Goal: Information Seeking & Learning: Check status

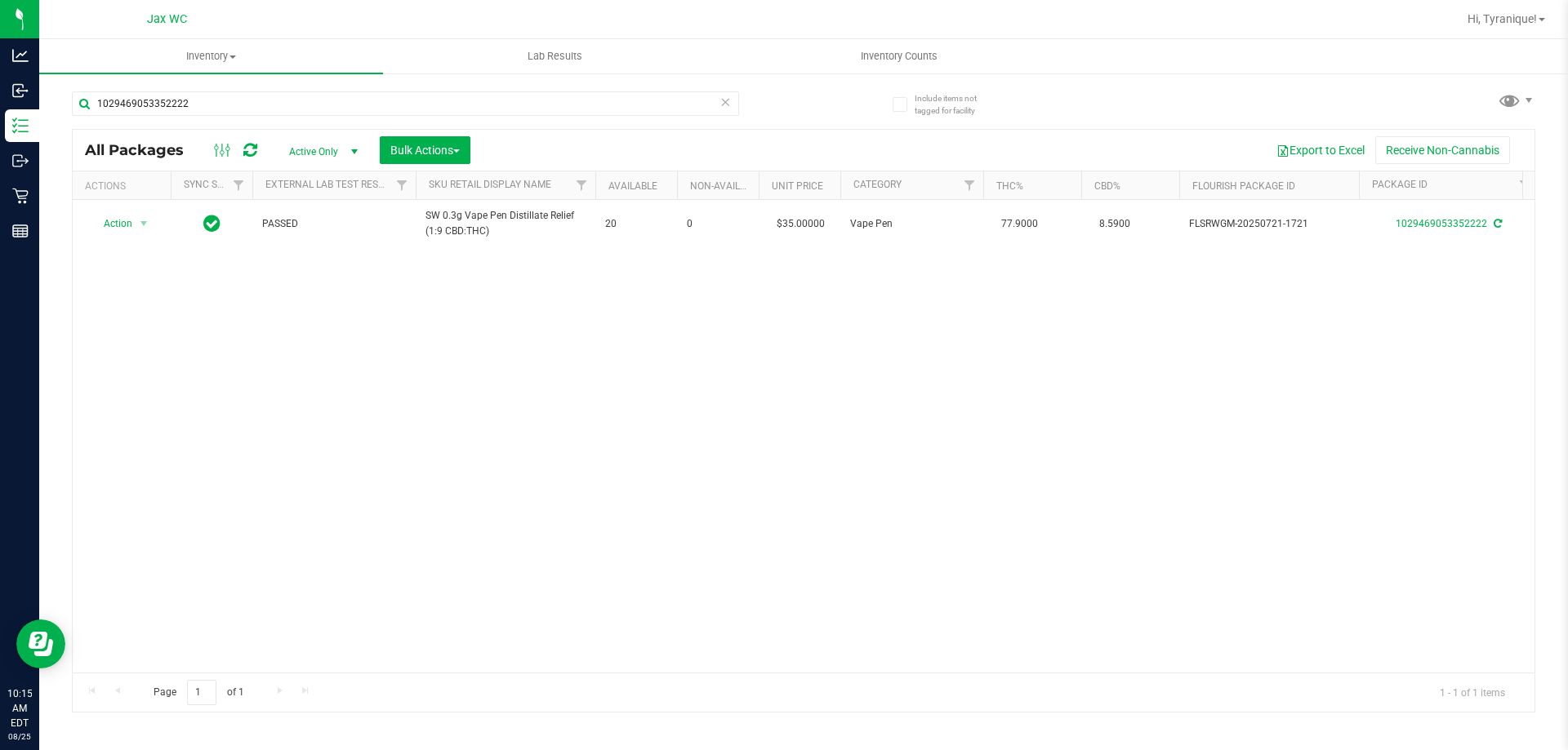
click at [728, 104] on icon at bounding box center [726, 101] width 12 height 19
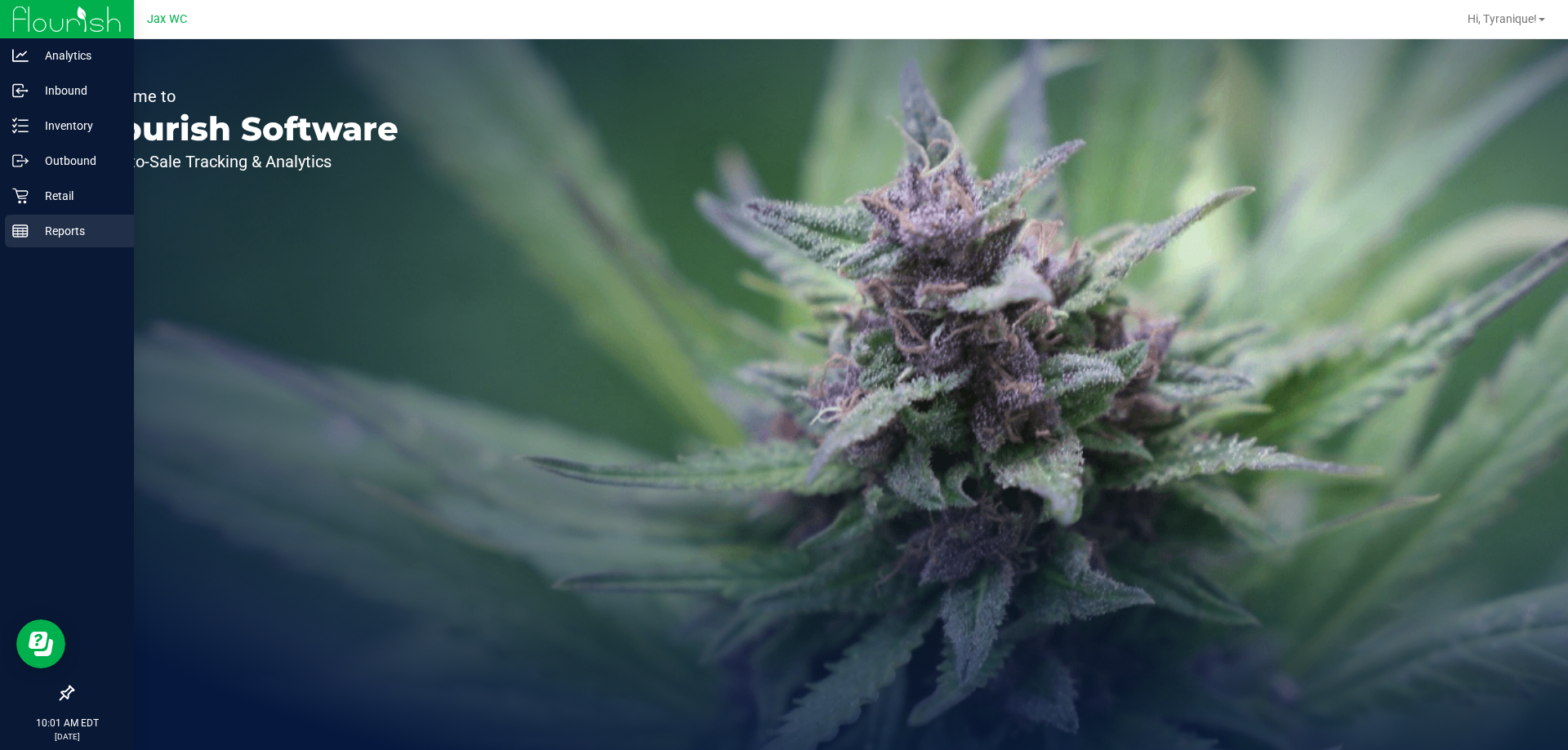
click at [13, 244] on div "Reports" at bounding box center [69, 231] width 129 height 33
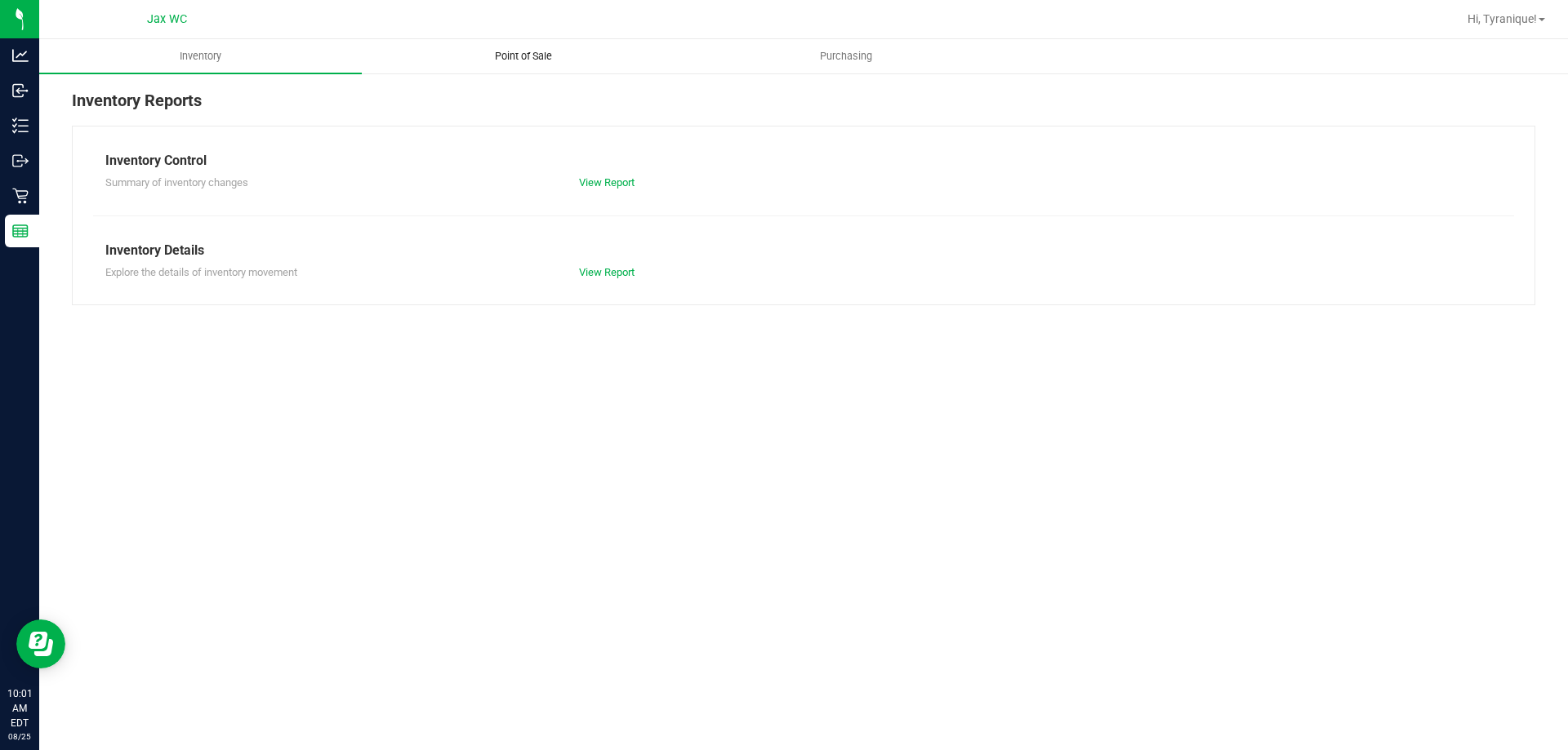
click at [536, 63] on uib-tab-heading "Point of Sale" at bounding box center [522, 57] width 321 height 33
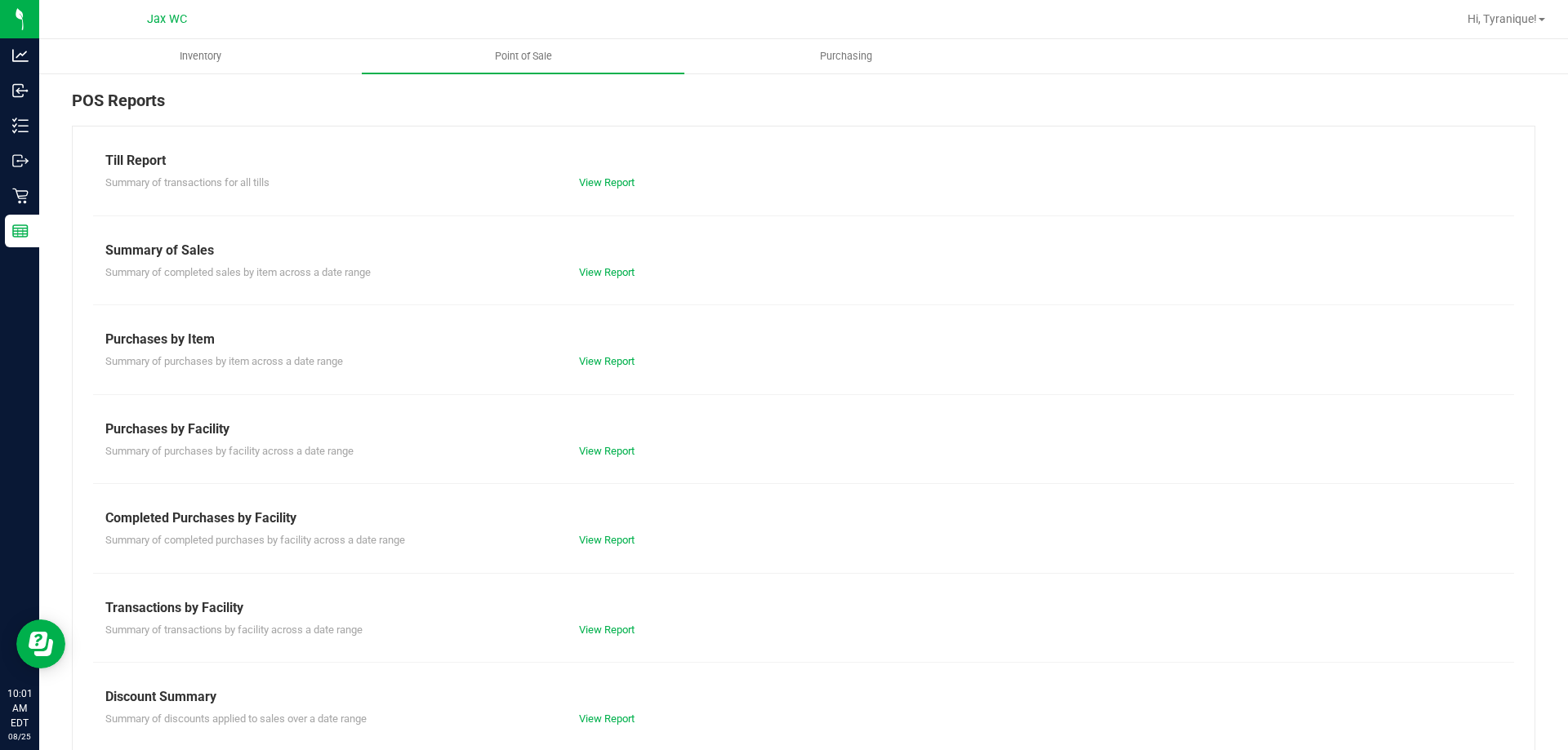
click at [614, 529] on div "Summary of completed purchases by facility across a date range View Report" at bounding box center [803, 537] width 1421 height 20
click at [614, 537] on link "View Report" at bounding box center [607, 539] width 56 height 12
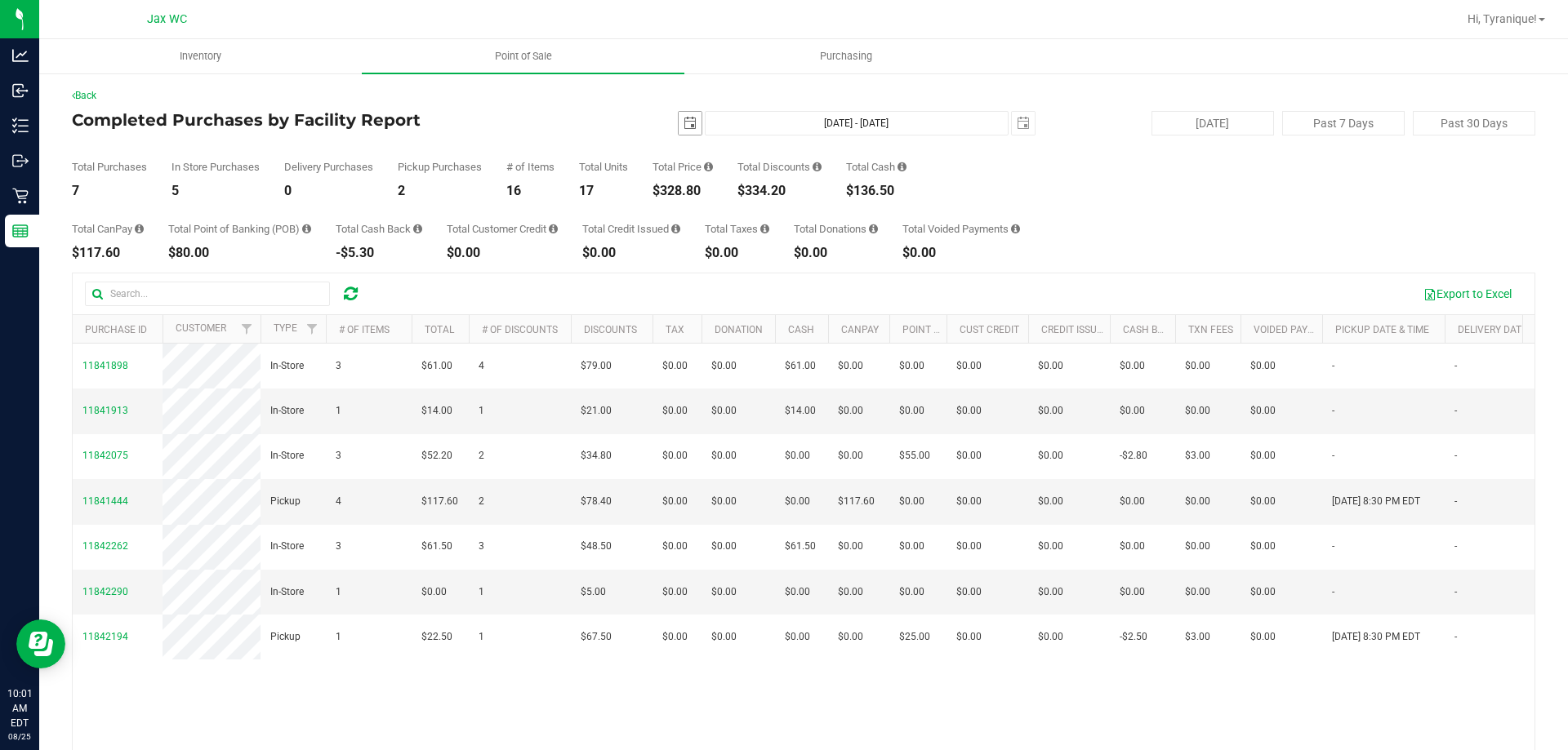
click at [683, 126] on span "select" at bounding box center [690, 124] width 13 height 13
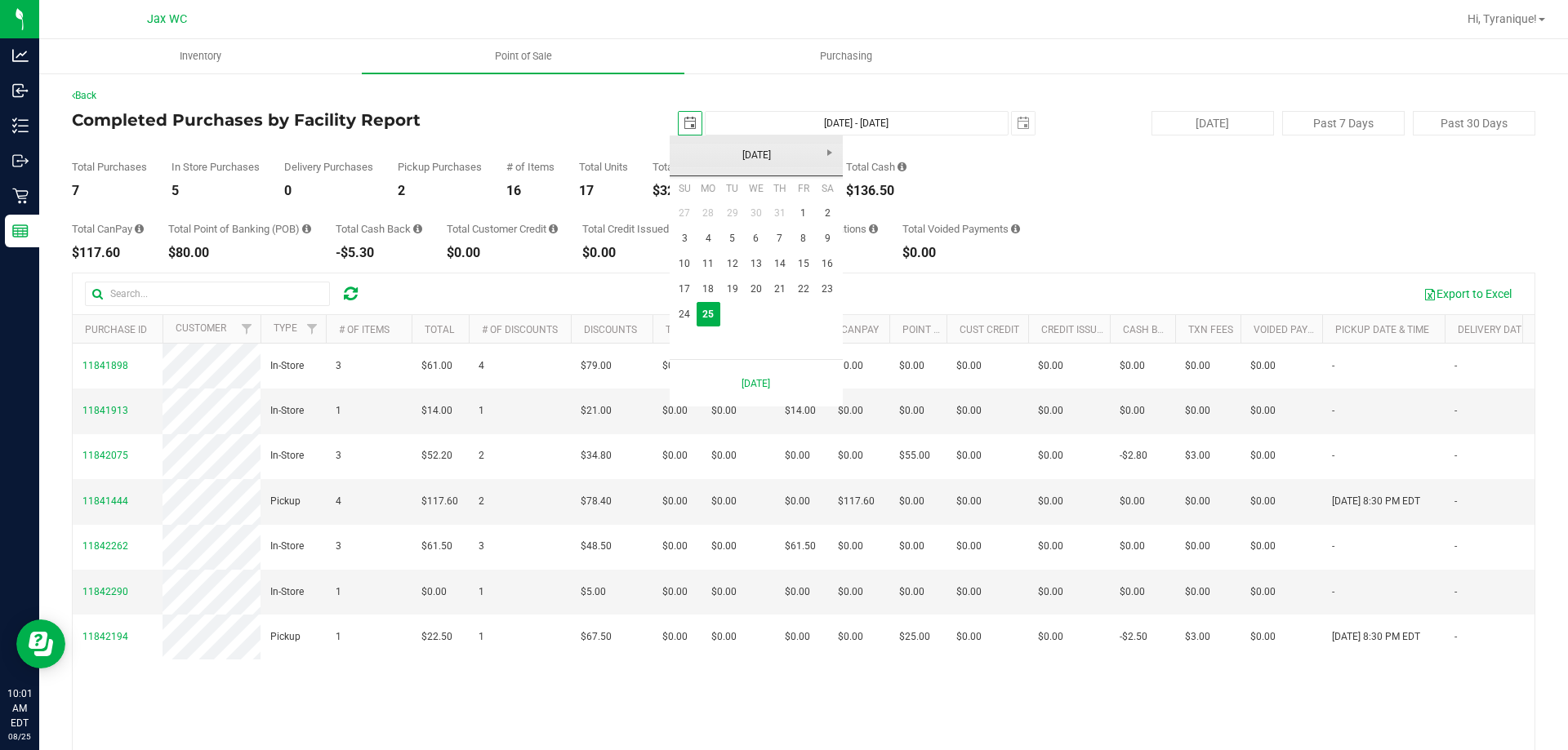
scroll to position [0, 41]
click at [800, 283] on link "22" at bounding box center [803, 289] width 24 height 25
type input "[DATE]"
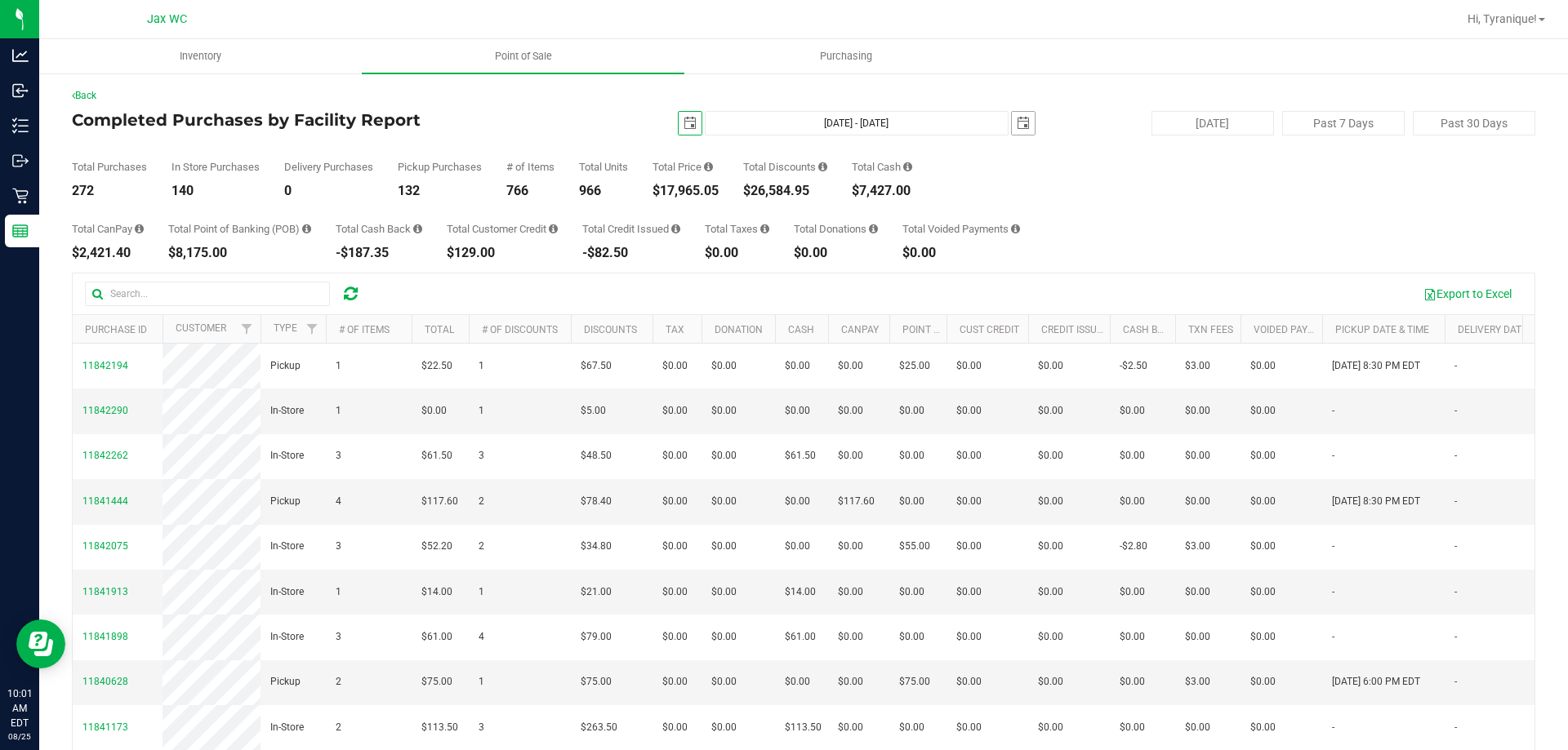
click at [1017, 126] on span "select" at bounding box center [1024, 124] width 13 height 13
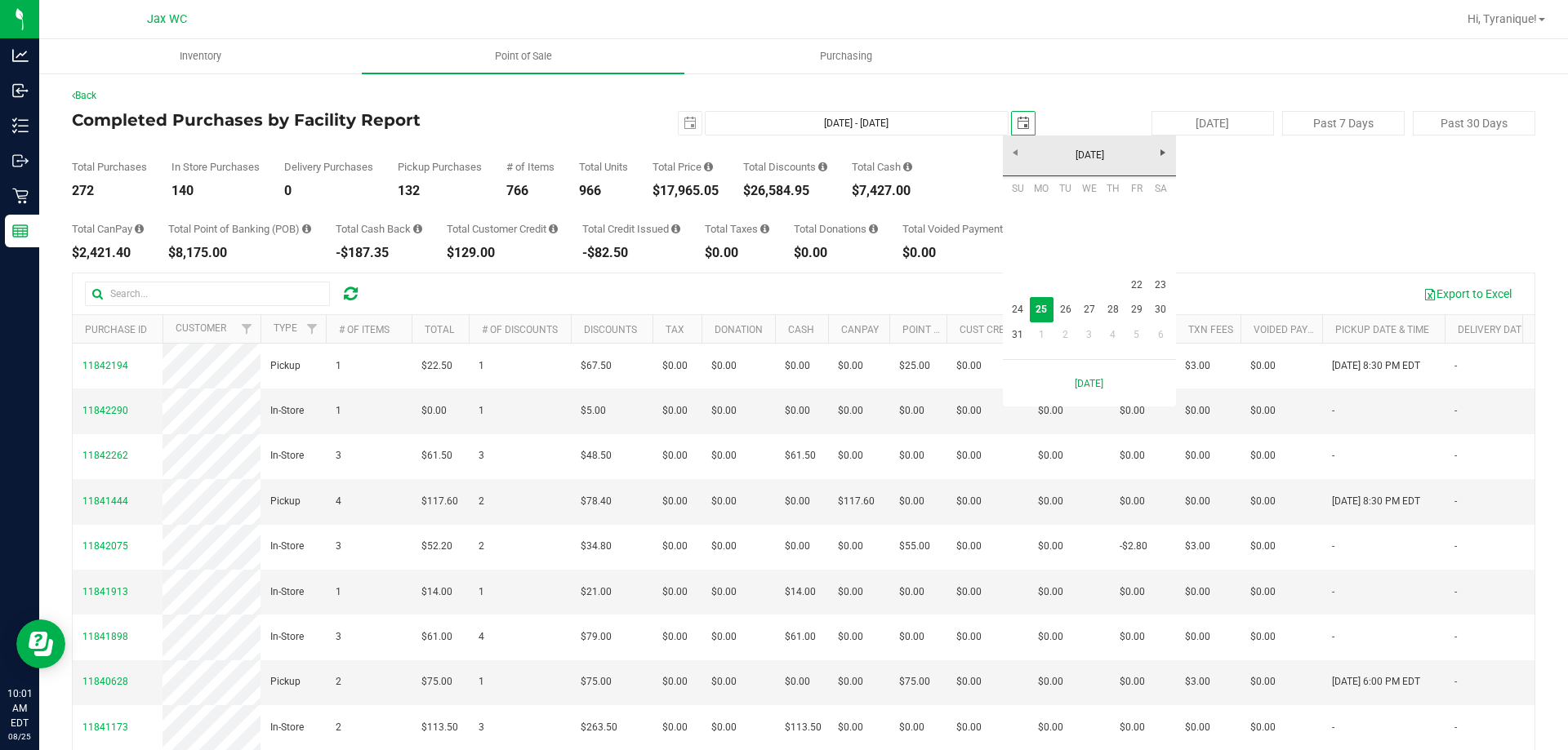
scroll to position [0, 41]
click at [1139, 279] on link "22" at bounding box center [1136, 285] width 24 height 25
type input "[DATE] - [DATE]"
type input "[DATE]"
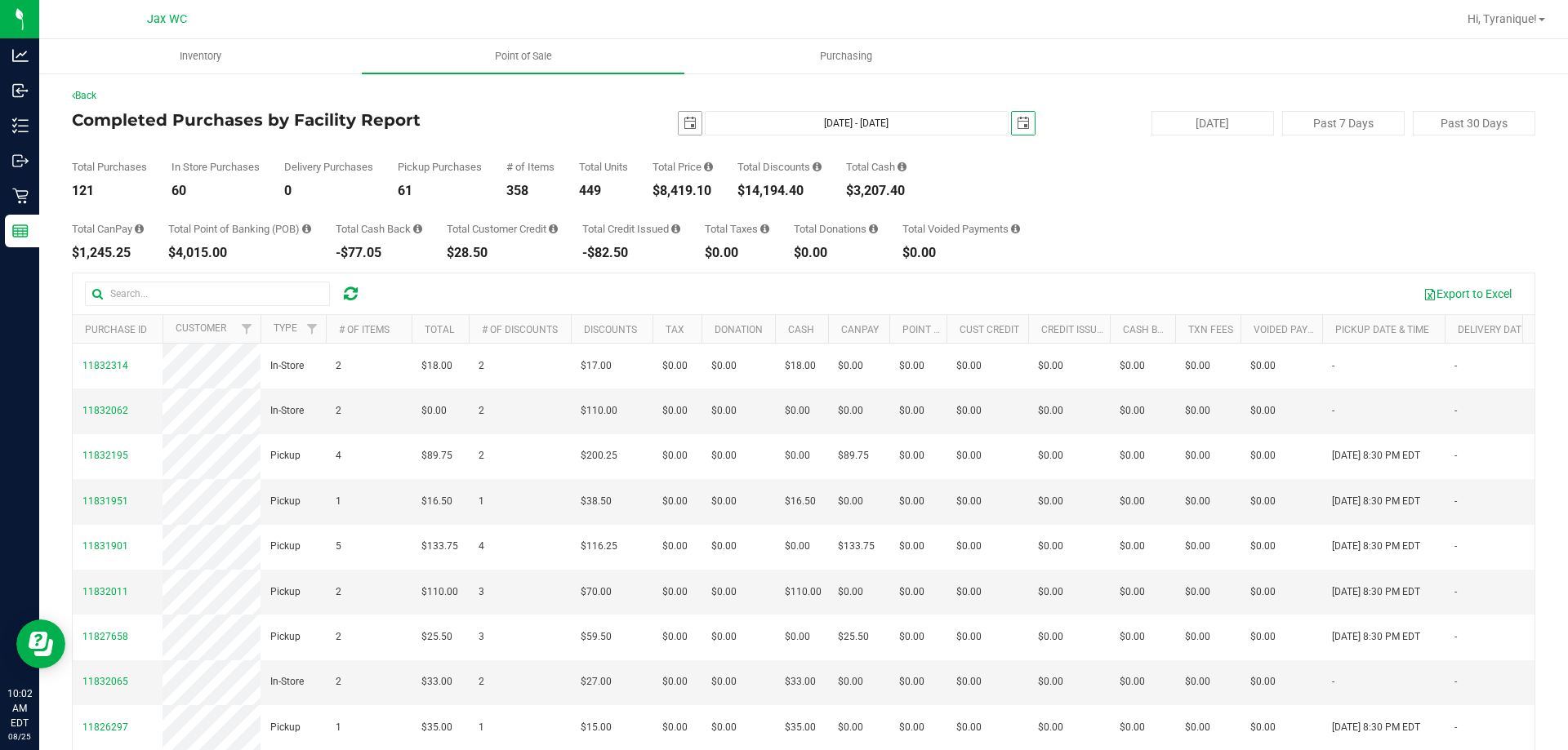
click at [683, 117] on span "select" at bounding box center [690, 124] width 13 height 13
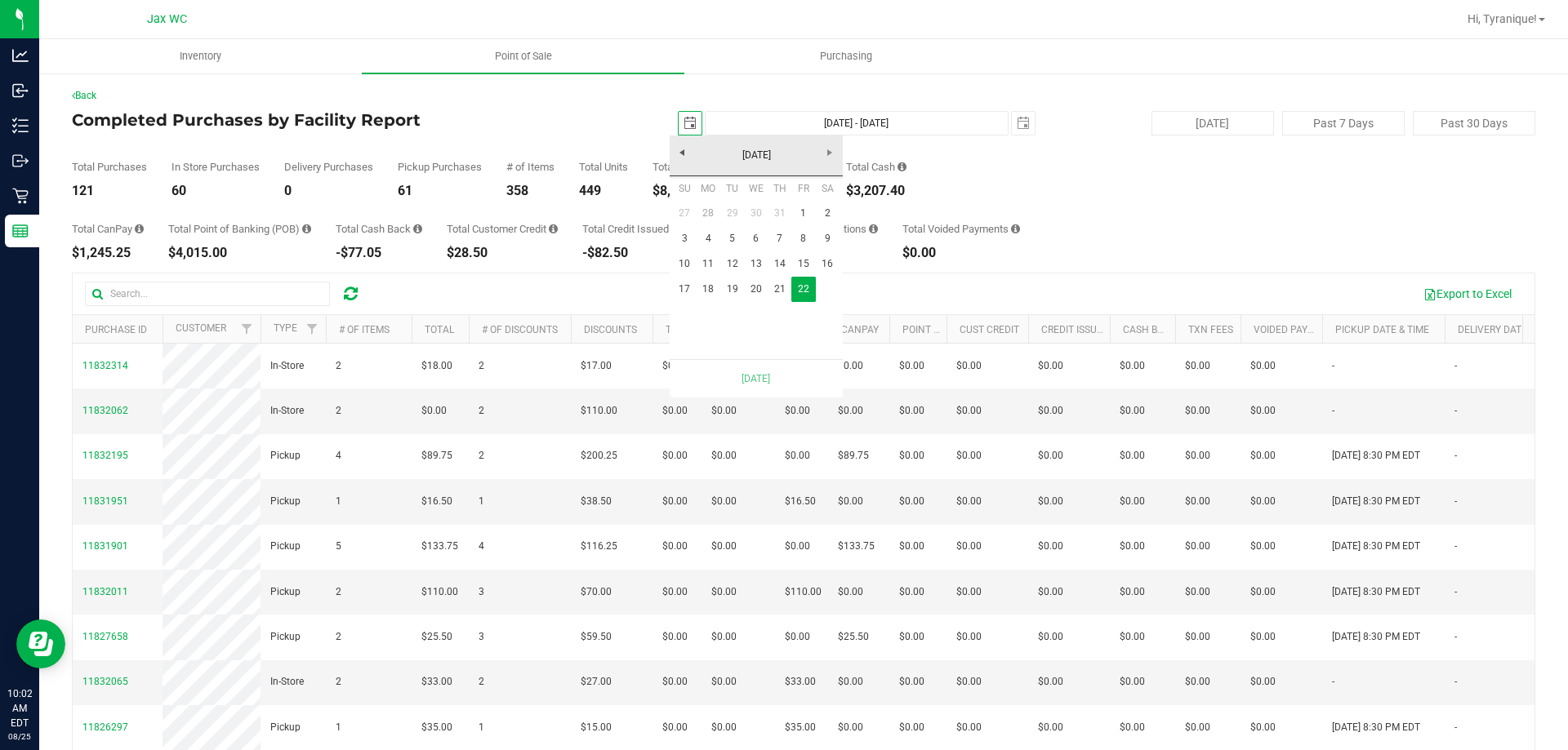
scroll to position [0, 41]
click at [1012, 120] on span "select" at bounding box center [1024, 124] width 23 height 23
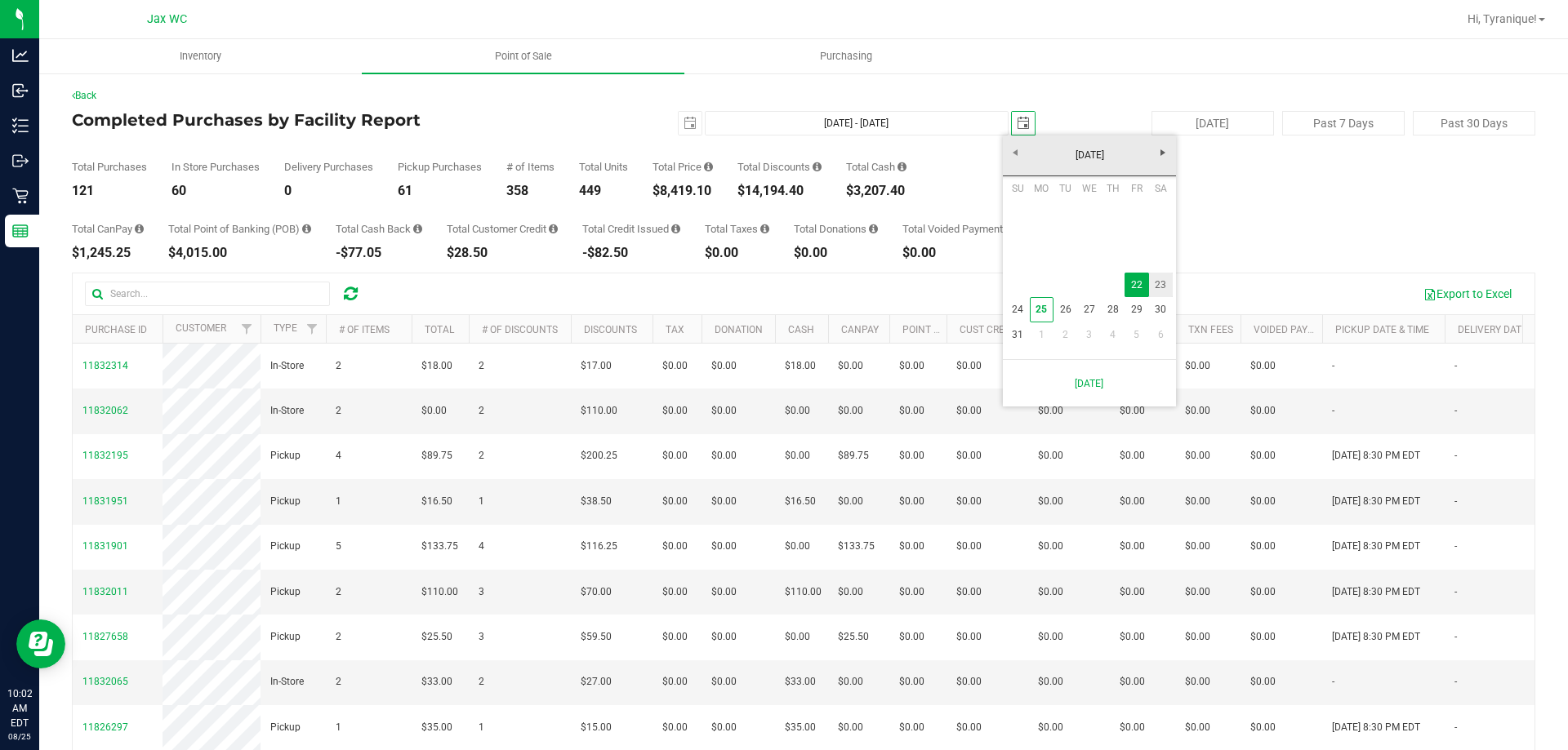
drag, startPoint x: 1164, startPoint y: 286, endPoint x: 1166, endPoint y: 279, distance: 7.3
click at [1164, 285] on link "23" at bounding box center [1161, 285] width 24 height 25
type input "[DATE] - [DATE]"
type input "[DATE]"
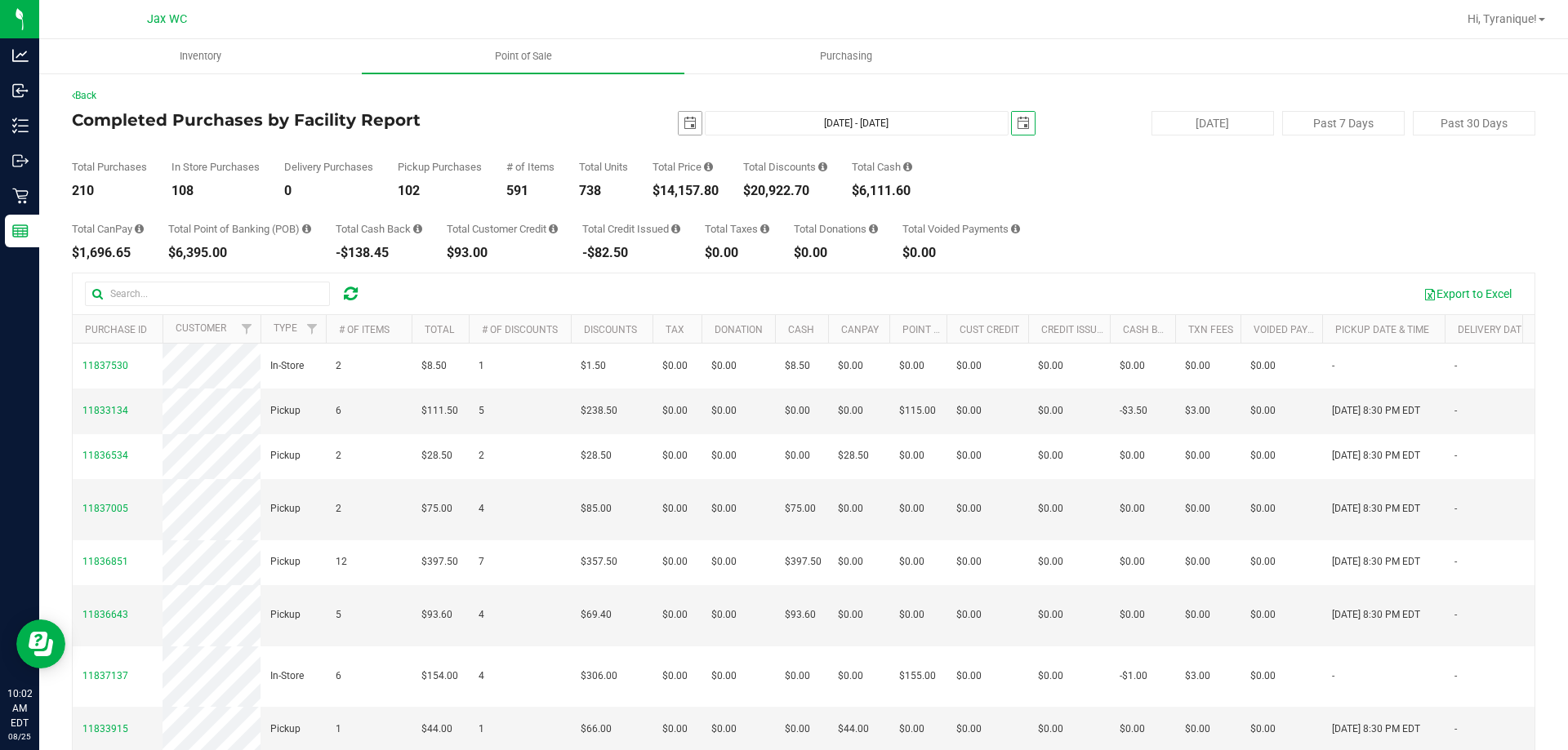
click at [679, 134] on span "select" at bounding box center [690, 124] width 23 height 23
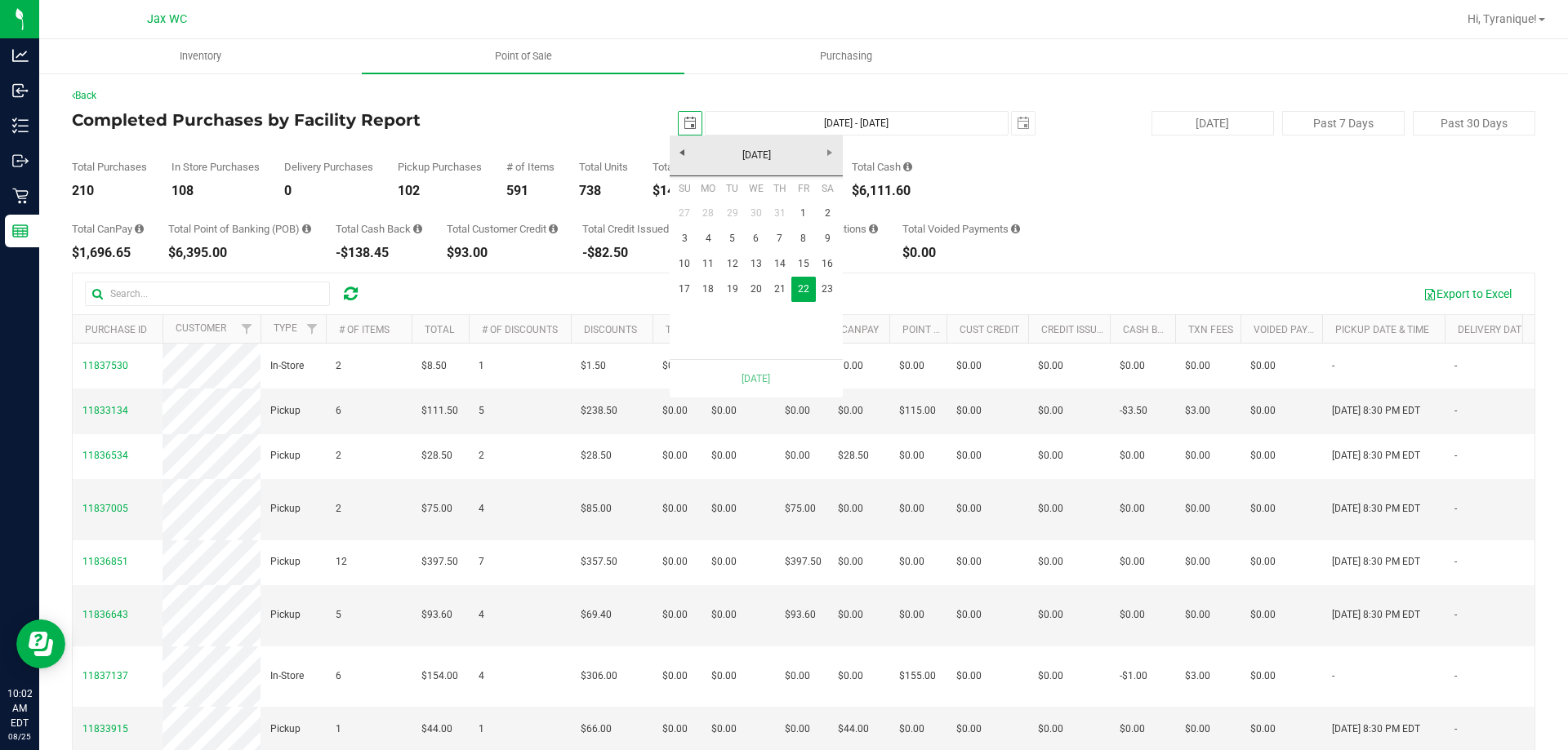
scroll to position [0, 41]
click at [829, 293] on link "23" at bounding box center [827, 289] width 24 height 25
type input "[DATE] - [DATE]"
type input "[DATE]"
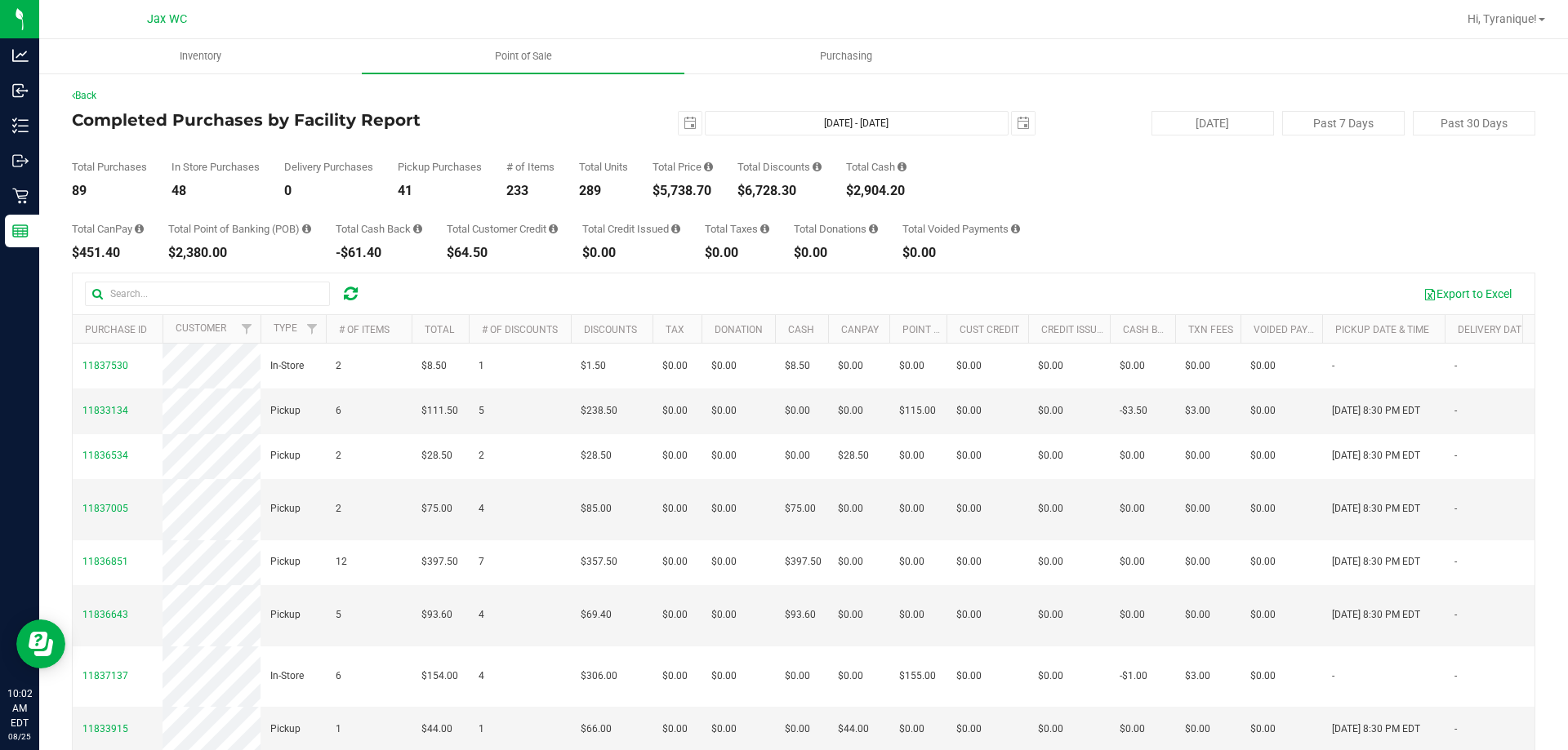
click at [675, 192] on div "$5,738.70" at bounding box center [682, 192] width 60 height 13
copy div "5,738.70"
click at [1021, 113] on span "select" at bounding box center [1024, 124] width 23 height 23
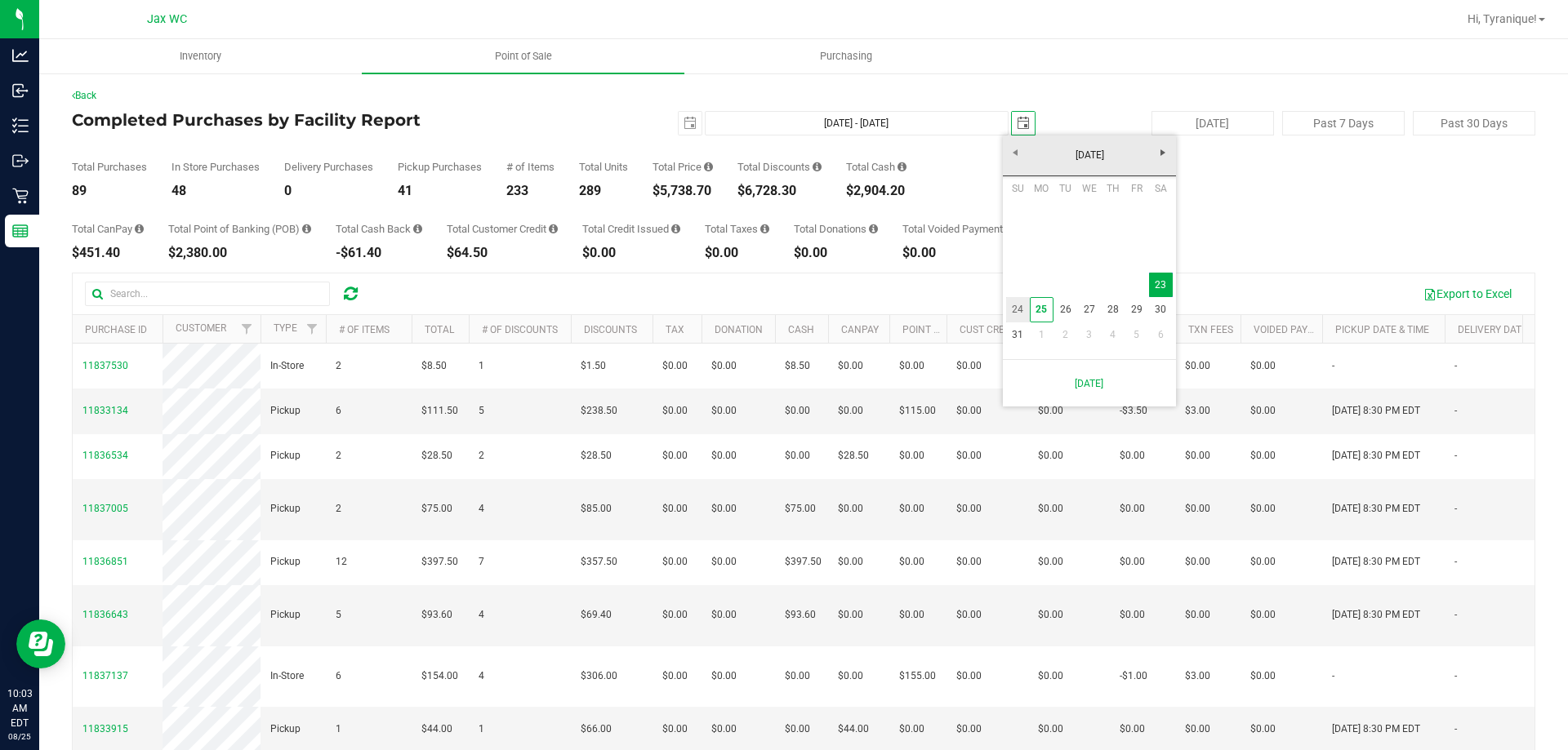
click at [1014, 305] on link "24" at bounding box center [1018, 309] width 24 height 25
type input "[DATE] - [DATE]"
type input "[DATE]"
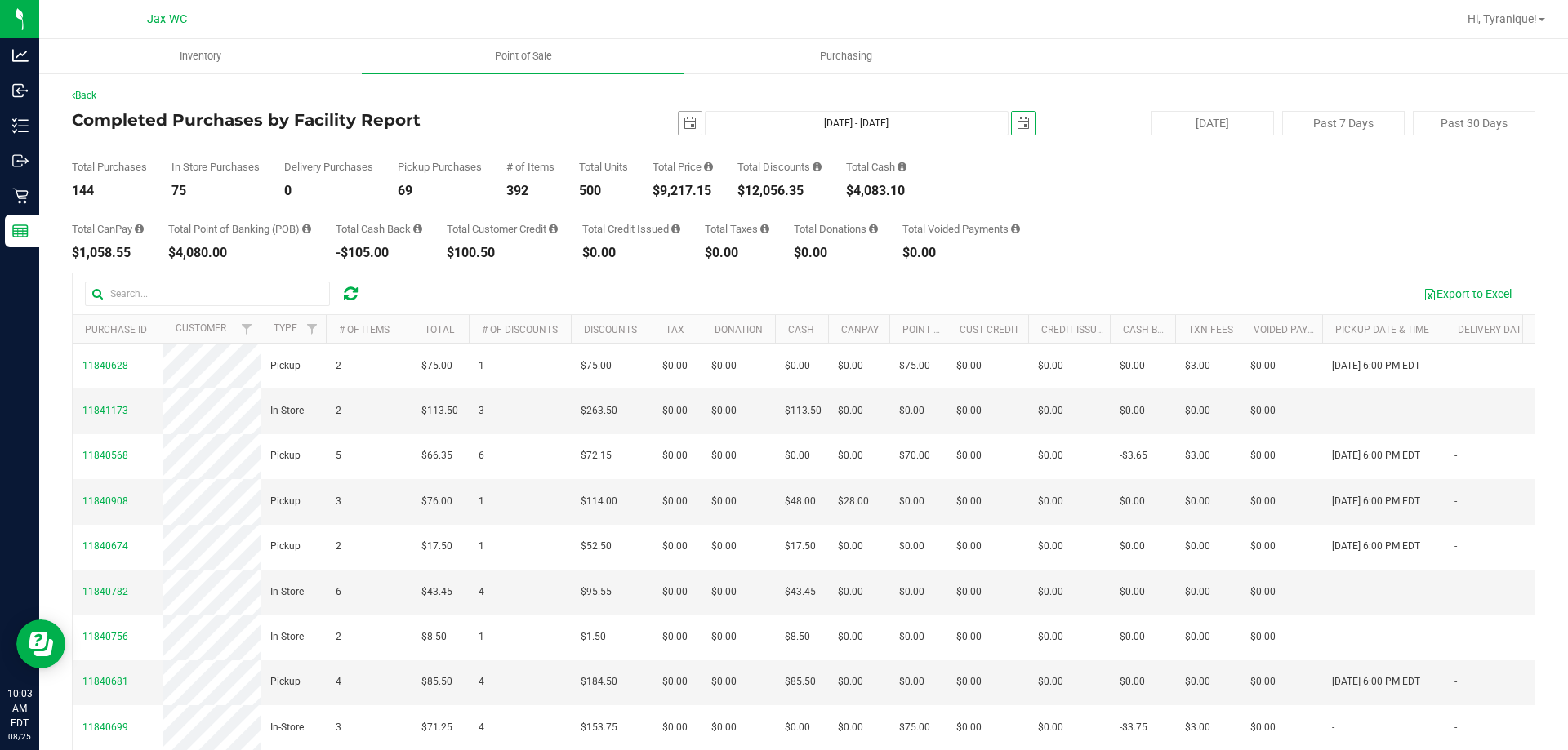
click at [679, 120] on span "select" at bounding box center [690, 124] width 23 height 23
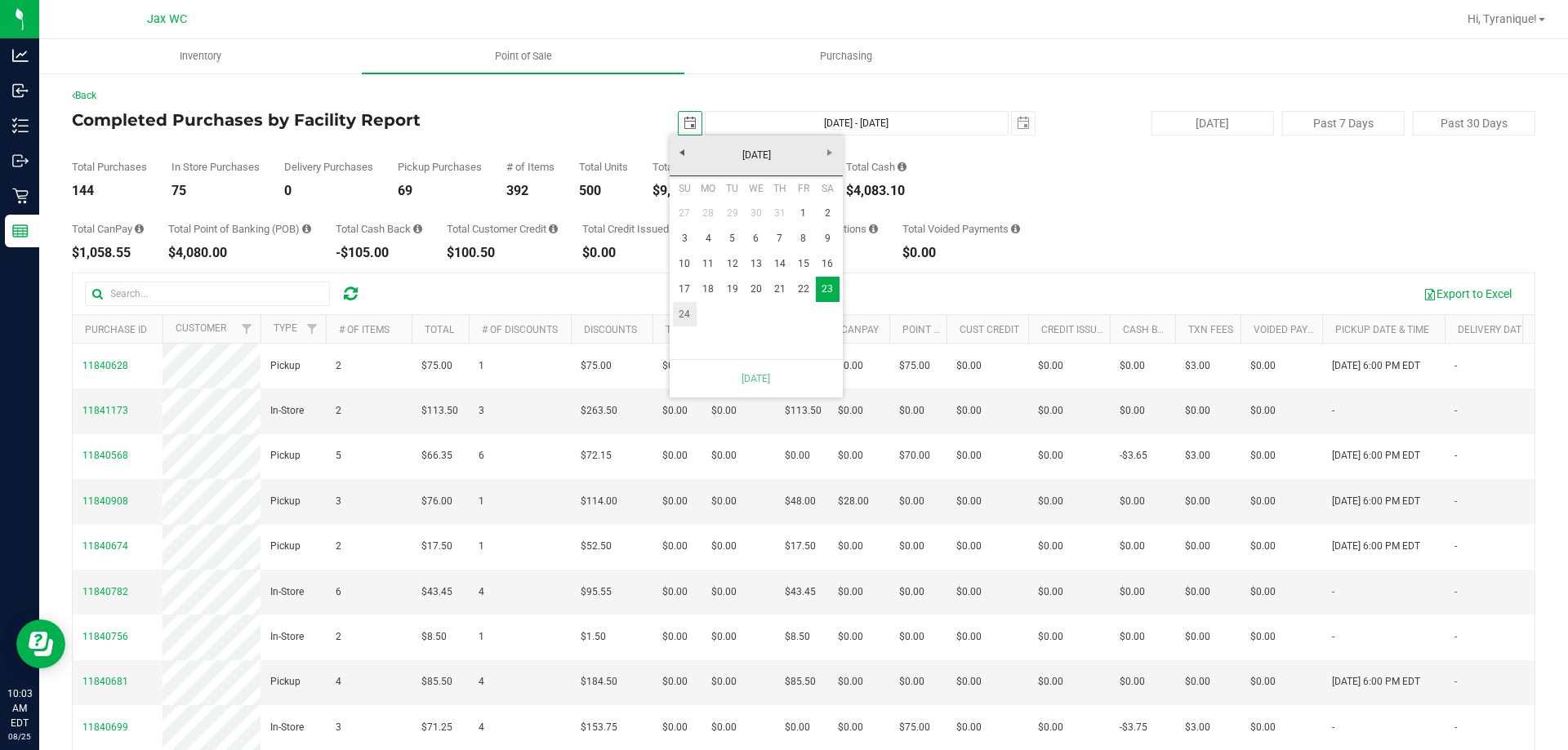
click at [683, 309] on link "24" at bounding box center [684, 314] width 24 height 25
type input "[DATE] - [DATE]"
type input "[DATE]"
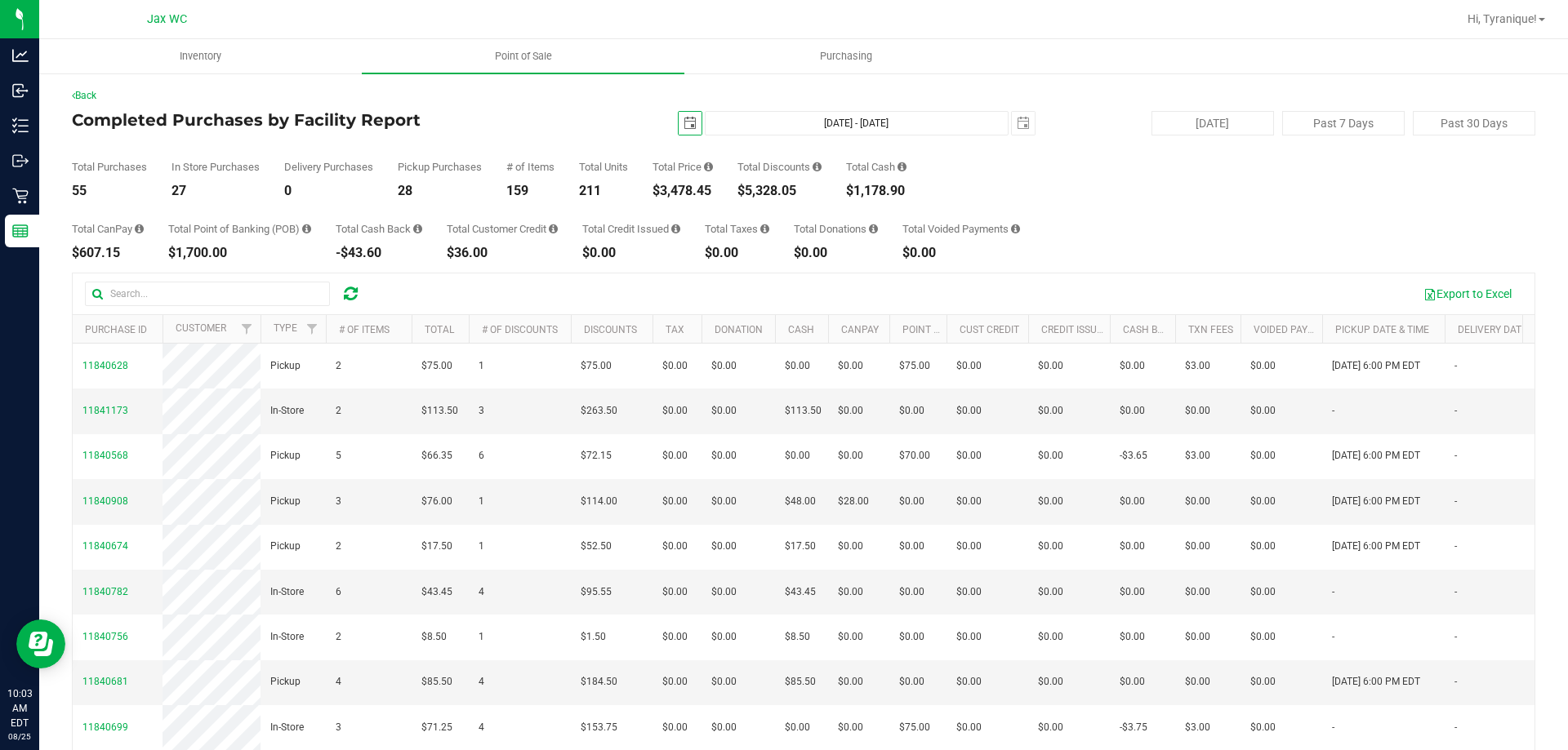
click at [695, 188] on div "$3,478.45" at bounding box center [682, 192] width 60 height 13
copy div "$3,478.45"
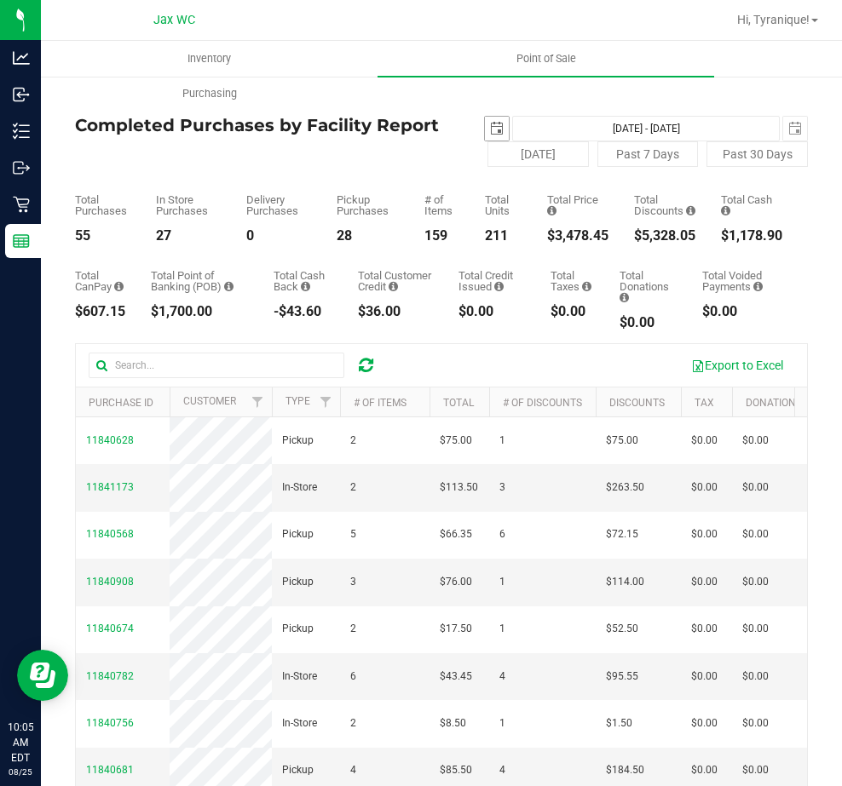
click at [490, 133] on span "select" at bounding box center [497, 129] width 14 height 14
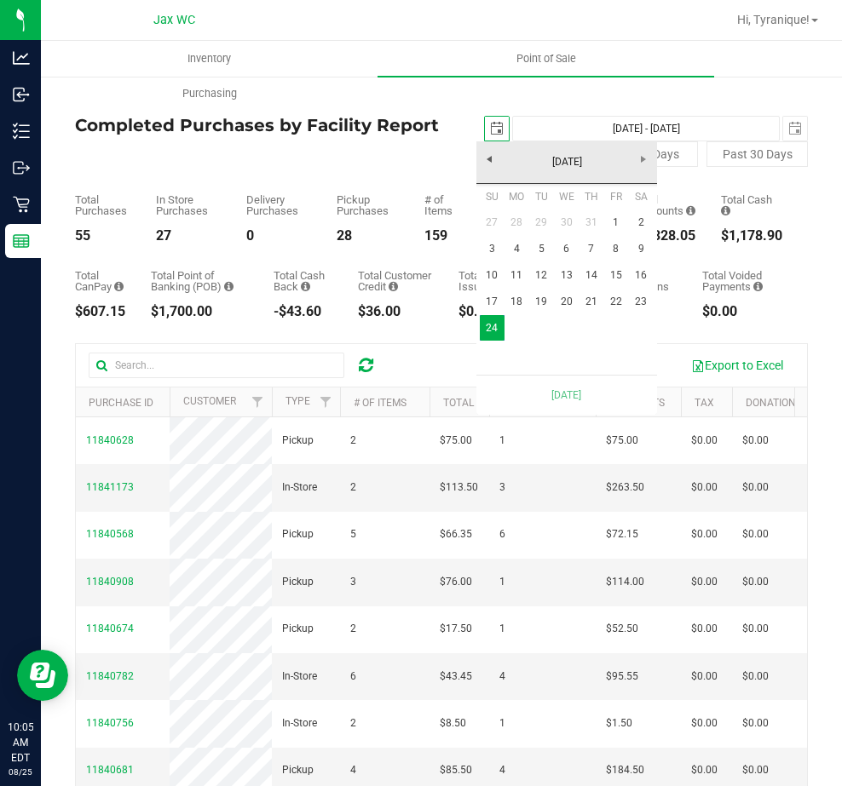
scroll to position [0, 43]
click at [568, 265] on link "13" at bounding box center [566, 275] width 25 height 26
type input "[DATE] - [DATE]"
type input "[DATE]"
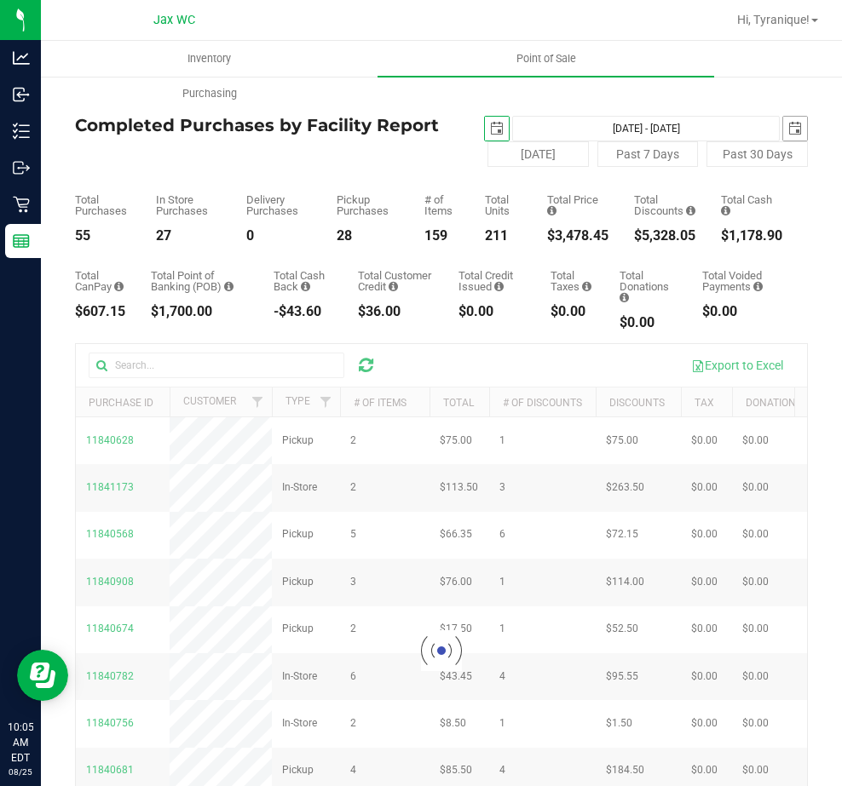
click at [788, 127] on span "select" at bounding box center [795, 129] width 14 height 14
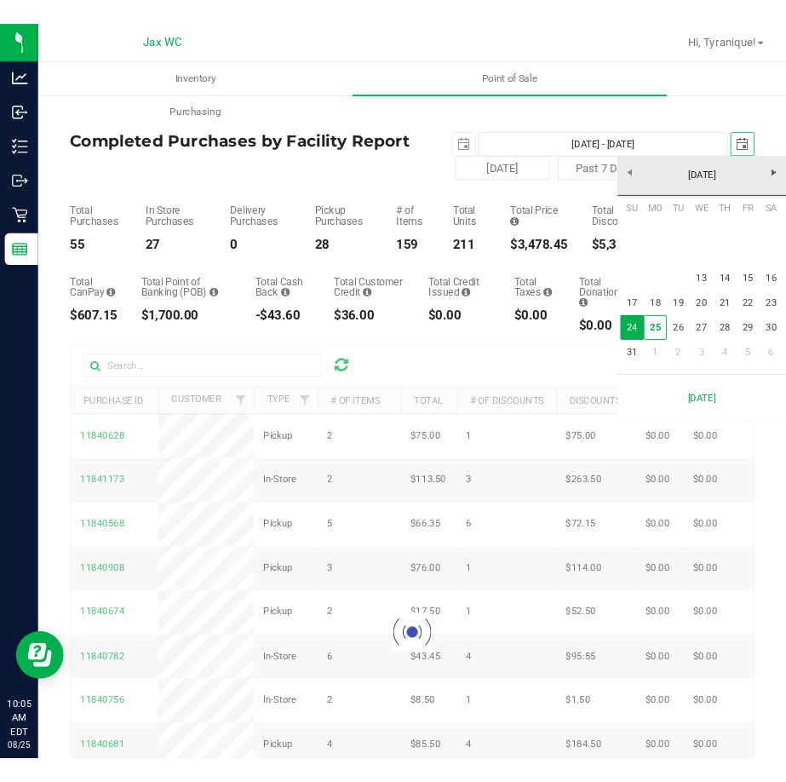
scroll to position [0, 43]
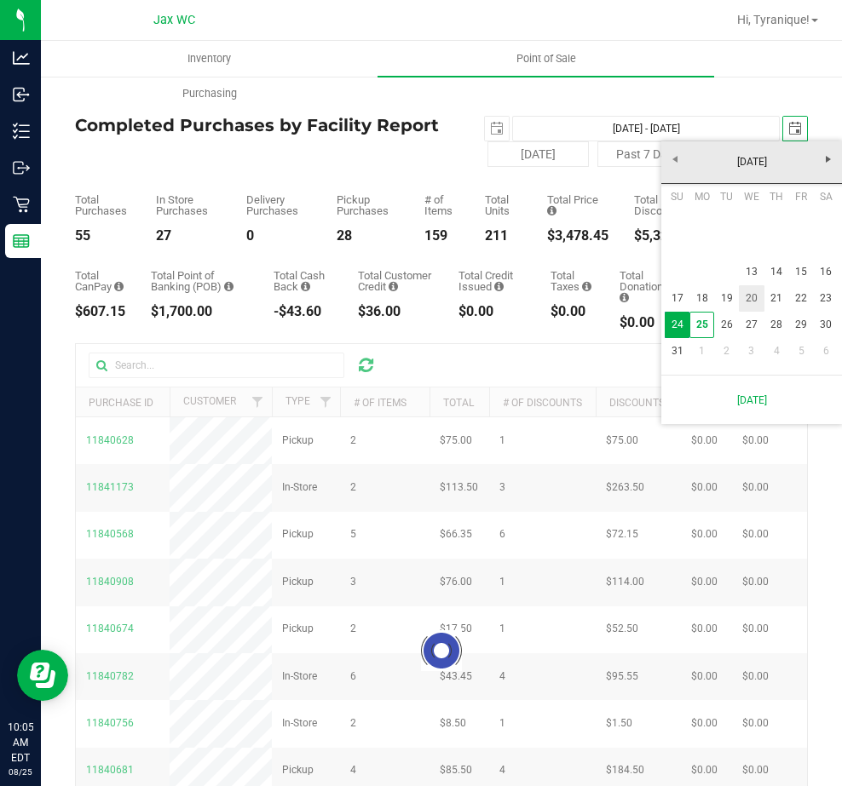
click at [756, 271] on link "13" at bounding box center [751, 272] width 25 height 26
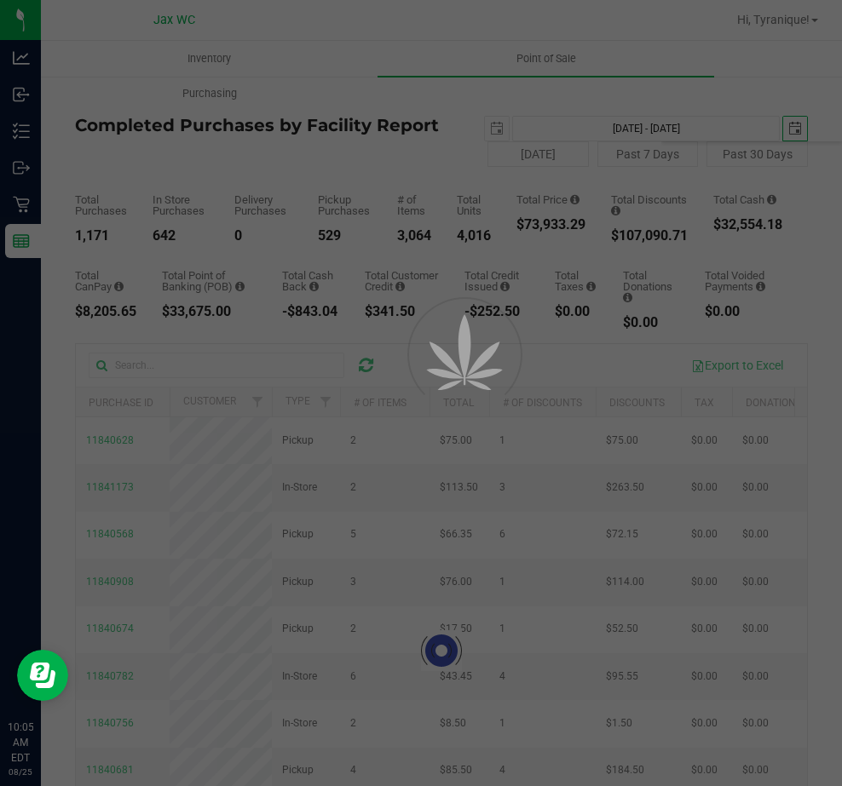
type input "[DATE] - [DATE]"
type input "[DATE]"
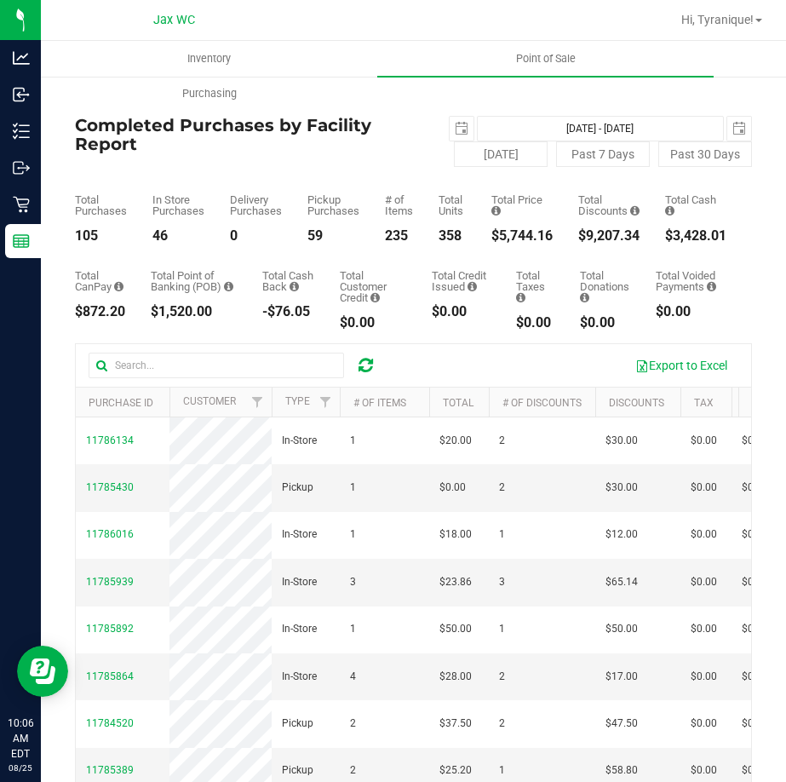
click at [531, 231] on div "$5,744.16" at bounding box center [522, 236] width 61 height 14
click at [524, 233] on div "$5,744.16" at bounding box center [522, 236] width 61 height 14
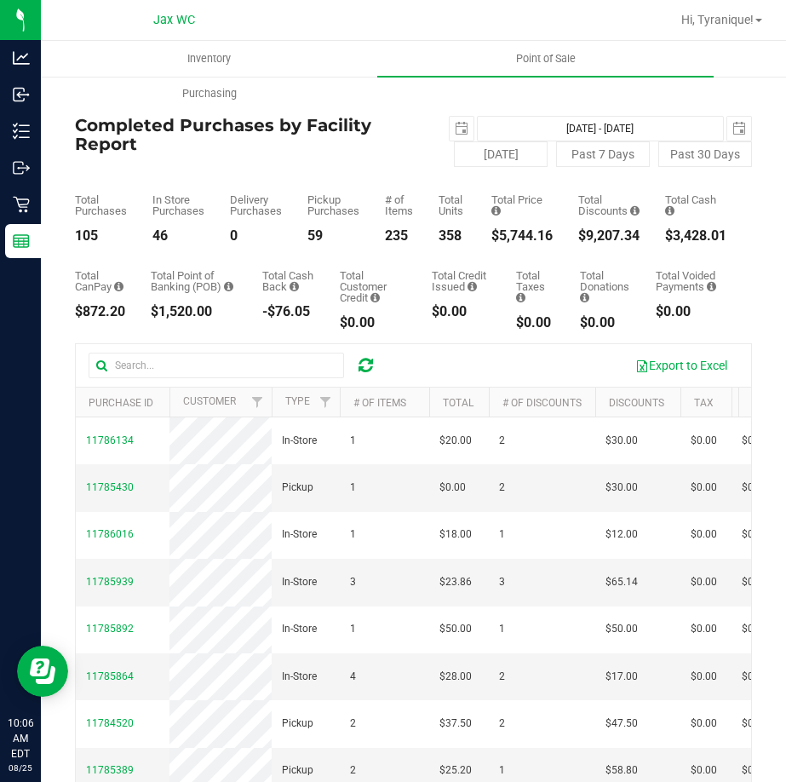
click at [524, 233] on div "$5,744.16" at bounding box center [522, 236] width 61 height 14
click at [87, 239] on div "105" at bounding box center [101, 236] width 52 height 14
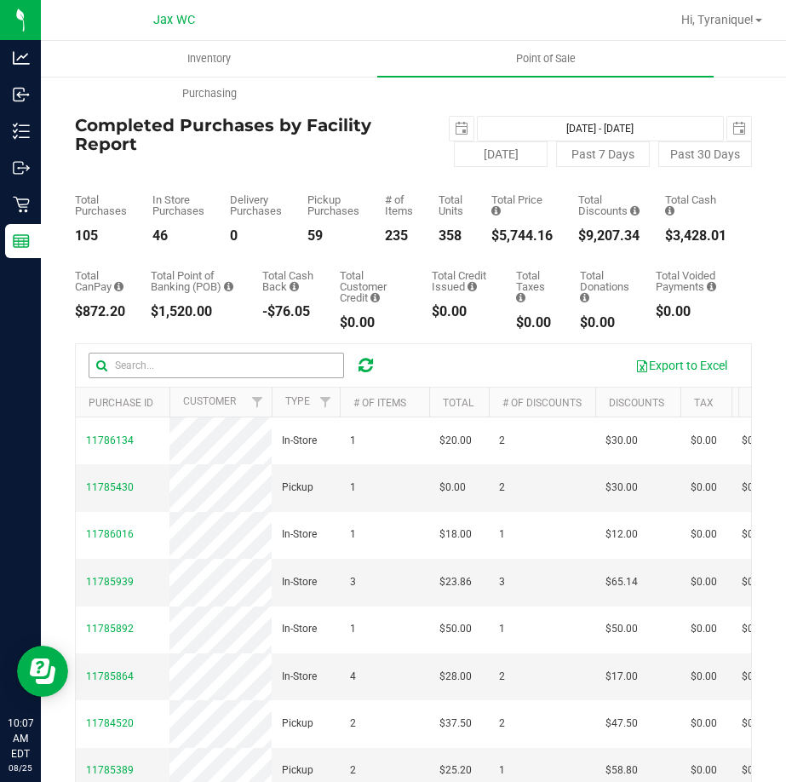
copy div "105"
click at [455, 132] on span "select" at bounding box center [462, 129] width 14 height 14
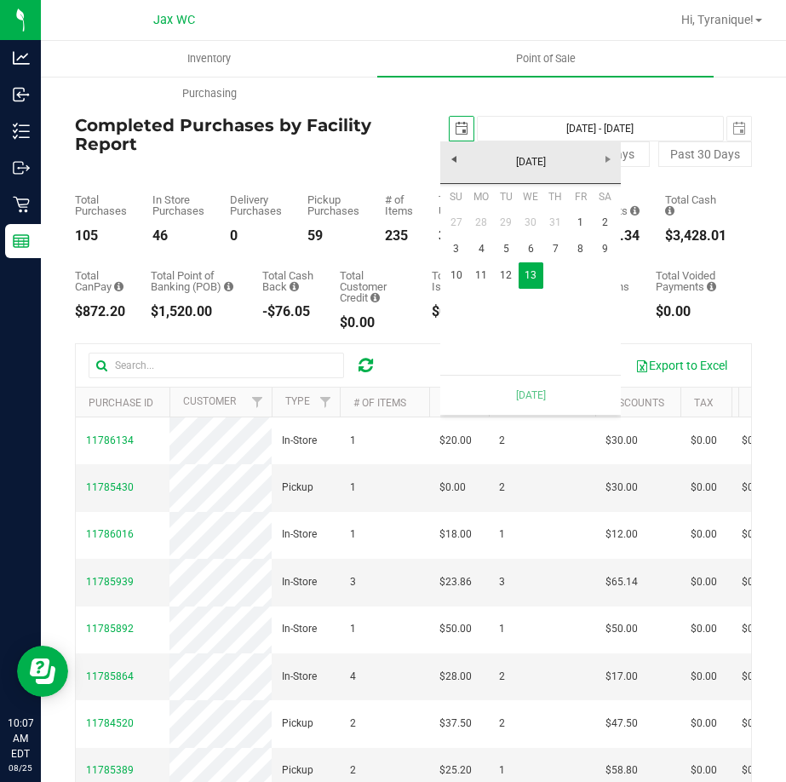
scroll to position [0, 43]
click at [728, 132] on span "select" at bounding box center [740, 129] width 24 height 24
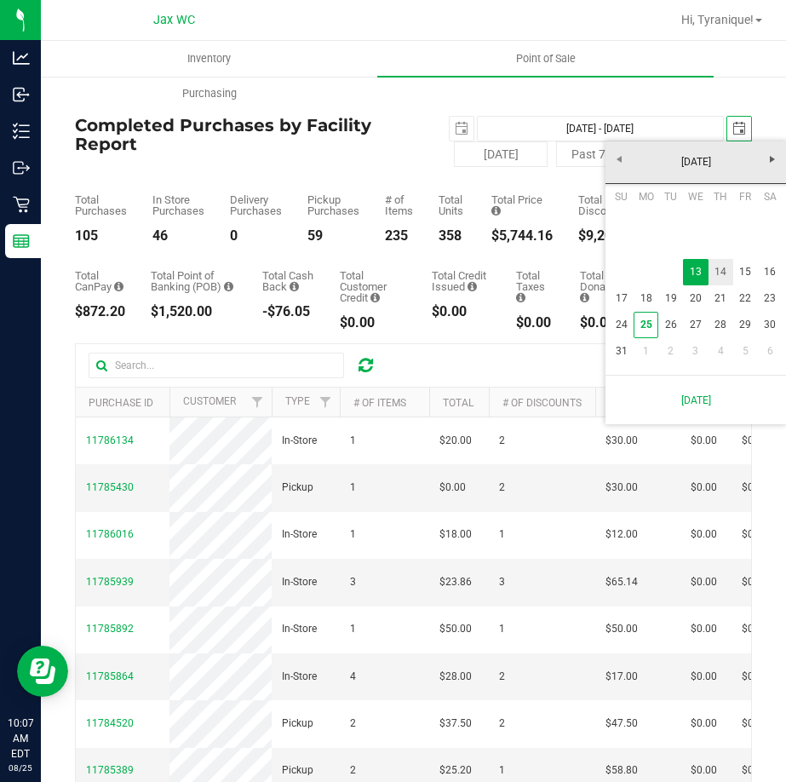
click at [717, 273] on link "14" at bounding box center [721, 272] width 25 height 26
type input "[DATE] - [DATE]"
type input "[DATE]"
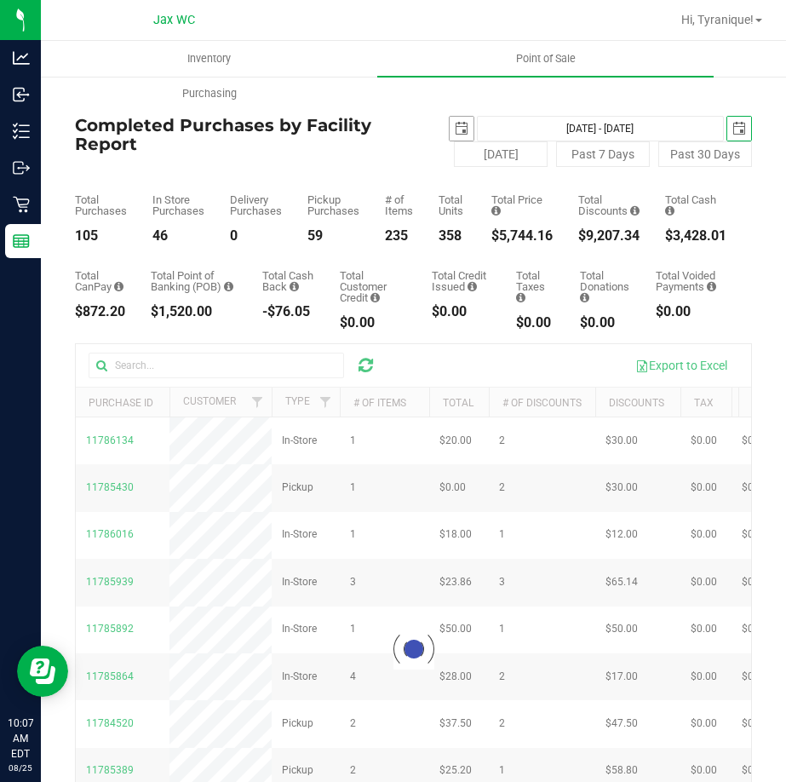
click at [455, 126] on span "select" at bounding box center [462, 129] width 14 height 14
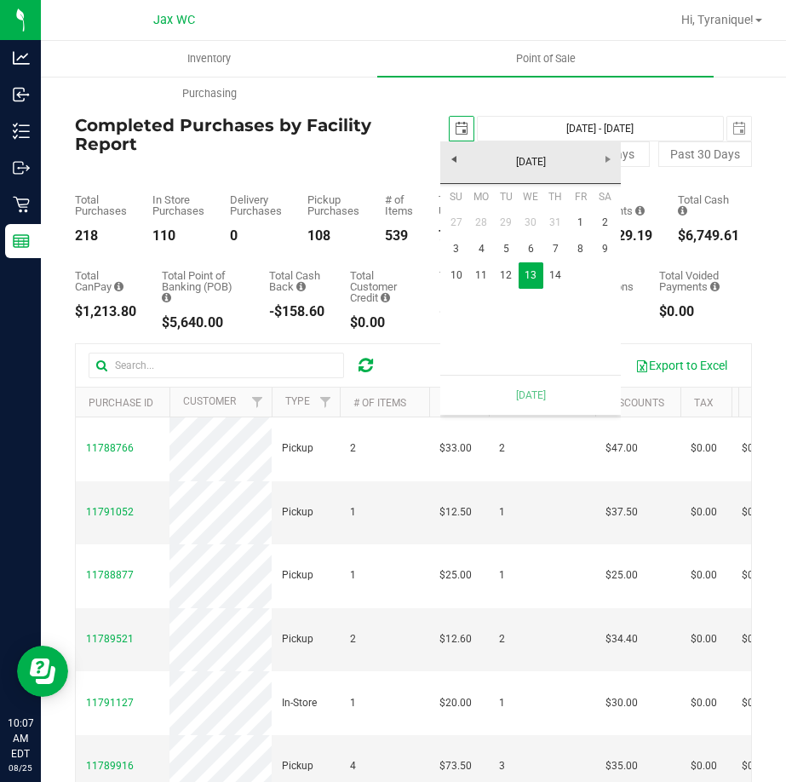
scroll to position [0, 43]
click at [545, 274] on link "14" at bounding box center [556, 275] width 25 height 26
type input "[DATE] - [DATE]"
type input "[DATE]"
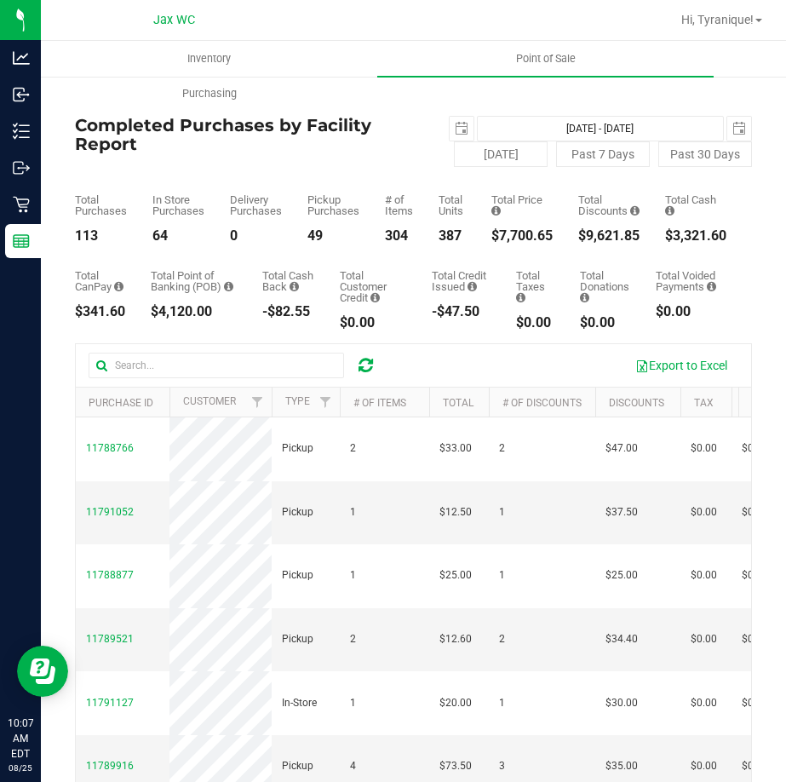
click at [516, 240] on div "$7,700.65" at bounding box center [522, 236] width 61 height 14
copy div "$7,700.65"
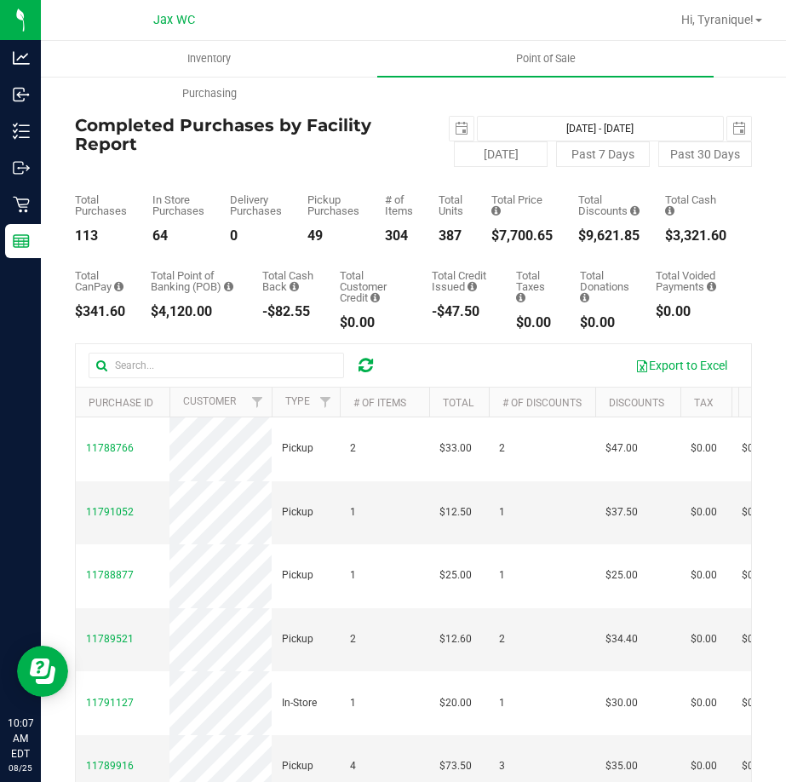
click at [84, 229] on div "113" at bounding box center [101, 236] width 52 height 14
copy div "113"
click at [733, 130] on span "select" at bounding box center [740, 129] width 14 height 14
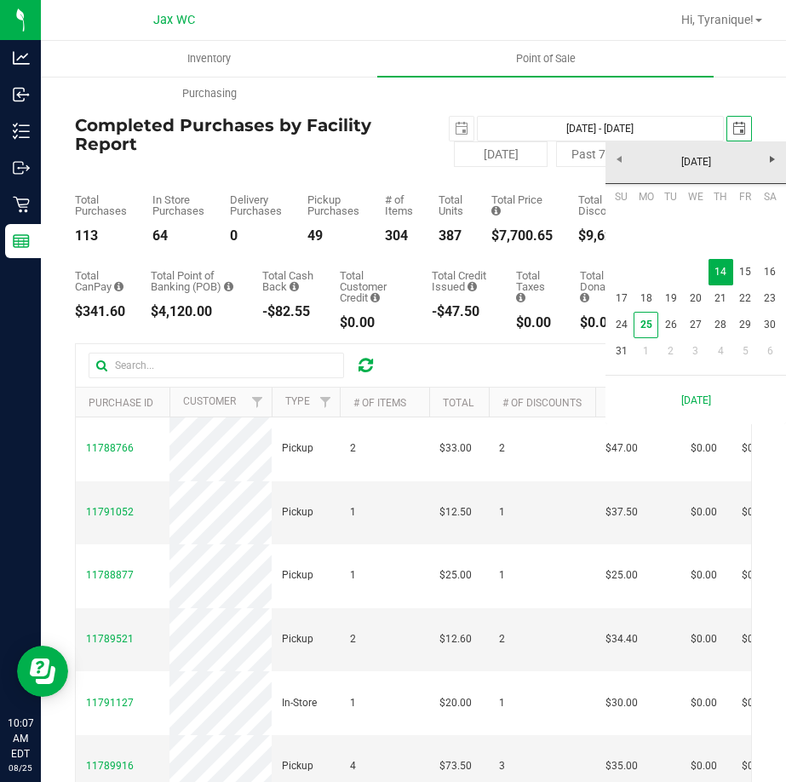
scroll to position [0, 43]
click at [750, 271] on link "15" at bounding box center [746, 272] width 25 height 26
type input "[DATE] - [DATE]"
type input "[DATE]"
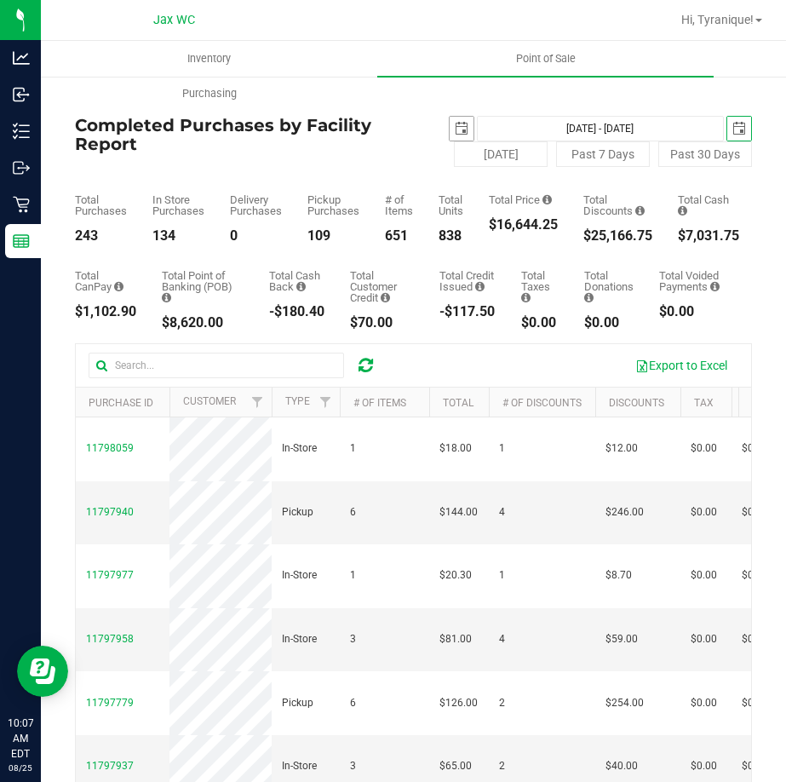
click at [455, 131] on span "select" at bounding box center [462, 129] width 14 height 14
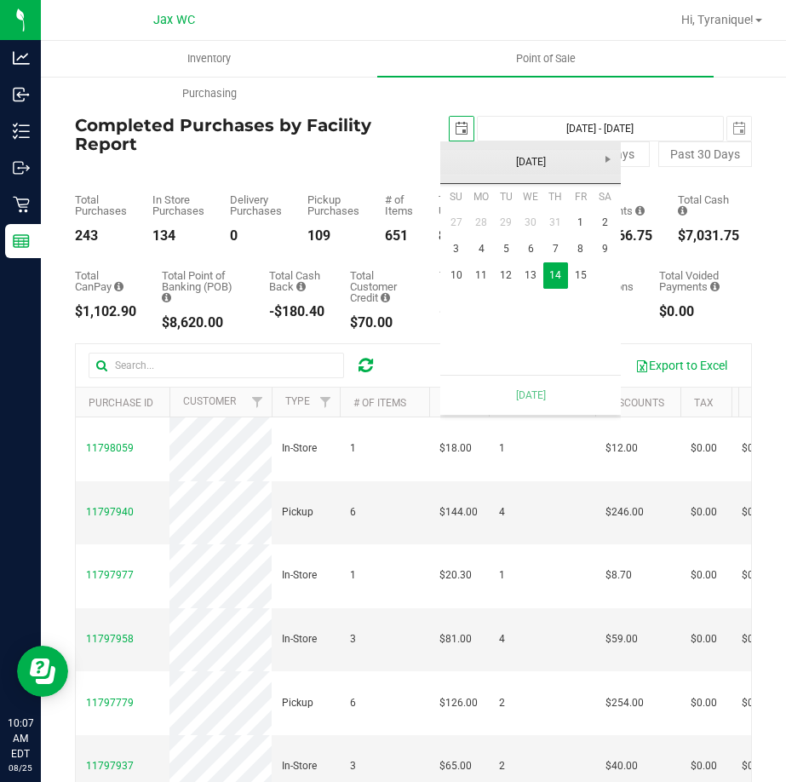
scroll to position [0, 43]
click at [581, 273] on link "15" at bounding box center [580, 275] width 25 height 26
type input "[DATE] - [DATE]"
type input "[DATE]"
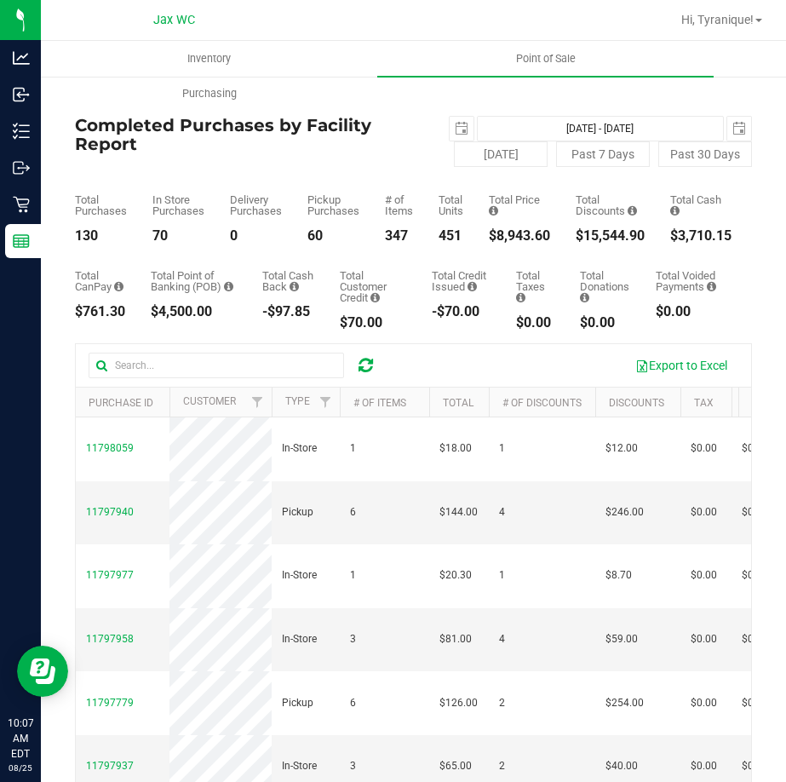
click at [528, 222] on div "Total Price $8,943.60" at bounding box center [519, 218] width 61 height 49
click at [526, 227] on div "Total Price $8,943.60" at bounding box center [519, 218] width 61 height 49
copy div "$8,943.60"
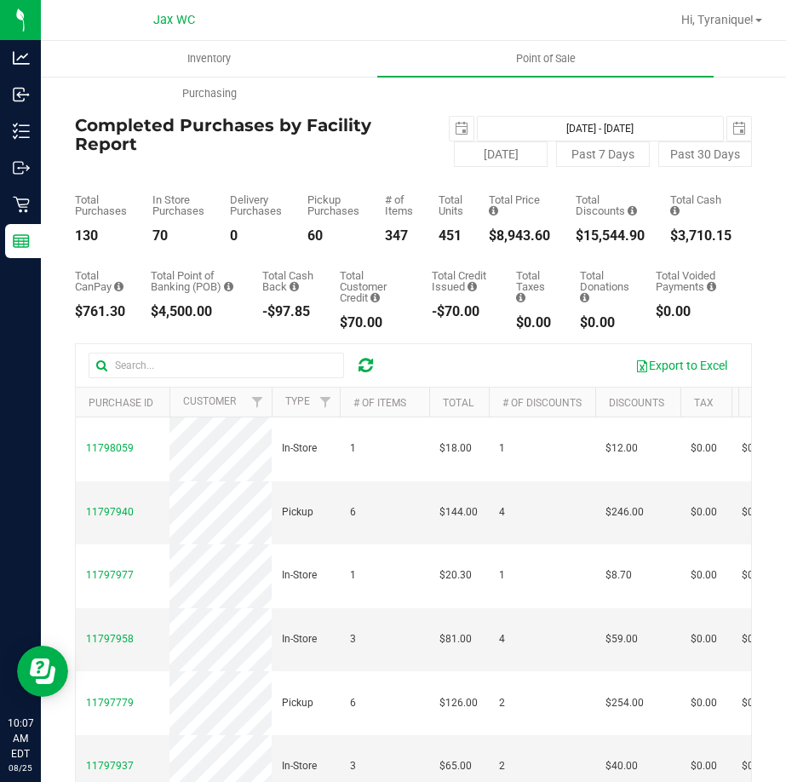
click at [85, 233] on div "130" at bounding box center [101, 236] width 52 height 14
click at [84, 233] on div "130" at bounding box center [101, 236] width 52 height 14
copy div "130"
click at [728, 133] on span "select" at bounding box center [740, 129] width 24 height 24
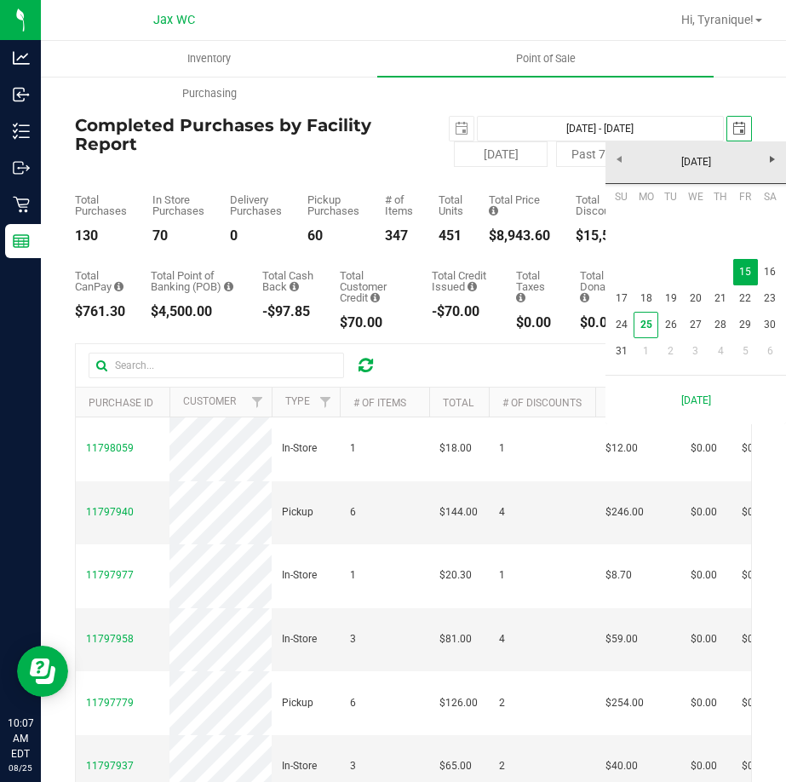
scroll to position [0, 43]
click at [764, 275] on link "16" at bounding box center [770, 272] width 25 height 26
type input "[DATE] - [DATE]"
type input "[DATE]"
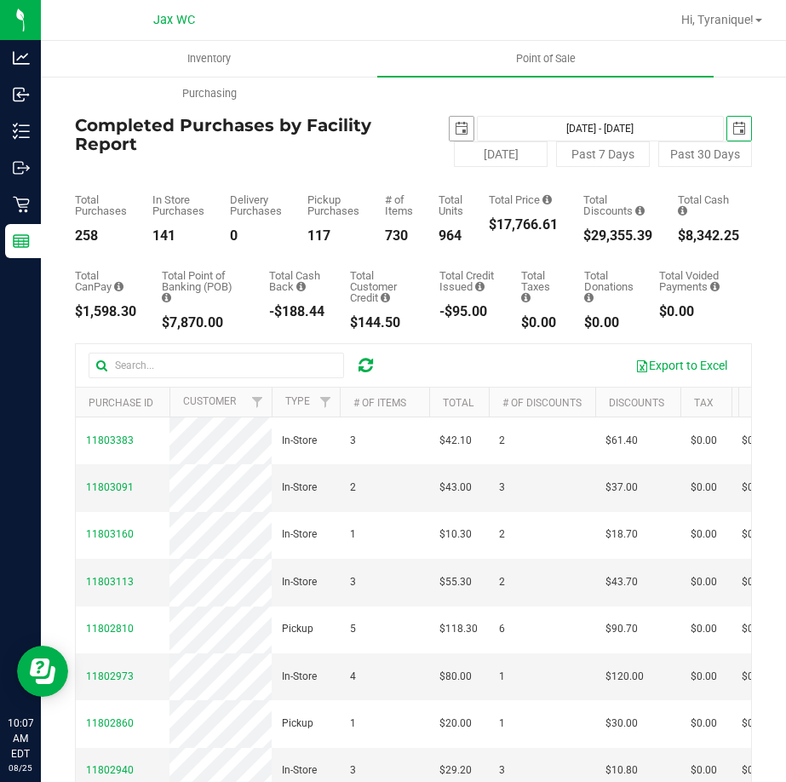
click at [458, 134] on span "select" at bounding box center [462, 129] width 14 height 14
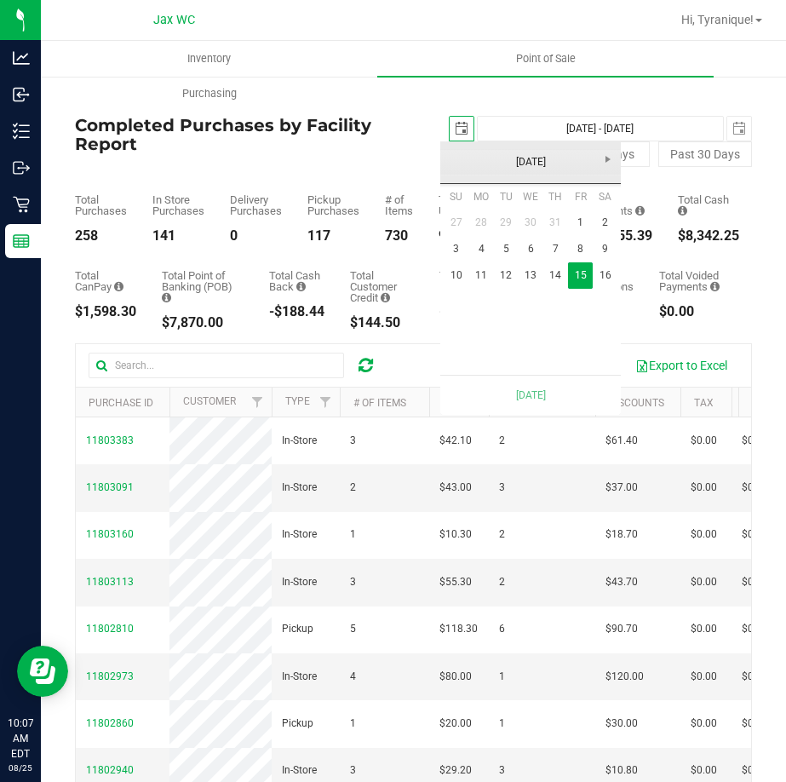
scroll to position [0, 43]
click at [596, 270] on link "16" at bounding box center [605, 275] width 25 height 26
type input "[DATE] - [DATE]"
type input "[DATE]"
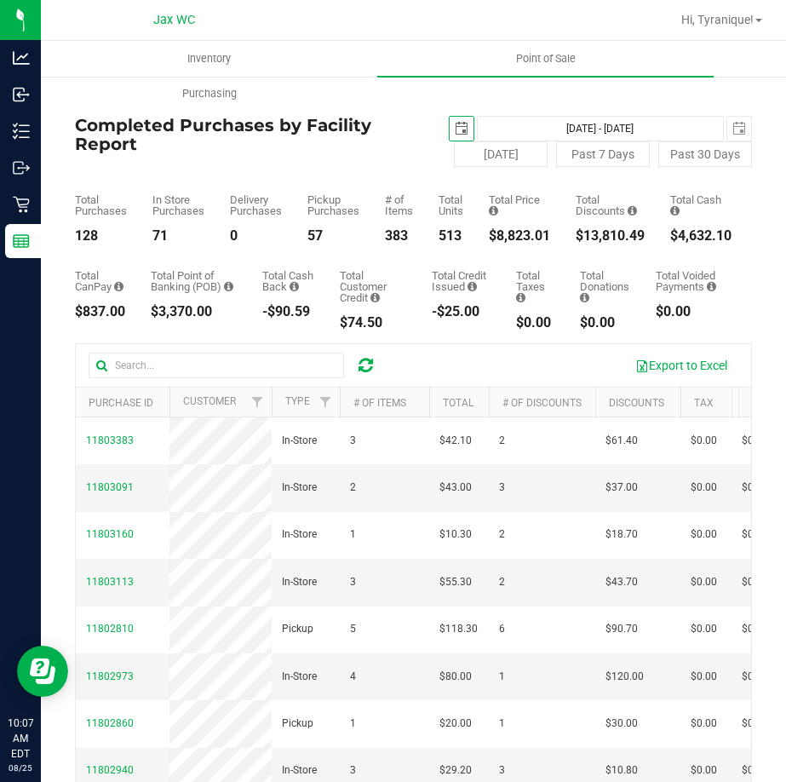
click at [525, 233] on div "$8,823.01" at bounding box center [519, 236] width 61 height 14
copy div "8,823.01"
click at [89, 239] on div "128" at bounding box center [101, 236] width 52 height 14
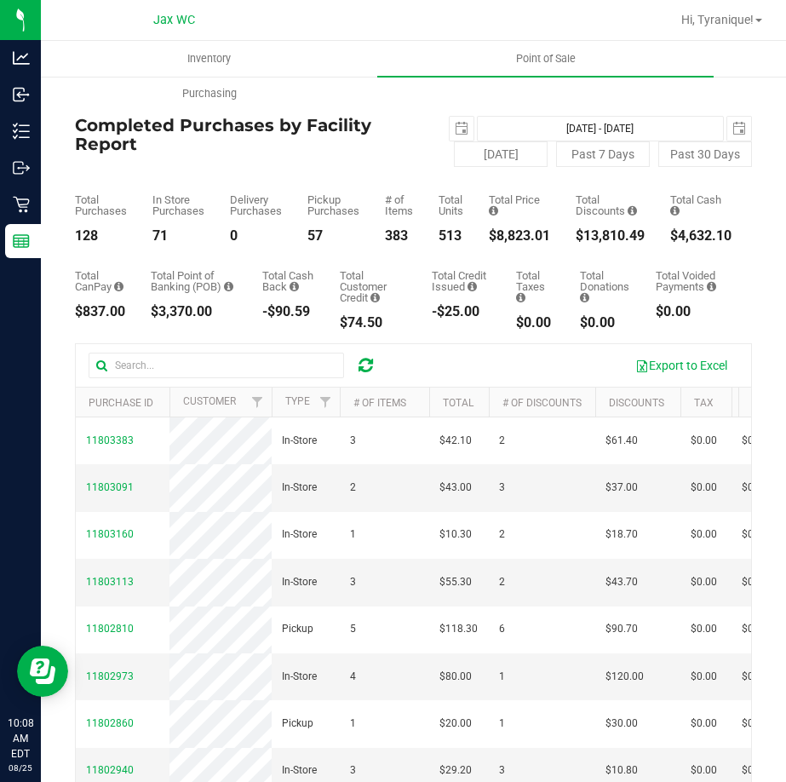
copy div "128"
click at [728, 138] on span "select" at bounding box center [740, 129] width 24 height 24
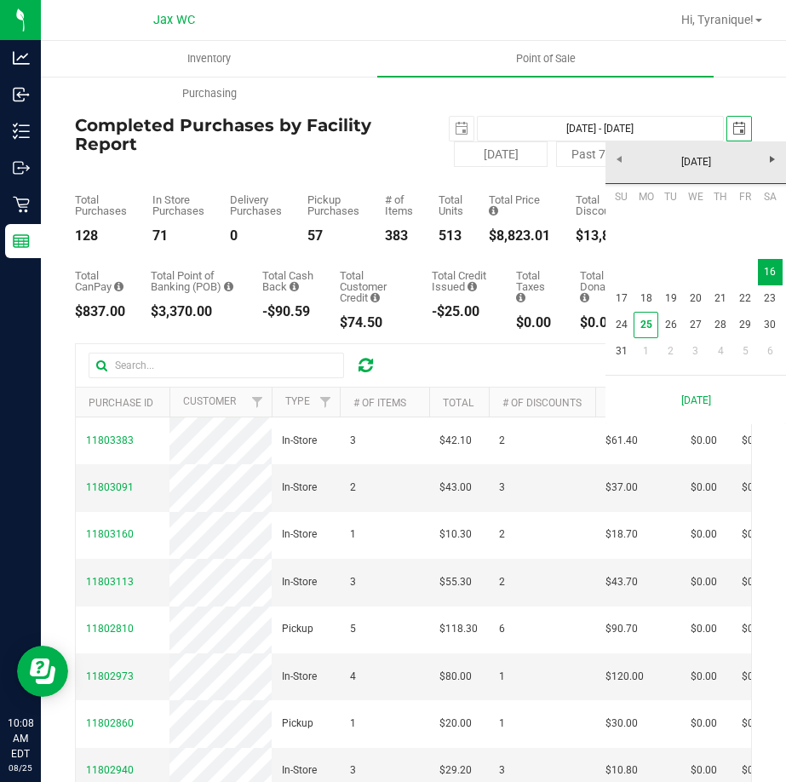
scroll to position [0, 43]
click at [618, 294] on link "17" at bounding box center [621, 298] width 25 height 26
type input "[DATE] - [DATE]"
type input "[DATE]"
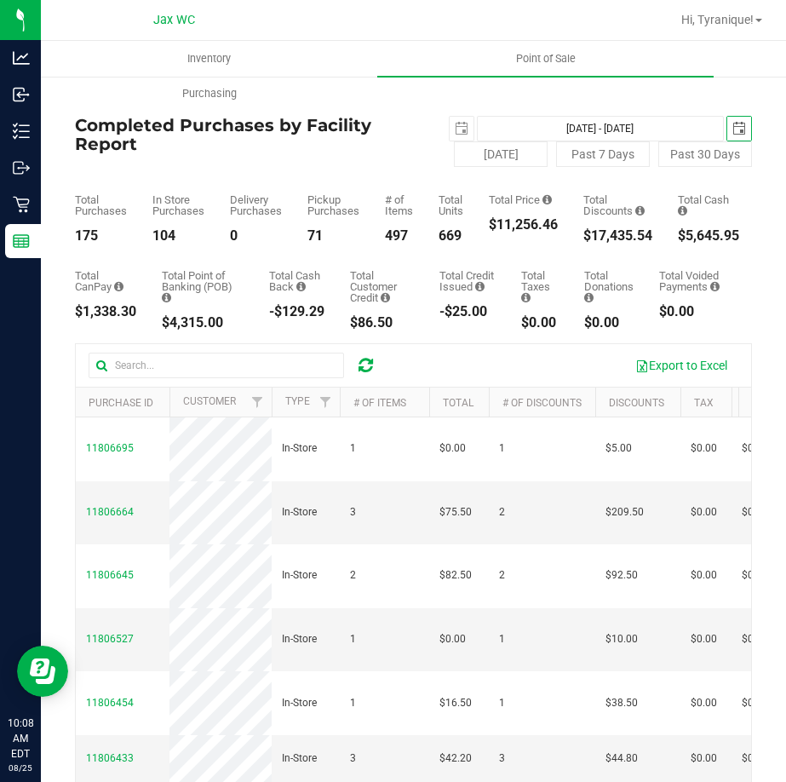
click at [728, 121] on span "select" at bounding box center [740, 129] width 24 height 24
click at [450, 129] on span "select" at bounding box center [462, 129] width 24 height 24
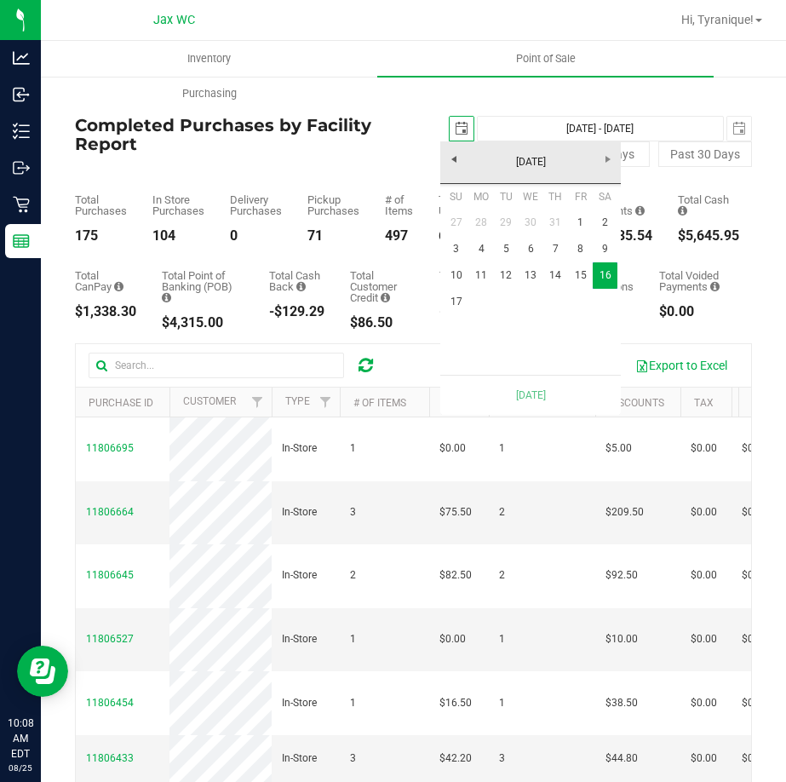
scroll to position [0, 43]
click at [452, 297] on link "17" at bounding box center [456, 302] width 25 height 26
type input "[DATE] - [DATE]"
type input "[DATE]"
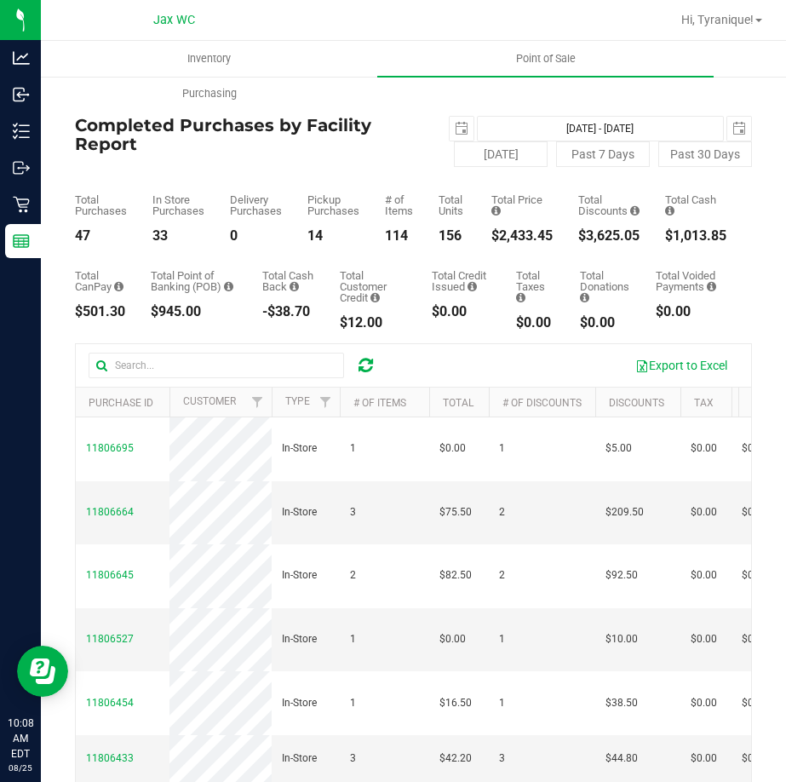
click at [525, 229] on div "$2,433.45" at bounding box center [522, 236] width 61 height 14
copy div "$2,433.45"
click at [93, 231] on div "47" at bounding box center [101, 236] width 52 height 14
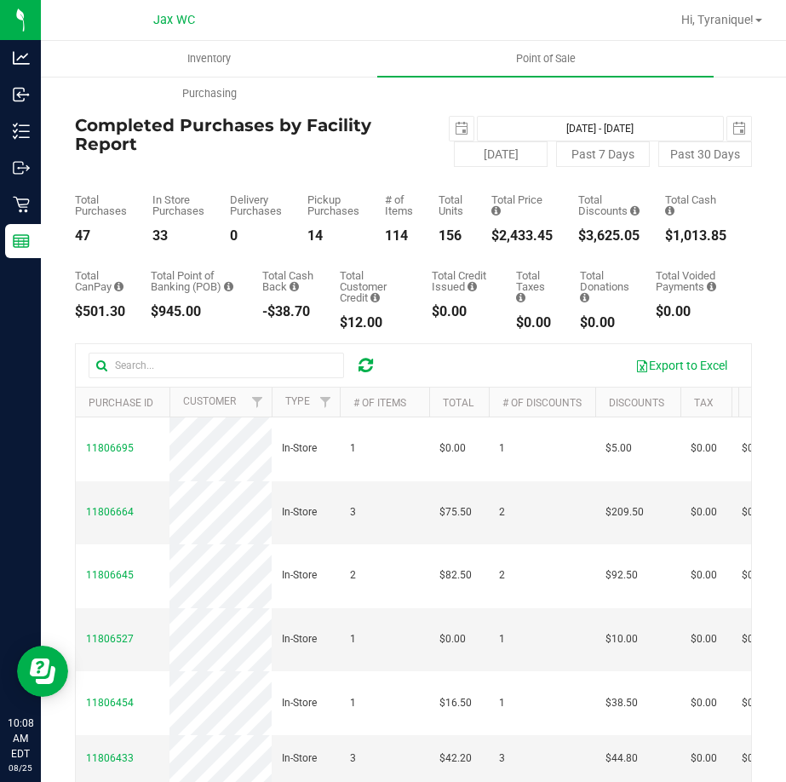
click at [88, 233] on div "47" at bounding box center [101, 236] width 52 height 14
click at [87, 233] on div "47" at bounding box center [101, 236] width 52 height 14
click at [455, 130] on span "select" at bounding box center [462, 129] width 14 height 14
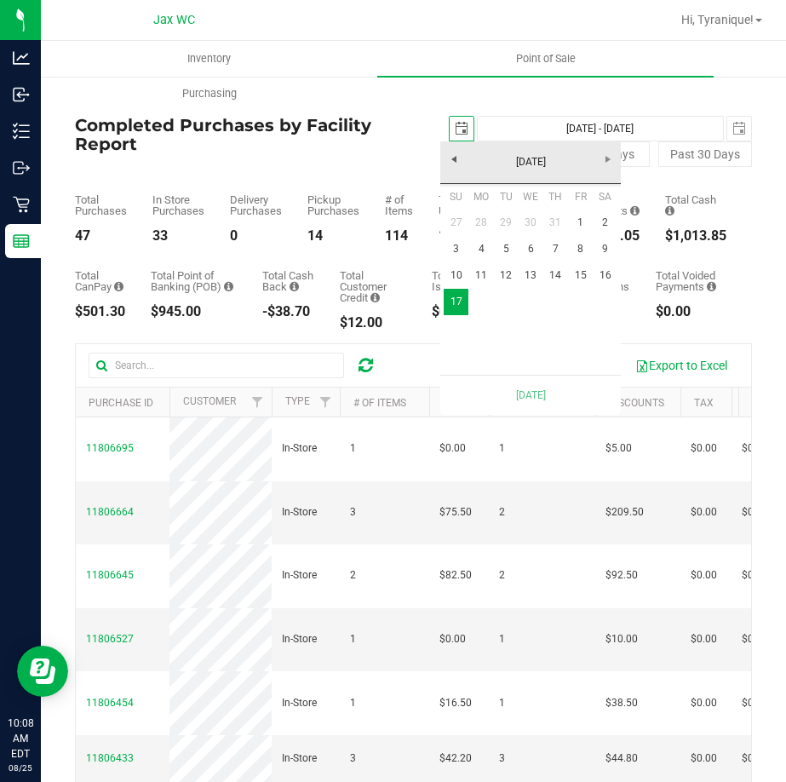
scroll to position [0, 43]
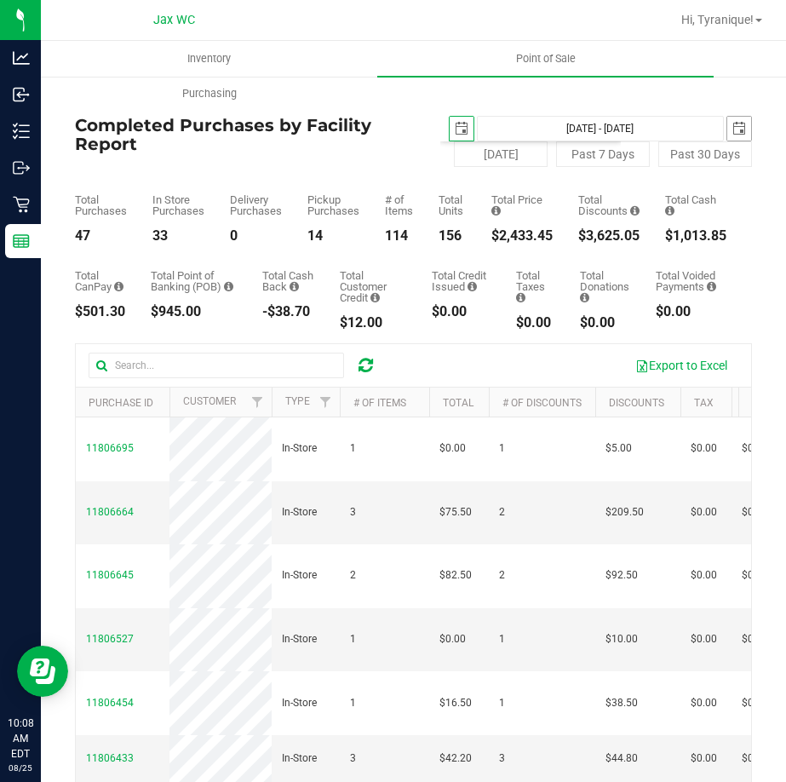
click at [733, 128] on span "select" at bounding box center [740, 129] width 14 height 14
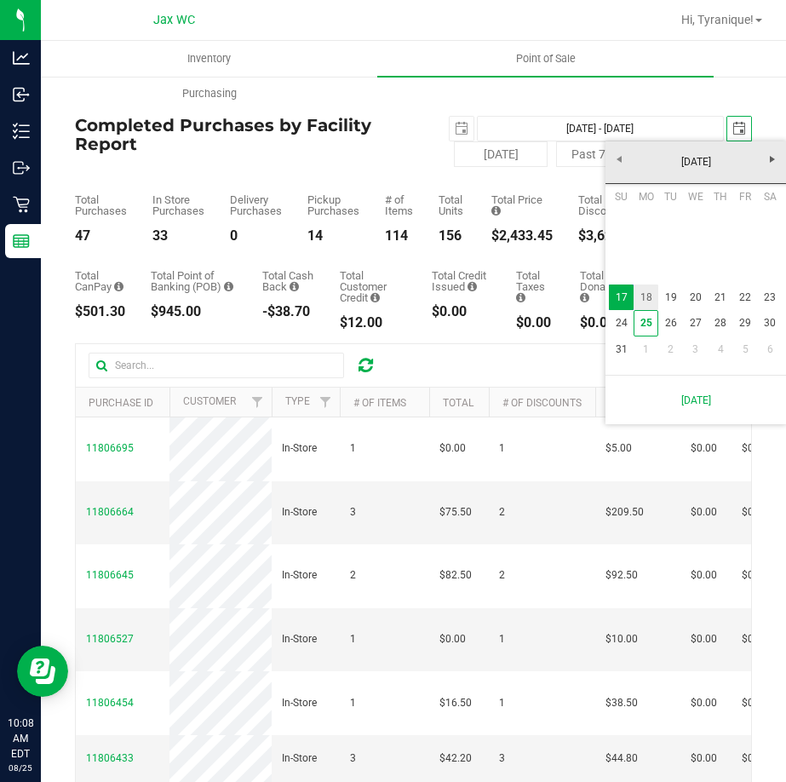
click at [649, 304] on link "18" at bounding box center [646, 298] width 25 height 26
type input "[DATE] - [DATE]"
type input "[DATE]"
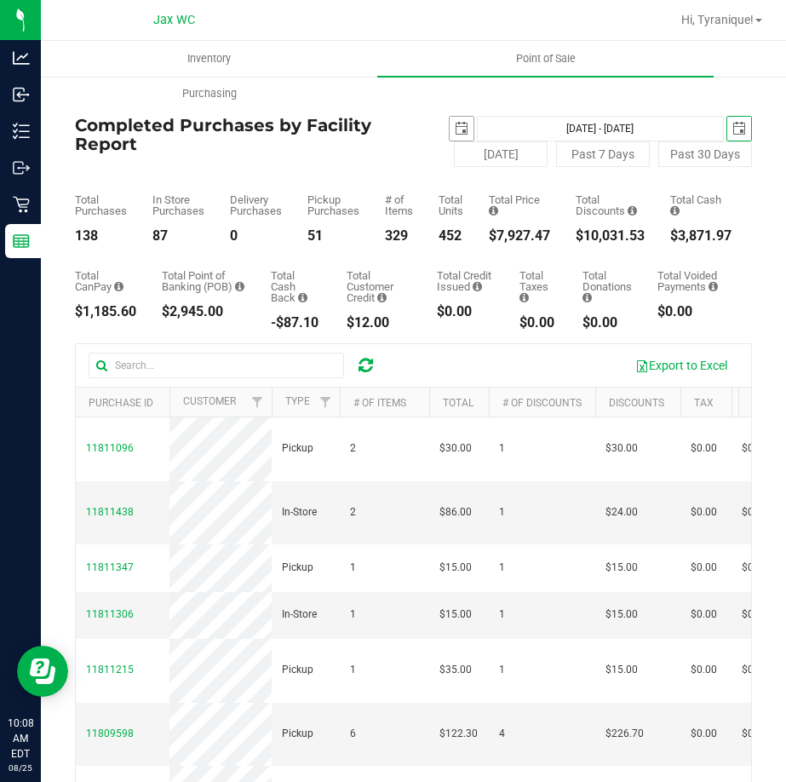
click at [455, 126] on span "select" at bounding box center [462, 129] width 14 height 14
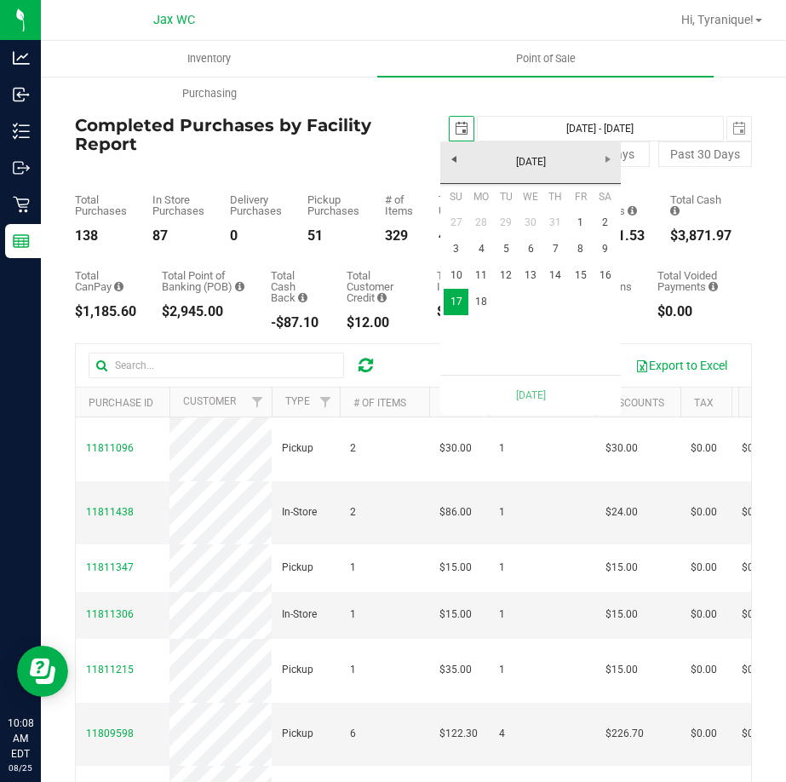
scroll to position [0, 43]
click at [455, 126] on span "select" at bounding box center [462, 129] width 14 height 14
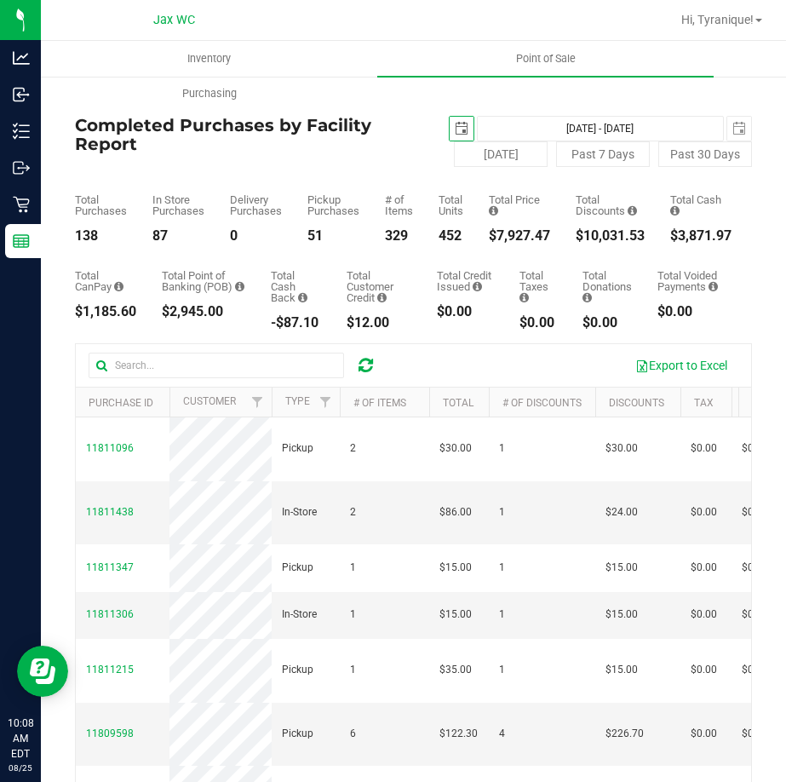
click at [455, 128] on span "select" at bounding box center [462, 129] width 14 height 14
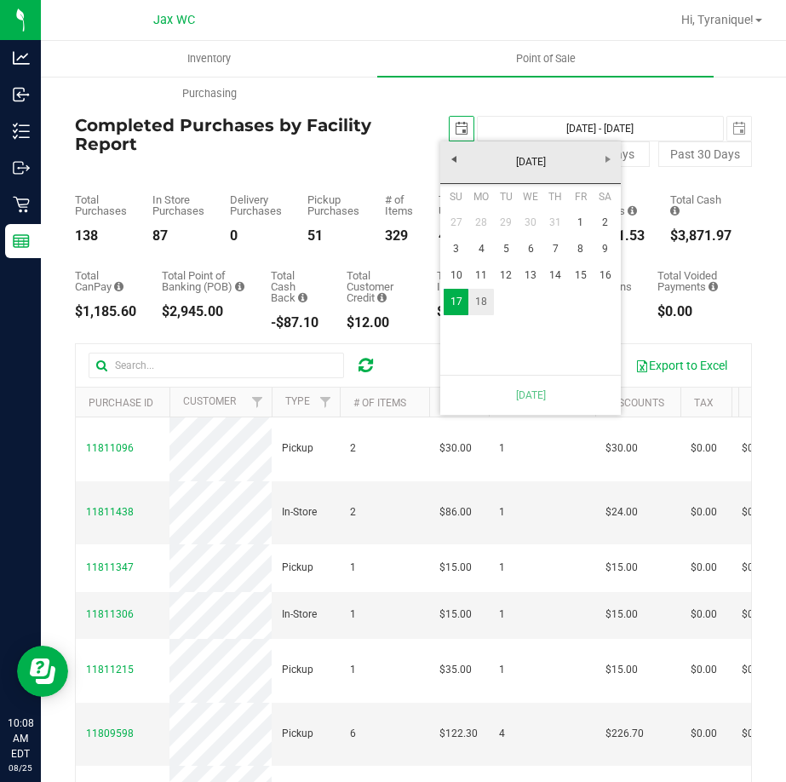
click at [474, 299] on link "18" at bounding box center [481, 302] width 25 height 26
type input "[DATE] - [DATE]"
type input "[DATE]"
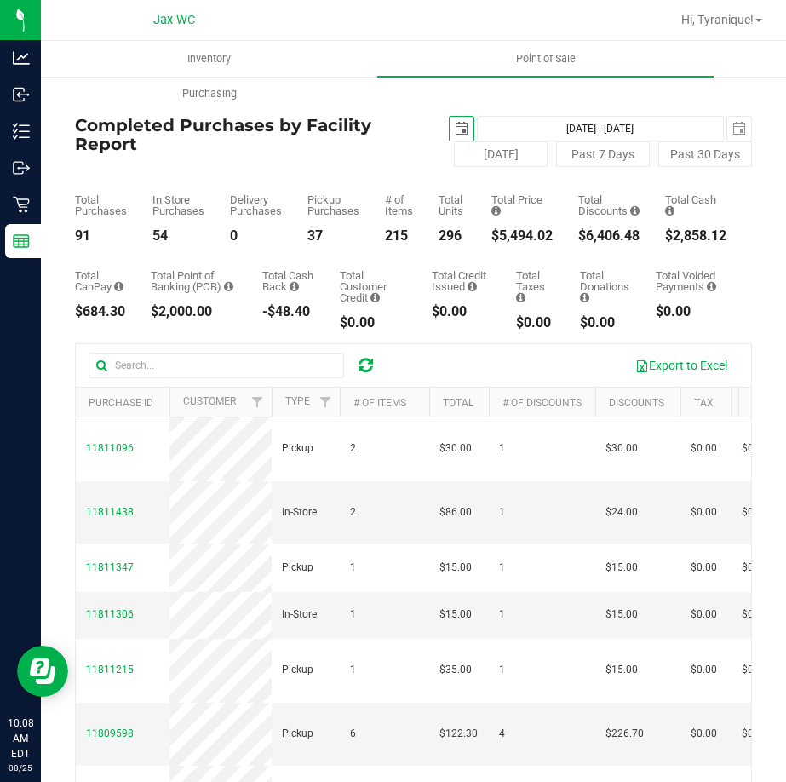
click at [544, 241] on div "$5,494.02" at bounding box center [522, 236] width 61 height 14
click at [544, 239] on div "$5,494.02" at bounding box center [522, 236] width 61 height 14
click at [528, 230] on div "$5,494.02" at bounding box center [522, 236] width 61 height 14
click at [529, 229] on div "$5,494.02" at bounding box center [522, 236] width 61 height 14
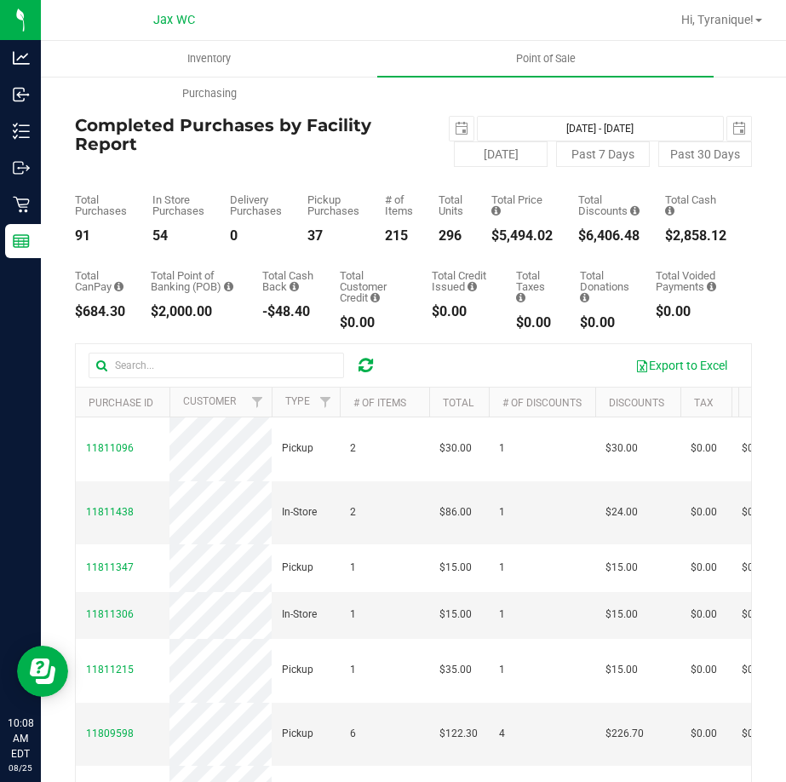
click at [529, 229] on div "$5,494.02" at bounding box center [522, 236] width 61 height 14
click at [87, 225] on div "Total Purchases 91" at bounding box center [101, 218] width 52 height 49
click at [85, 234] on div "91" at bounding box center [101, 236] width 52 height 14
click at [735, 132] on span "select" at bounding box center [740, 129] width 24 height 24
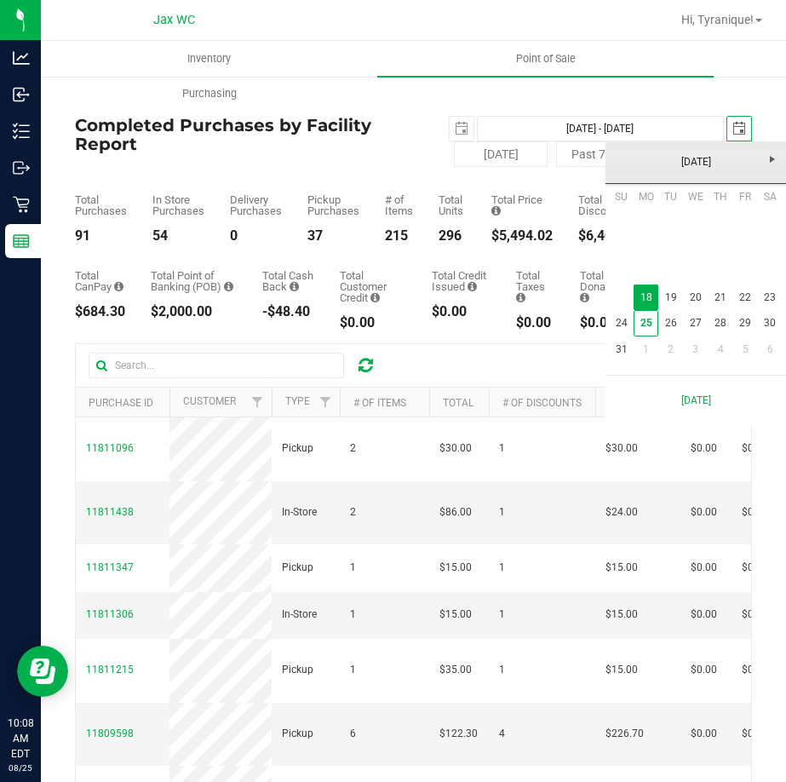
scroll to position [0, 43]
click at [680, 297] on link "19" at bounding box center [671, 298] width 25 height 26
type input "[DATE] - [DATE]"
type input "[DATE]"
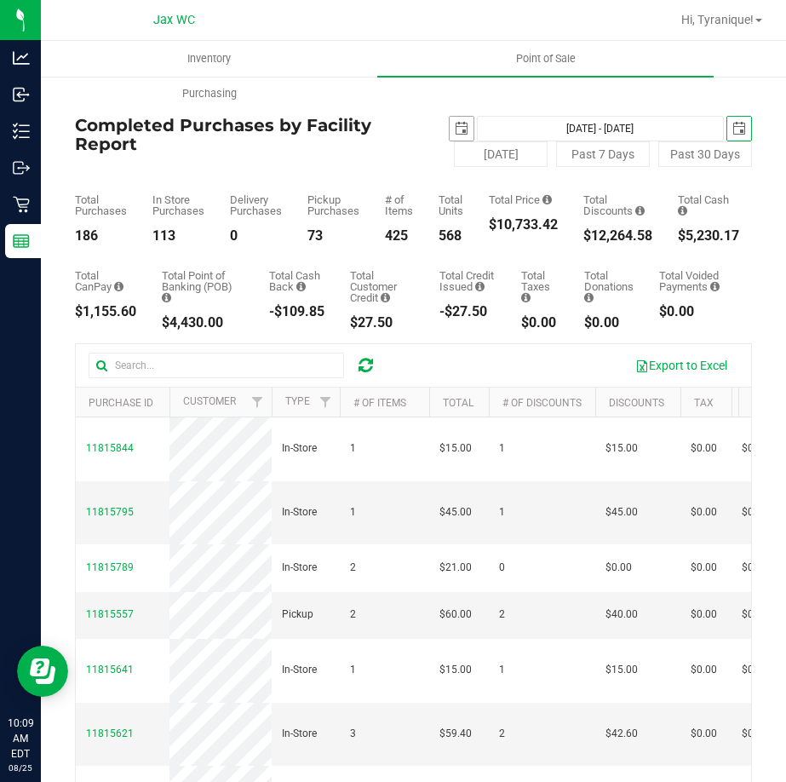
click at [455, 126] on span "select" at bounding box center [462, 129] width 14 height 14
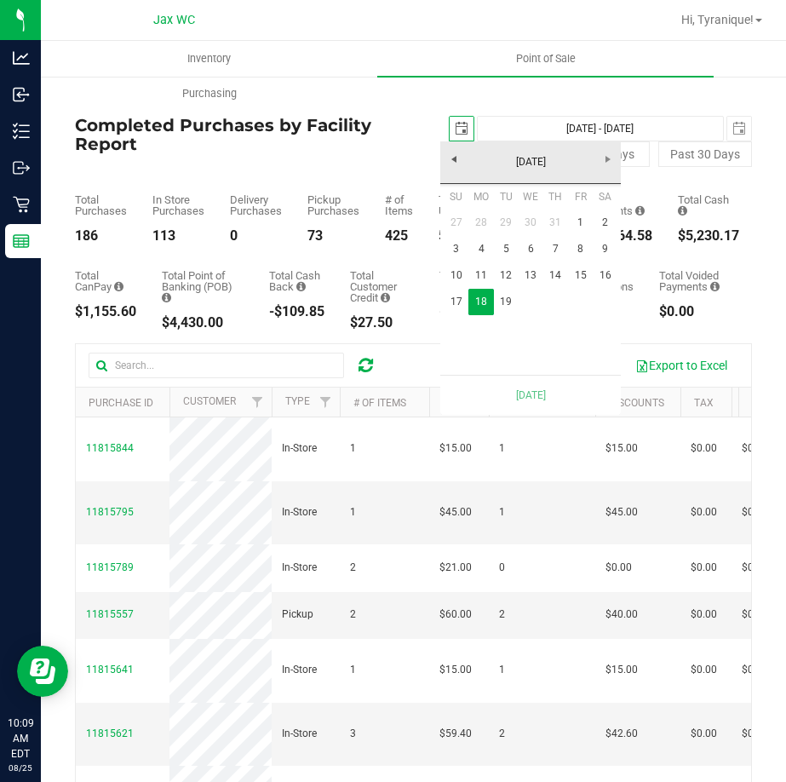
scroll to position [0, 43]
click at [514, 291] on link "19" at bounding box center [506, 302] width 25 height 26
type input "[DATE] - [DATE]"
type input "[DATE]"
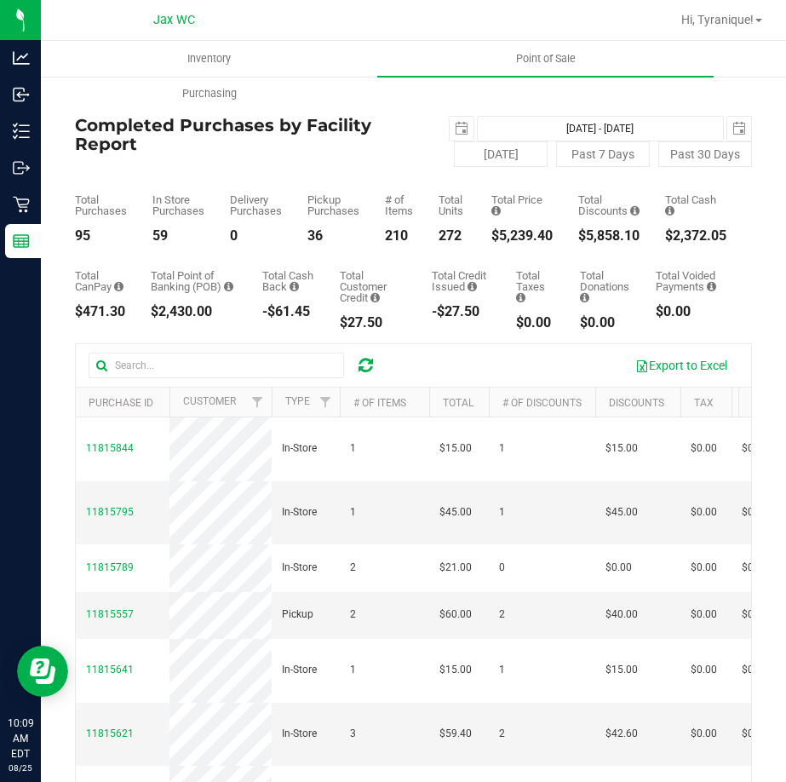
click at [511, 229] on div "$5,239.40" at bounding box center [522, 236] width 61 height 14
click at [512, 233] on div "$5,239.40" at bounding box center [522, 236] width 61 height 14
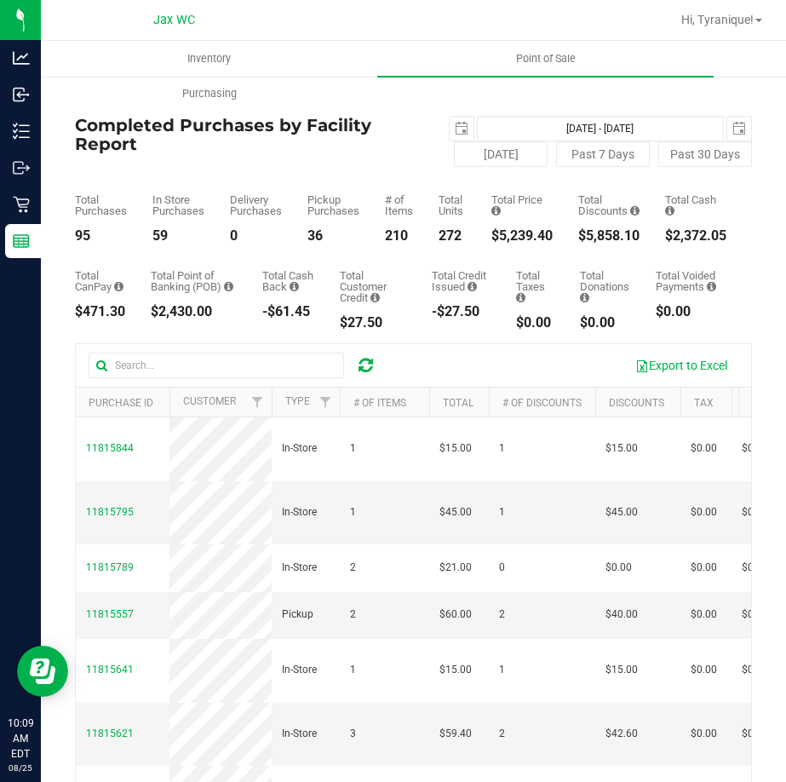
click at [72, 239] on div "Back Completed Purchases by Facility Report [DATE] [DATE] - [DATE] [DATE] [DATE…" at bounding box center [414, 523] width 746 height 897
click at [78, 238] on div "95" at bounding box center [101, 236] width 52 height 14
click at [728, 130] on span "select" at bounding box center [740, 129] width 24 height 24
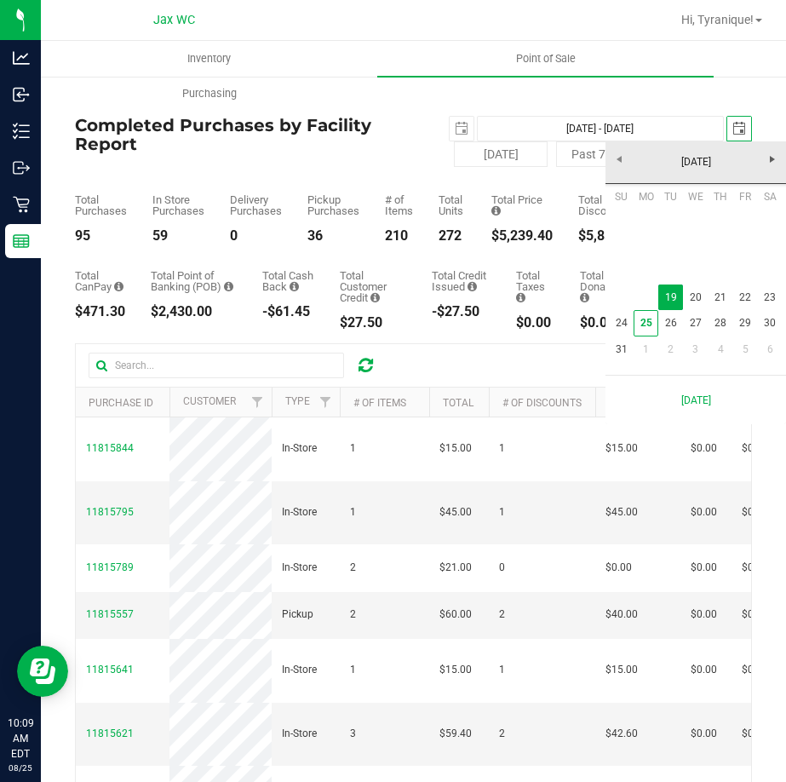
scroll to position [0, 43]
click at [704, 302] on link "20" at bounding box center [695, 298] width 25 height 26
type input "[DATE] - [DATE]"
type input "[DATE]"
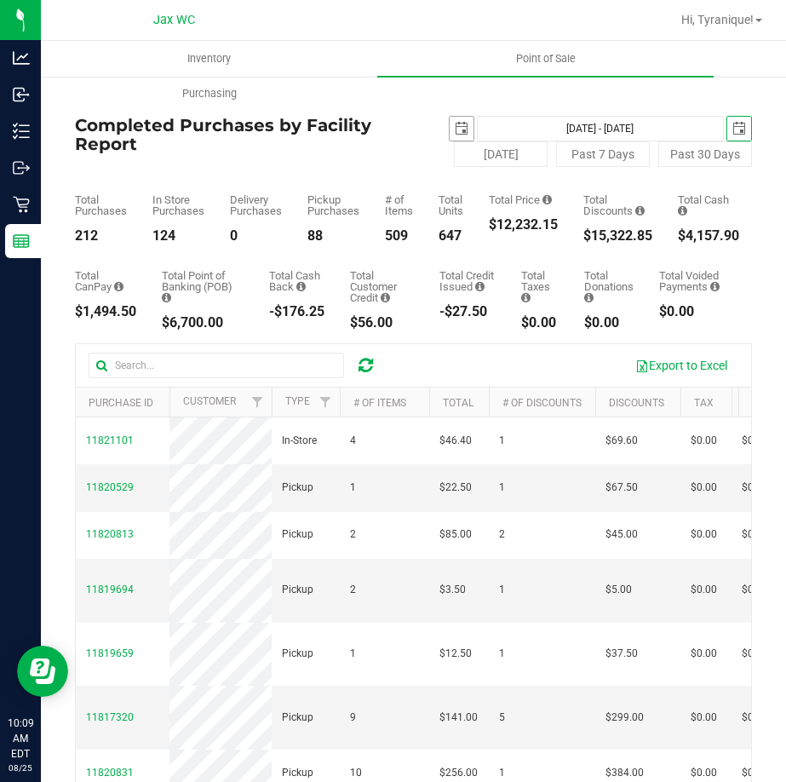
click at [455, 130] on span "select" at bounding box center [462, 129] width 14 height 14
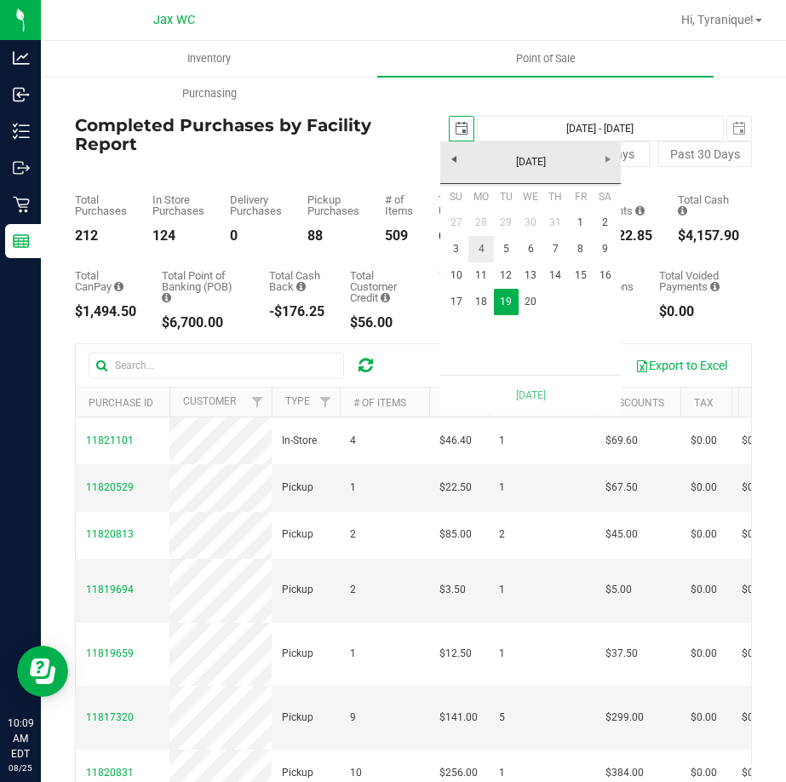
scroll to position [0, 43]
click at [533, 305] on link "20" at bounding box center [531, 302] width 25 height 26
type input "[DATE] - [DATE]"
type input "[DATE]"
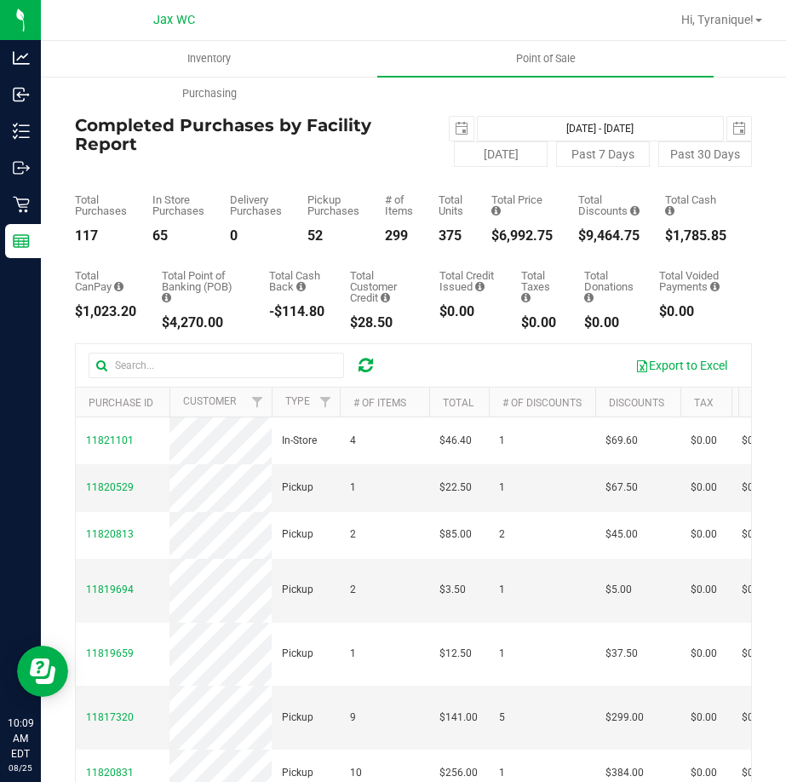
click at [538, 231] on div "$6,992.75" at bounding box center [522, 236] width 61 height 14
click at [95, 231] on div "117" at bounding box center [101, 236] width 52 height 14
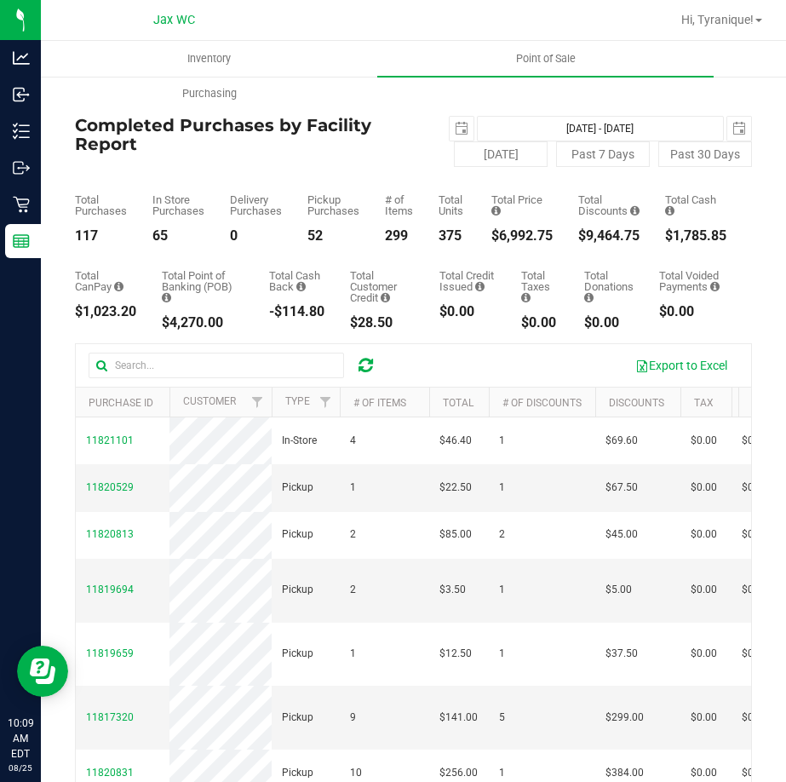
click at [95, 231] on div "117" at bounding box center [101, 236] width 52 height 14
click at [733, 130] on span "select" at bounding box center [740, 129] width 14 height 14
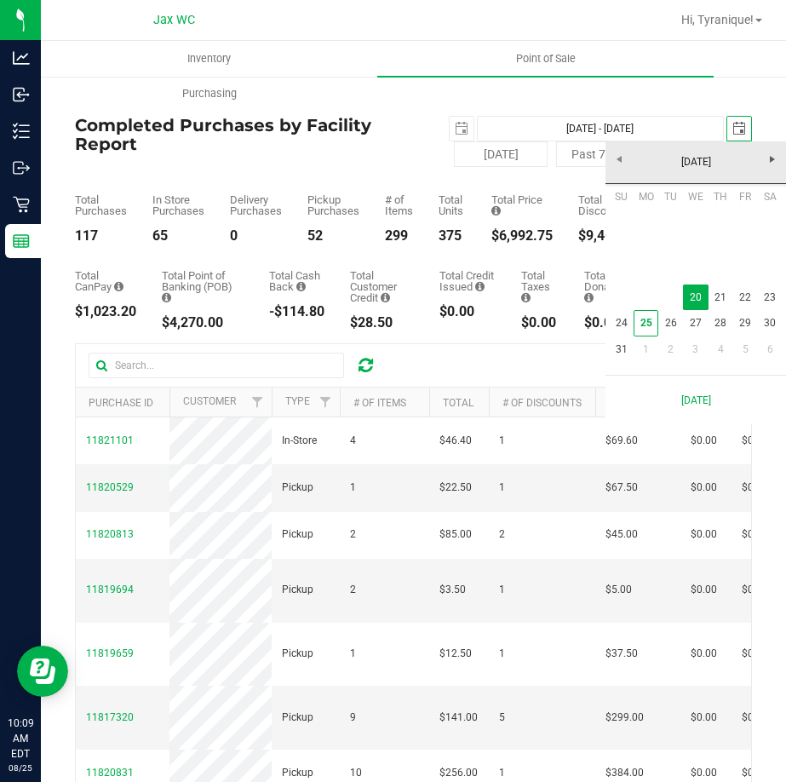
scroll to position [0, 43]
click at [722, 299] on link "21" at bounding box center [721, 298] width 25 height 26
type input "[DATE] - [DATE]"
type input "[DATE]"
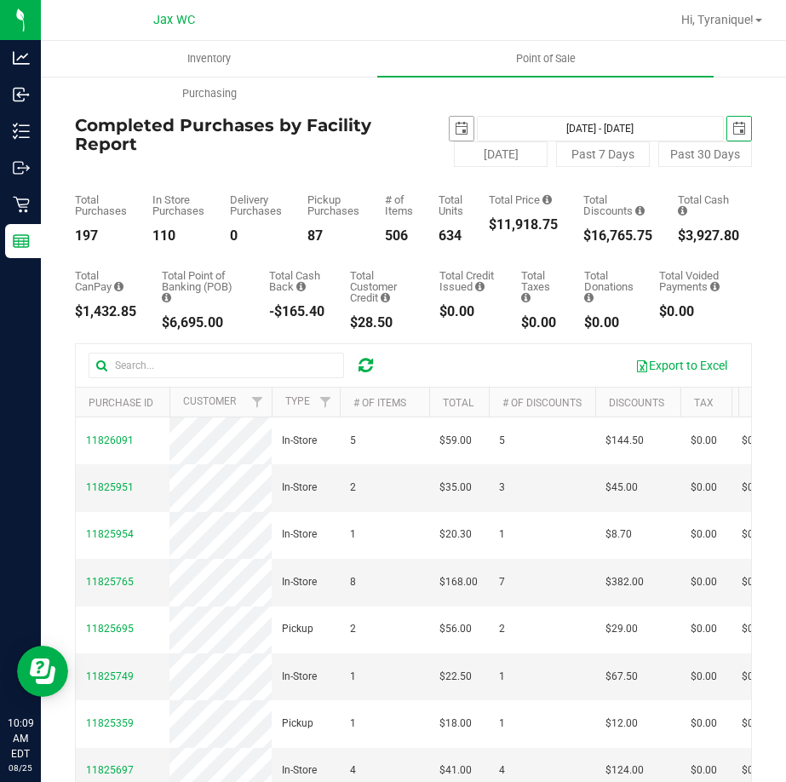
click at [450, 133] on span "select" at bounding box center [462, 129] width 24 height 24
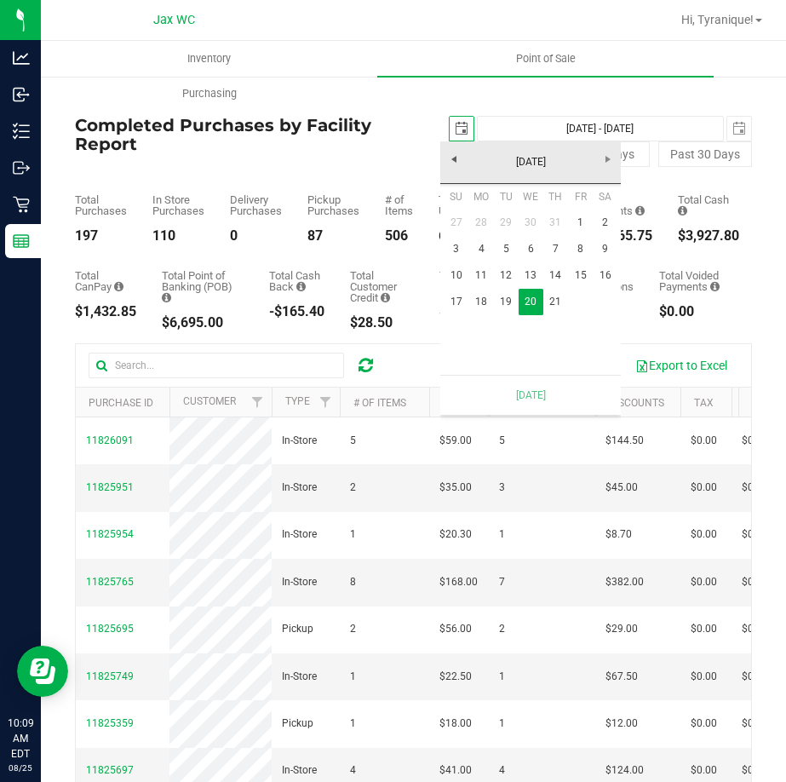
scroll to position [0, 43]
click at [550, 308] on link "21" at bounding box center [556, 302] width 25 height 26
type input "[DATE] - [DATE]"
type input "[DATE]"
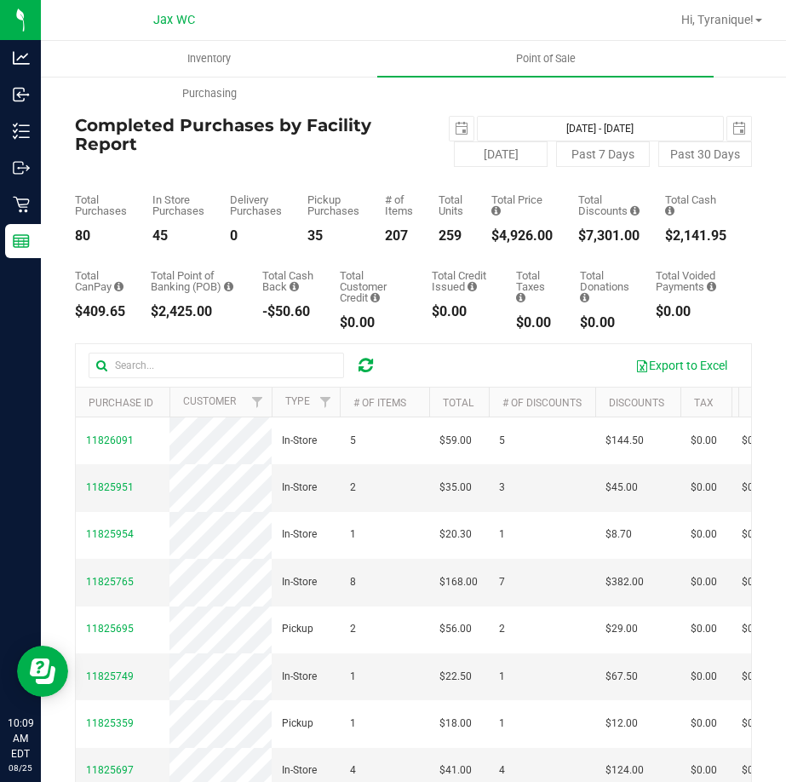
click at [506, 242] on div "$4,926.00" at bounding box center [522, 236] width 61 height 14
click at [526, 241] on div "$4,926.00" at bounding box center [522, 236] width 61 height 14
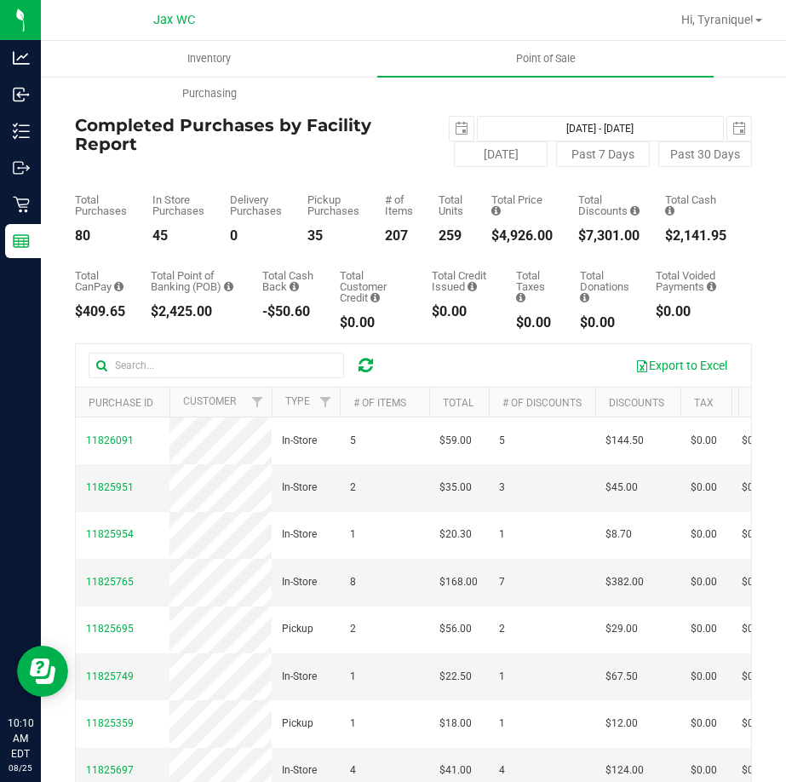
click at [526, 241] on div "$4,926.00" at bounding box center [522, 236] width 61 height 14
click at [89, 233] on div "80" at bounding box center [101, 236] width 52 height 14
click at [728, 126] on span "select" at bounding box center [740, 129] width 24 height 24
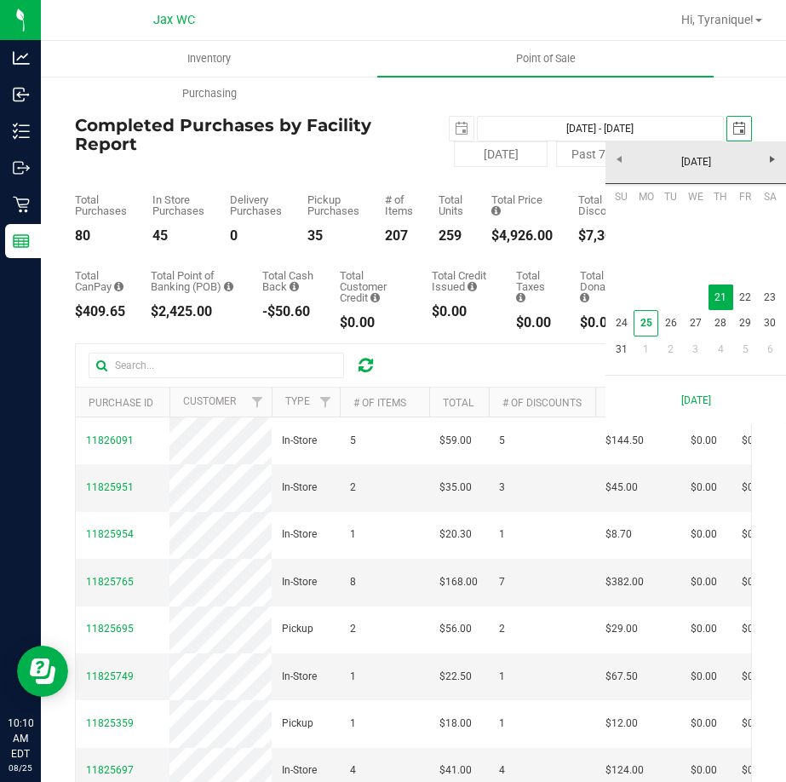
scroll to position [0, 43]
click at [746, 302] on link "22" at bounding box center [746, 298] width 25 height 26
type input "[DATE] - [DATE]"
type input "[DATE]"
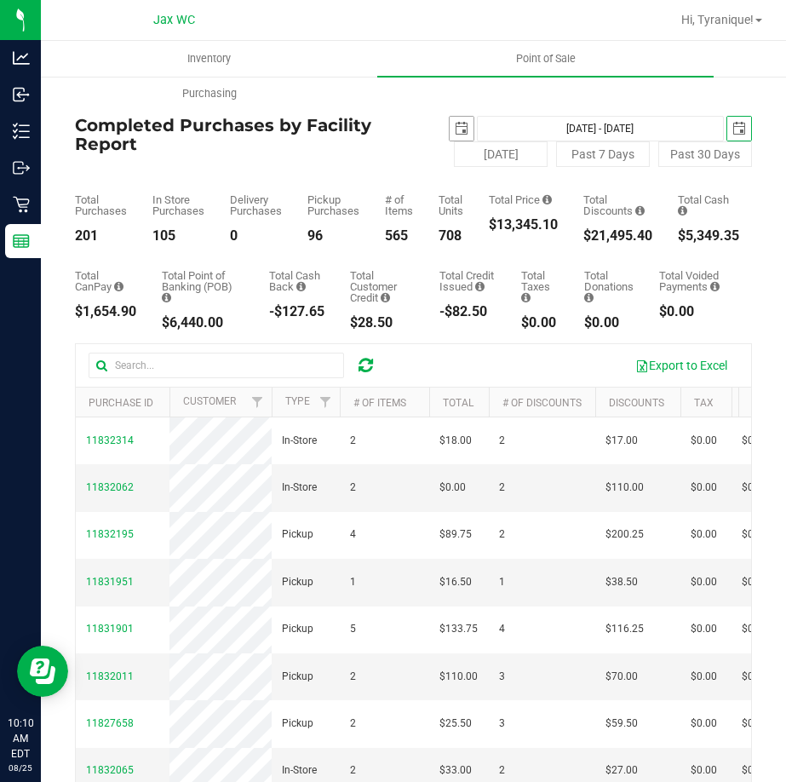
click at [455, 126] on span "select" at bounding box center [462, 129] width 14 height 14
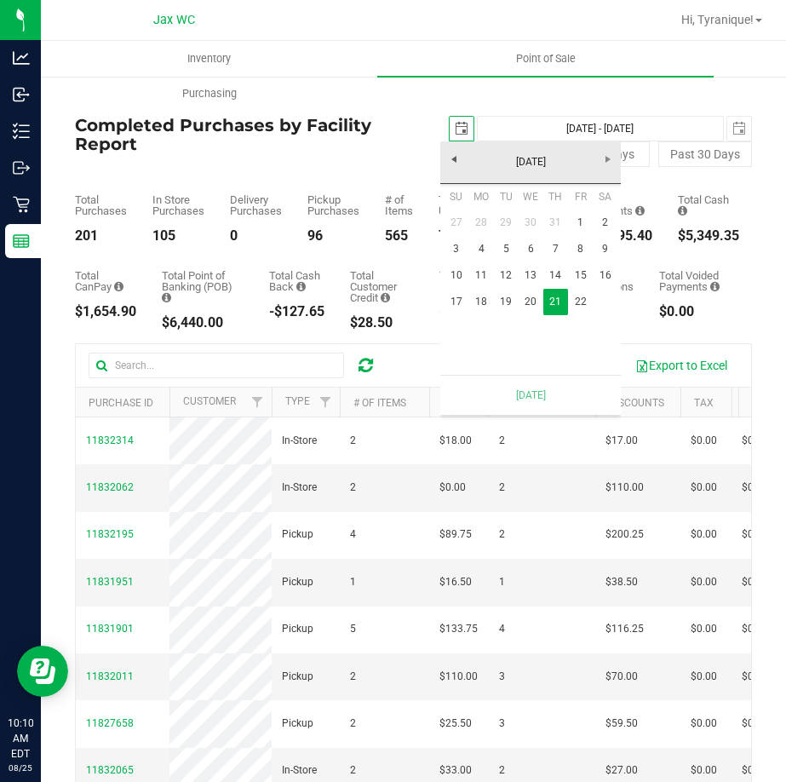
scroll to position [0, 43]
click at [576, 296] on link "22" at bounding box center [580, 302] width 25 height 26
type input "[DATE] - [DATE]"
type input "[DATE]"
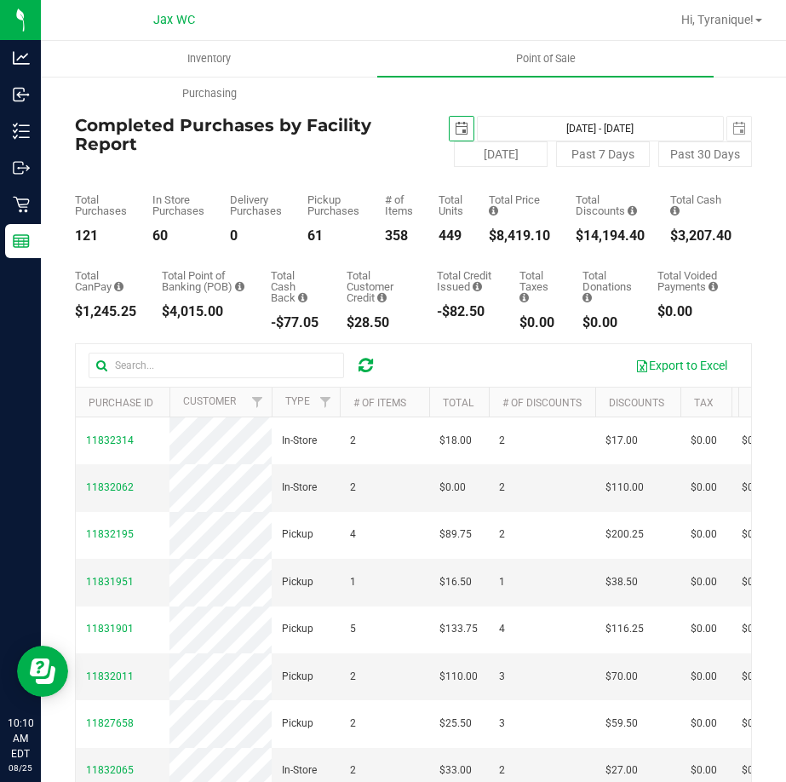
click at [522, 234] on div "$8,419.10" at bounding box center [519, 236] width 61 height 14
click at [89, 229] on div "121" at bounding box center [101, 236] width 52 height 14
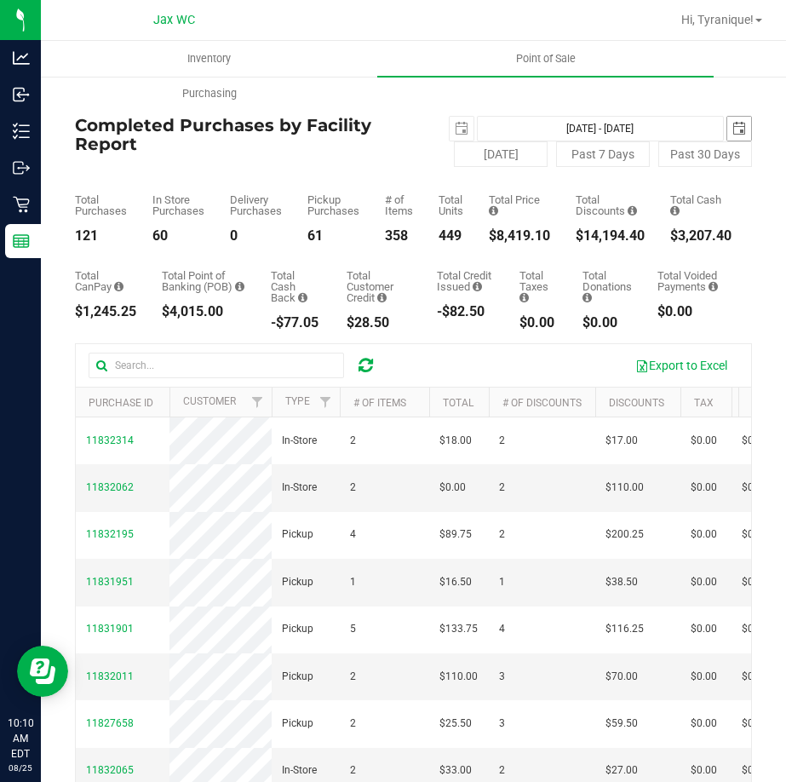
click at [728, 120] on span "select" at bounding box center [740, 129] width 24 height 24
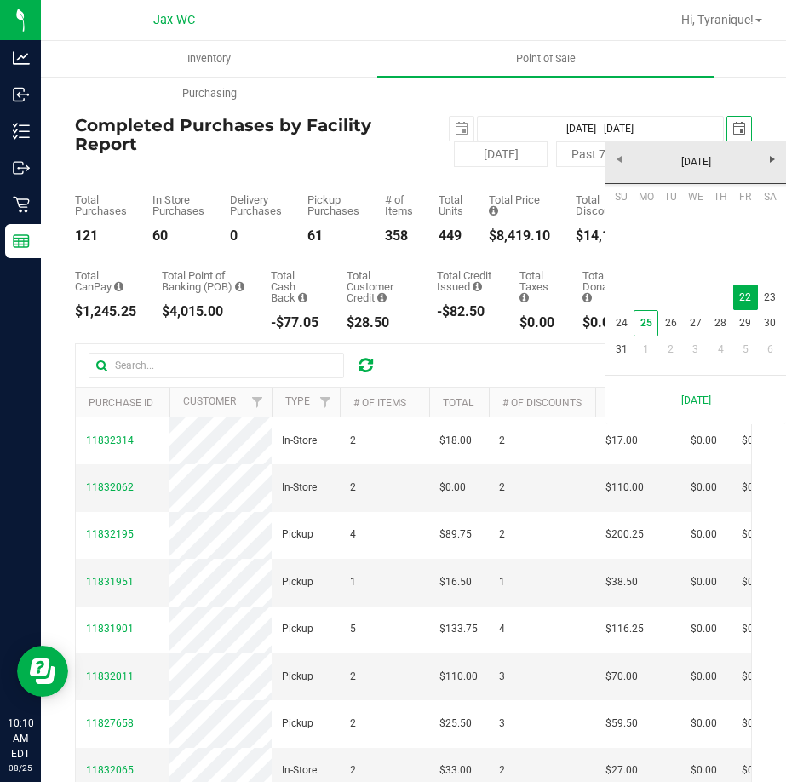
scroll to position [0, 43]
click at [770, 295] on link "23" at bounding box center [770, 298] width 25 height 26
type input "[DATE] - [DATE]"
type input "[DATE]"
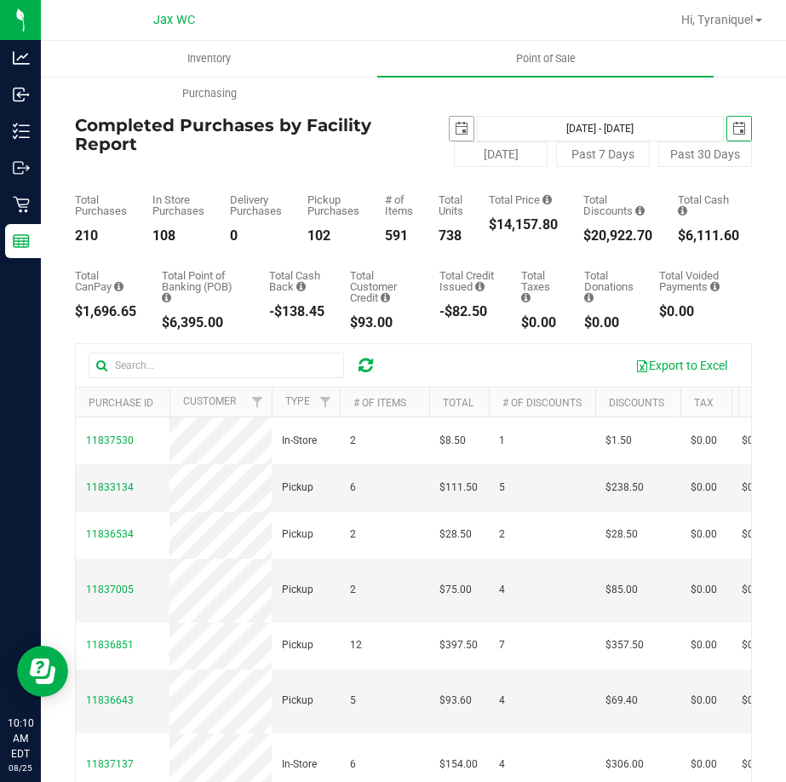
click at [455, 124] on span "select" at bounding box center [462, 129] width 14 height 14
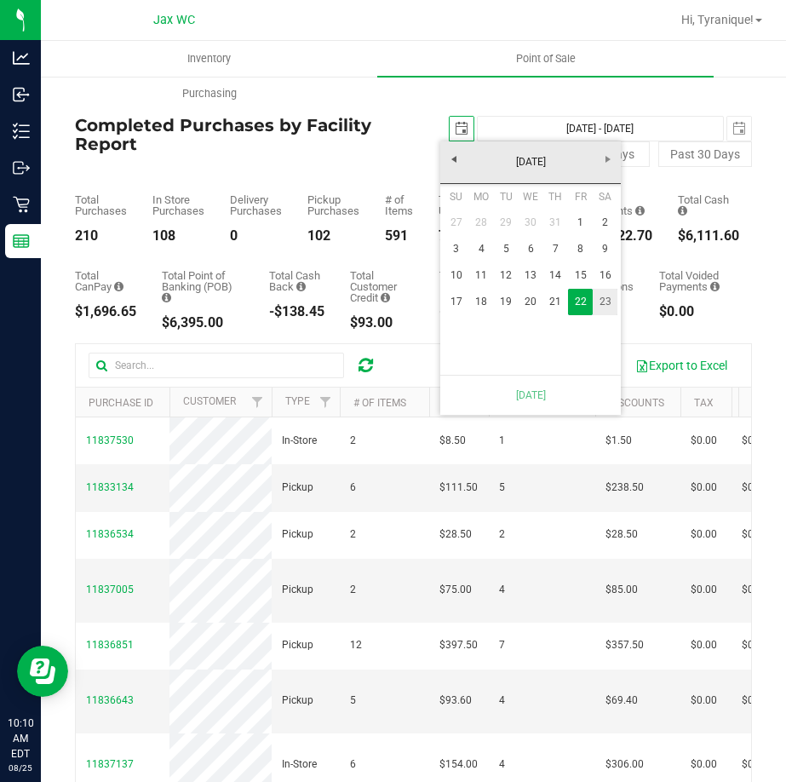
click at [610, 298] on link "23" at bounding box center [605, 302] width 25 height 26
type input "[DATE] - [DATE]"
type input "[DATE]"
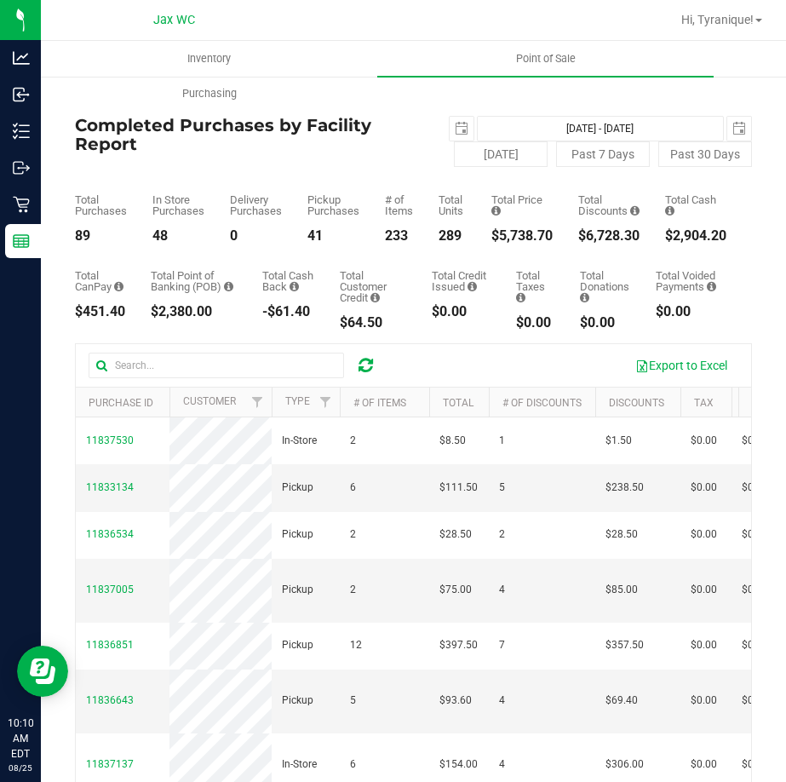
click at [515, 232] on div "$5,738.70" at bounding box center [522, 236] width 61 height 14
click at [75, 240] on div "89" at bounding box center [101, 236] width 52 height 14
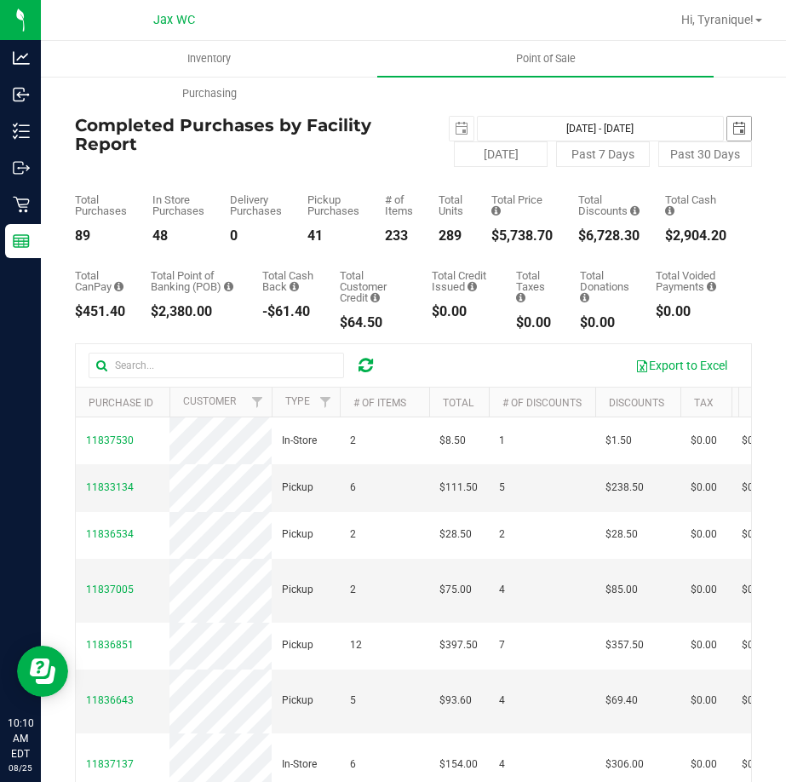
click at [734, 129] on span "select" at bounding box center [740, 129] width 24 height 24
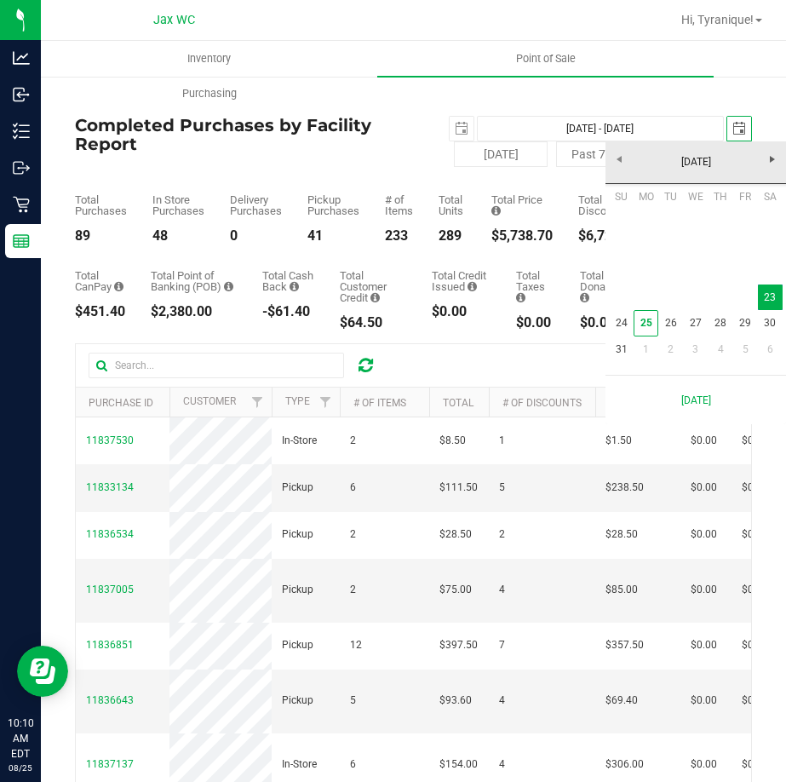
scroll to position [0, 43]
click at [621, 325] on link "24" at bounding box center [621, 323] width 25 height 26
type input "[DATE] - [DATE]"
type input "[DATE]"
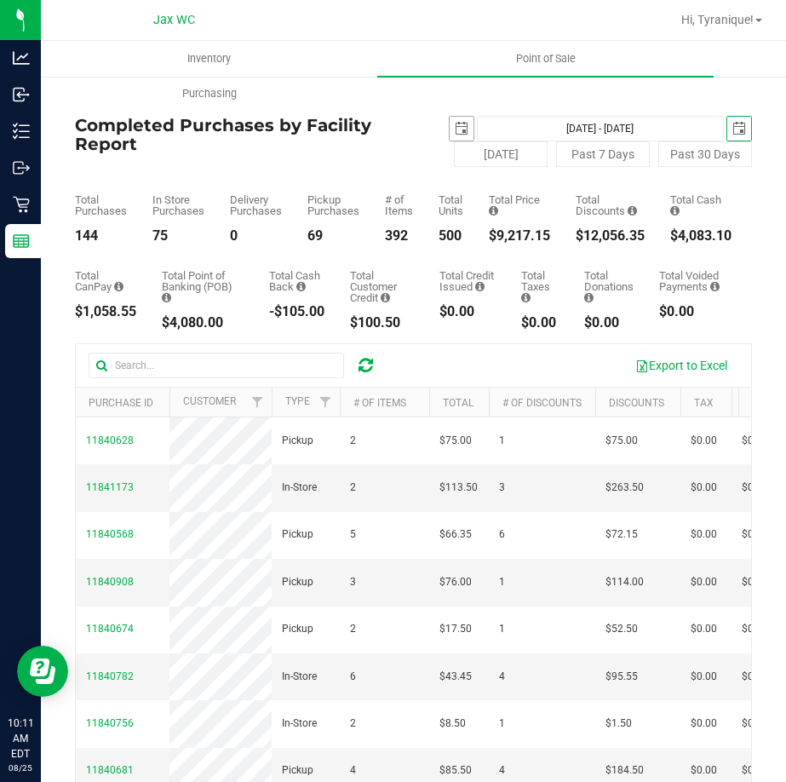
click at [455, 127] on span "select" at bounding box center [462, 129] width 14 height 14
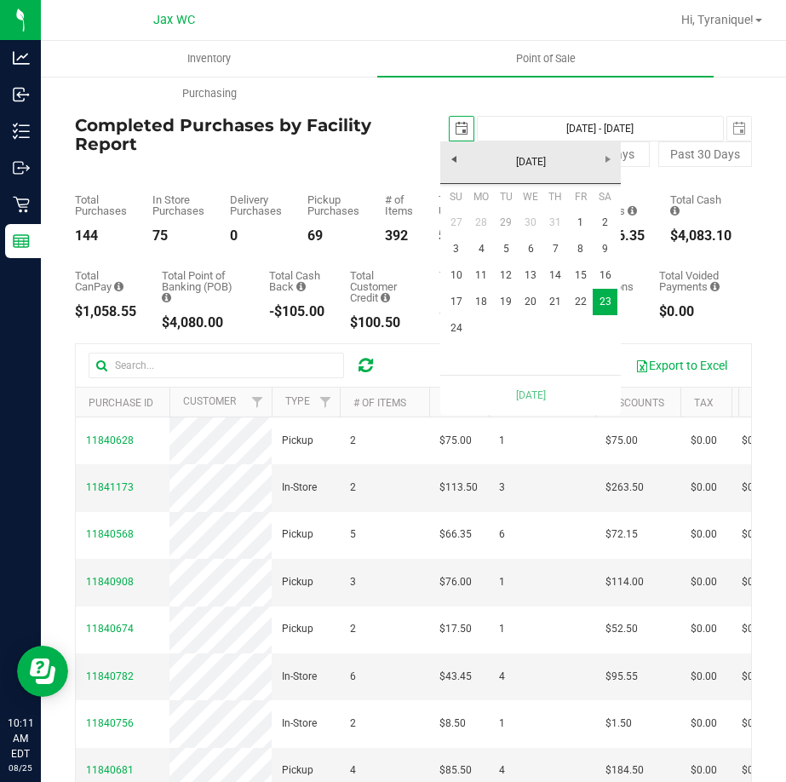
scroll to position [0, 43]
click at [458, 325] on link "24" at bounding box center [456, 328] width 25 height 26
type input "[DATE] - [DATE]"
type input "[DATE]"
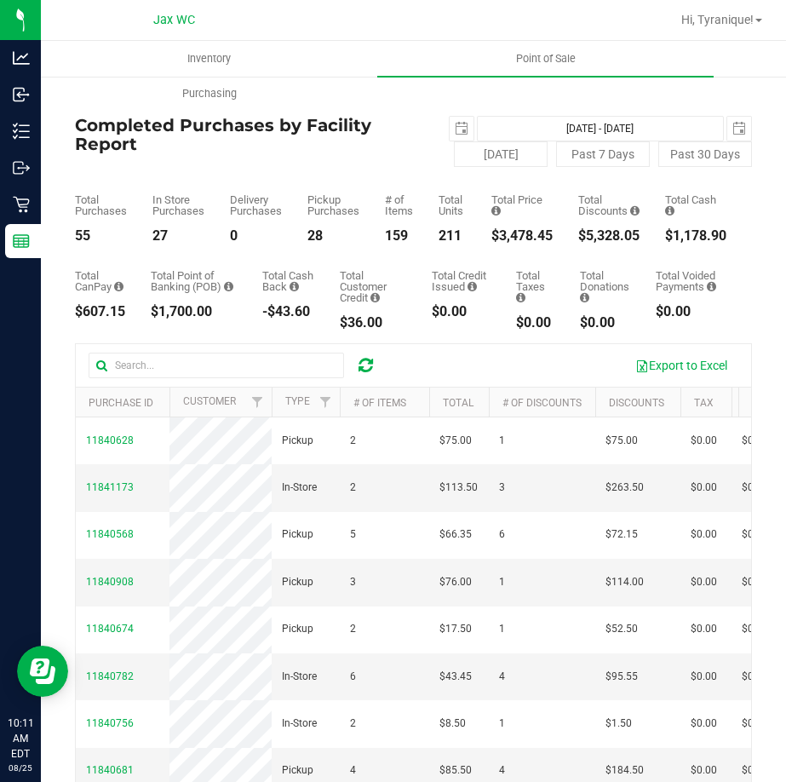
click at [537, 233] on div "$3,478.45" at bounding box center [522, 236] width 61 height 14
click at [77, 236] on div "55" at bounding box center [101, 236] width 52 height 14
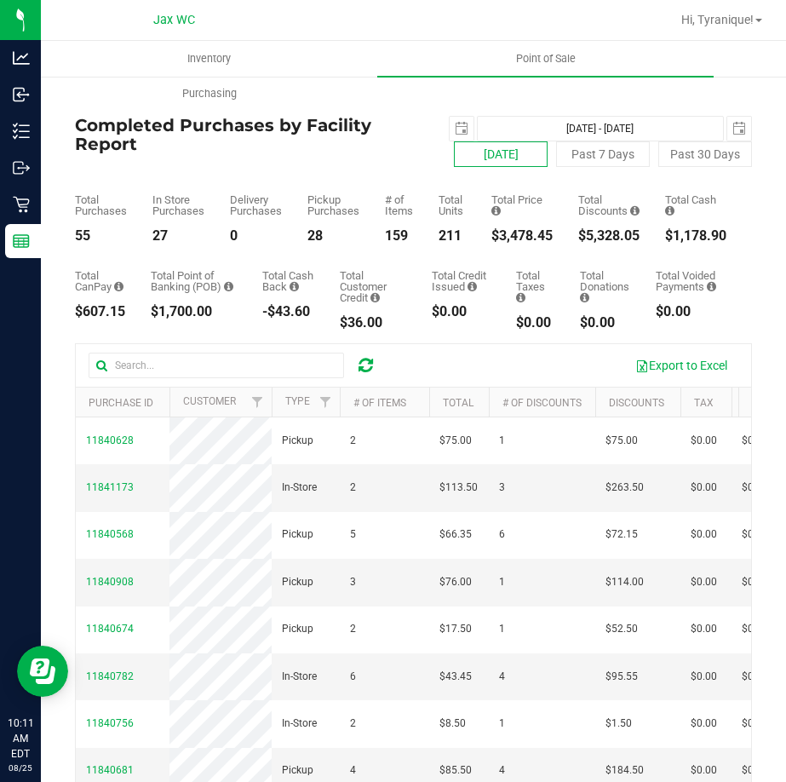
click at [470, 151] on button "[DATE]" at bounding box center [501, 154] width 94 height 26
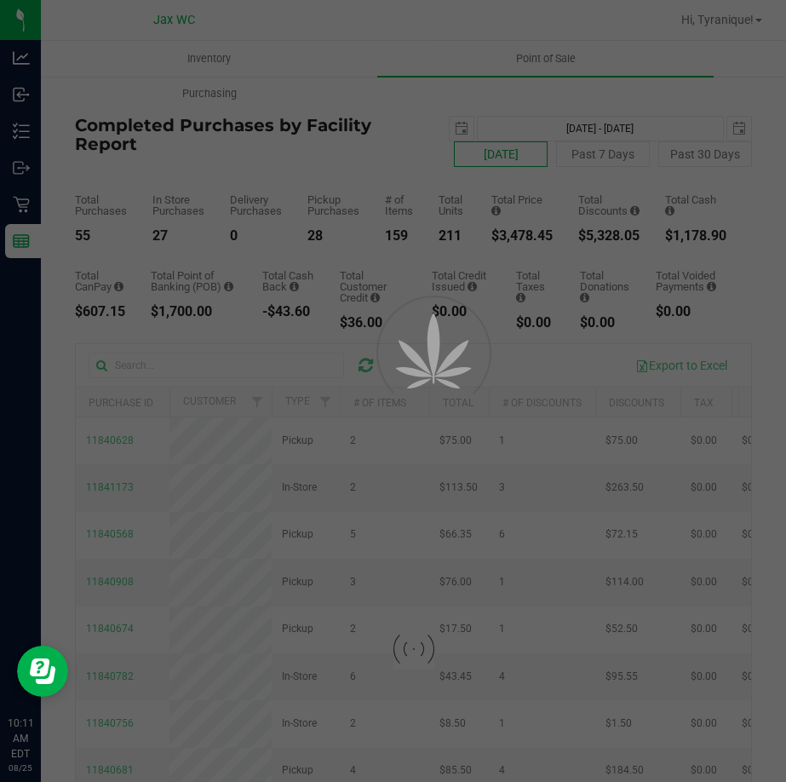
type input "[DATE] - [DATE]"
type input "[DATE]"
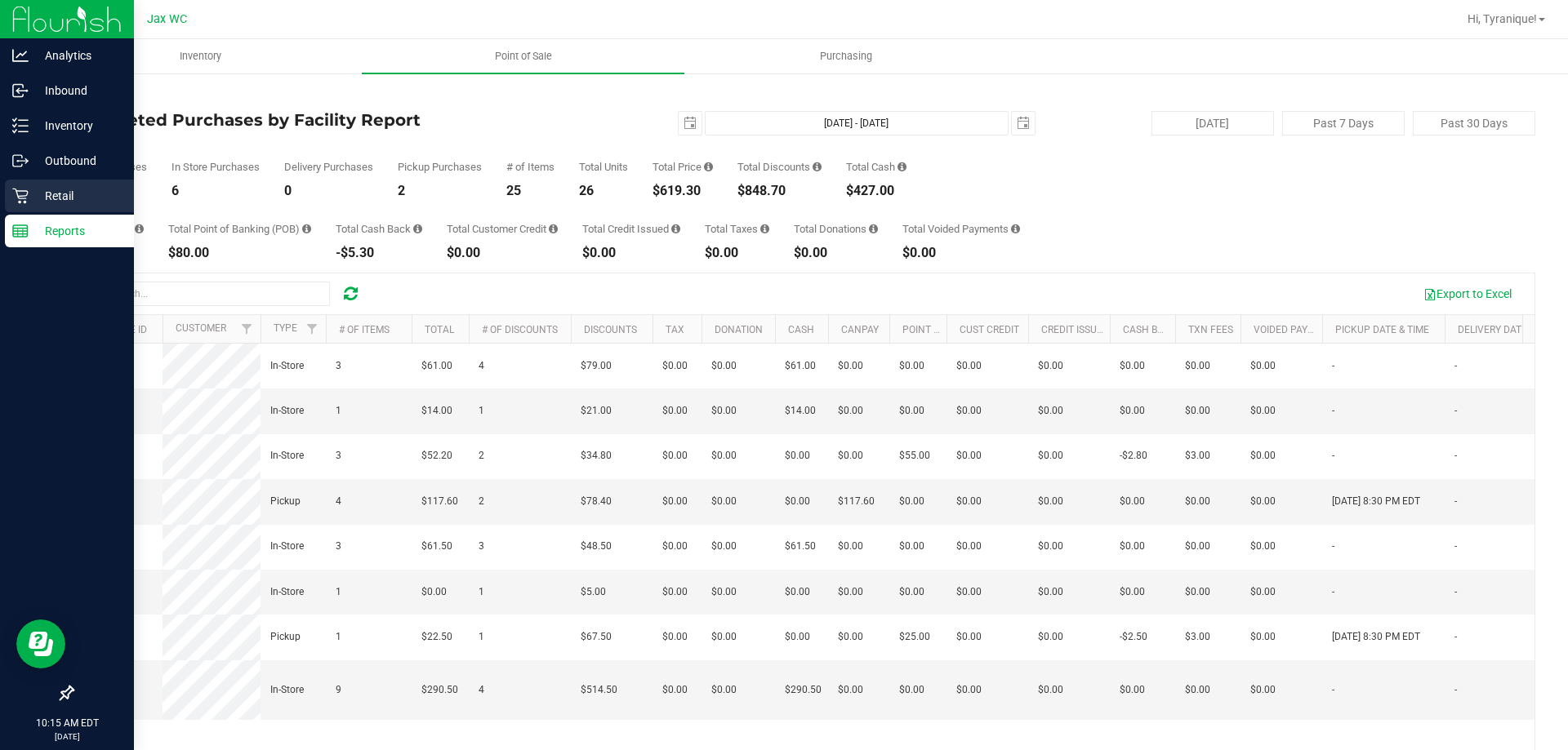
click at [12, 196] on div "Retail" at bounding box center [69, 195] width 129 height 33
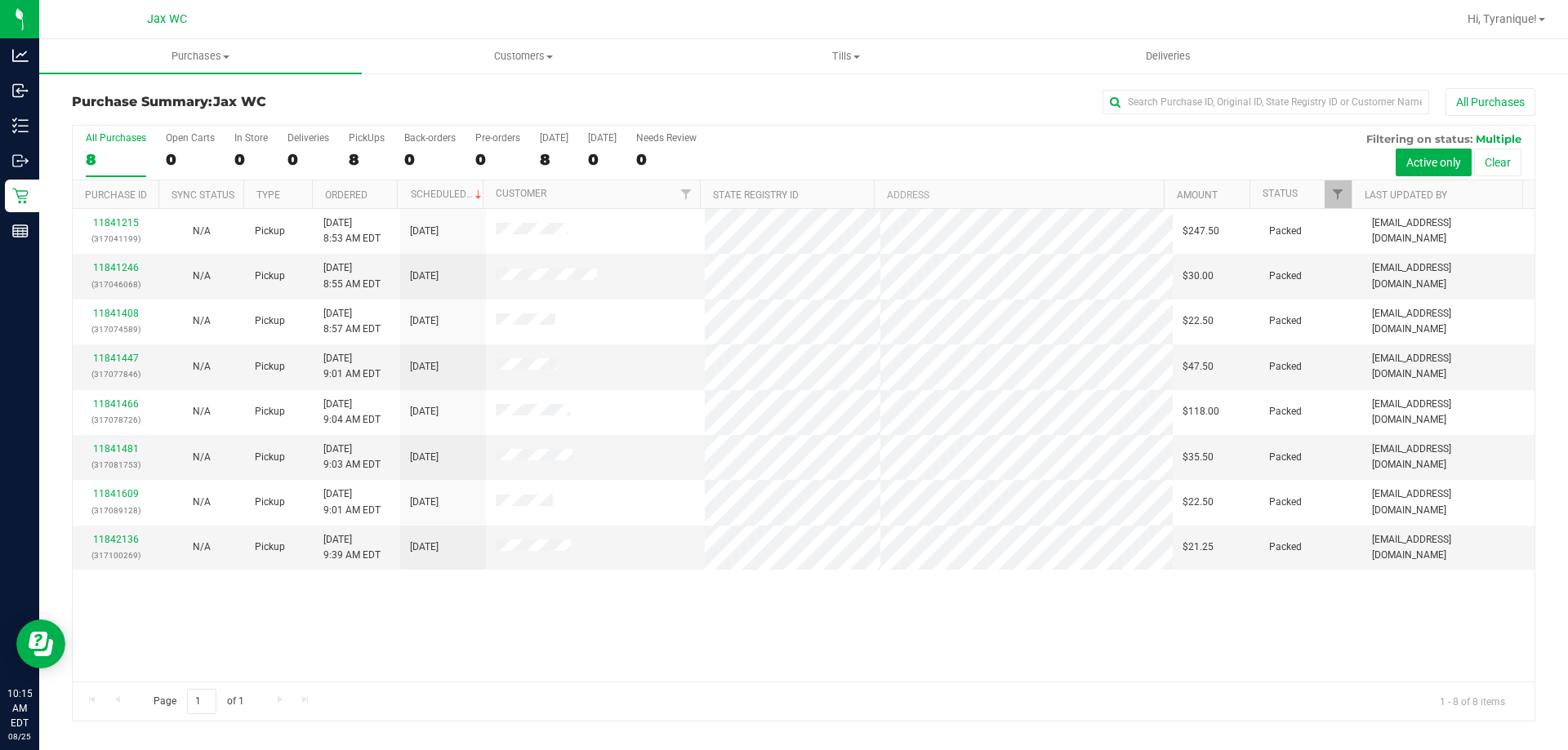
click at [1056, 681] on div "Page 1 of 1 1 - 8 of 8 items" at bounding box center [803, 700] width 1462 height 39
drag, startPoint x: 1089, startPoint y: 671, endPoint x: 1096, endPoint y: 664, distance: 9.9
click at [1089, 671] on div "11841215 (317041199) N/A Pickup [DATE] 8:53 AM EDT 8/25/2025 $247.50 Packed [EM…" at bounding box center [803, 444] width 1462 height 472
